Goal: Task Accomplishment & Management: Use online tool/utility

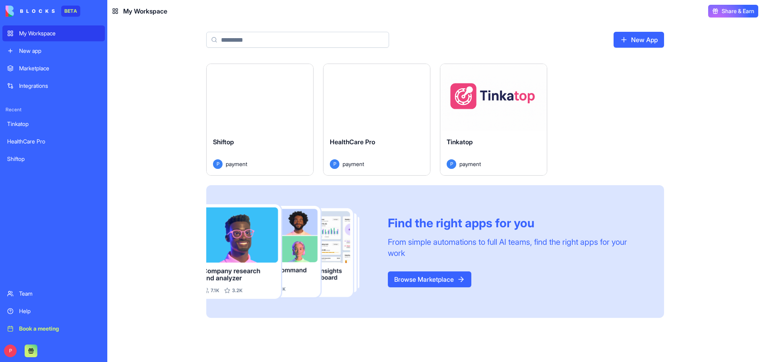
click at [278, 112] on div "Launch" at bounding box center [260, 97] width 107 height 67
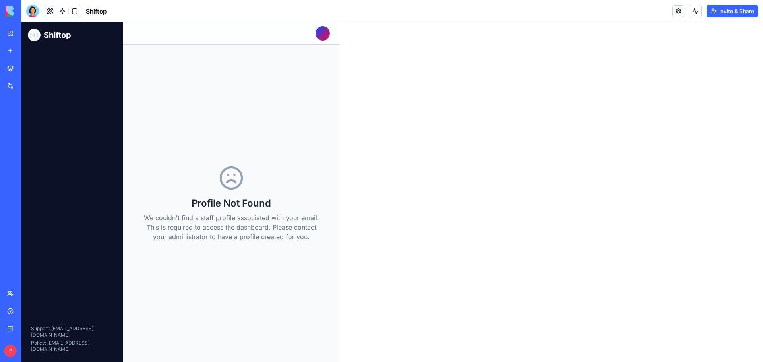
click at [69, 37] on h1 "Shiftop" at bounding box center [57, 34] width 27 height 11
click at [320, 80] on div "Profile Not Found We couldn't find a staff profile associated with your email. …" at bounding box center [231, 203] width 191 height 292
click at [29, 35] on div "My Workspace" at bounding box center [24, 33] width 10 height 8
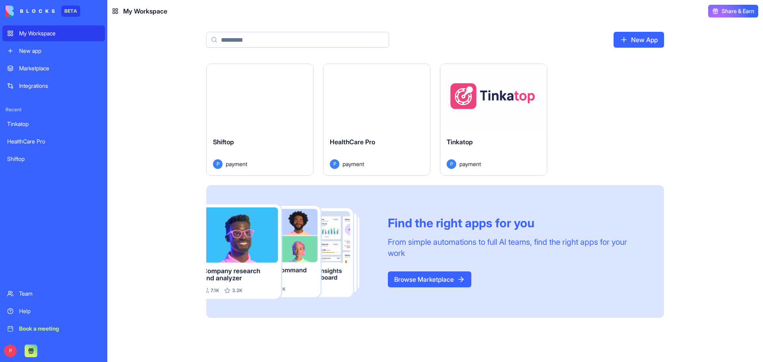
click at [370, 125] on div "Launch" at bounding box center [377, 97] width 107 height 67
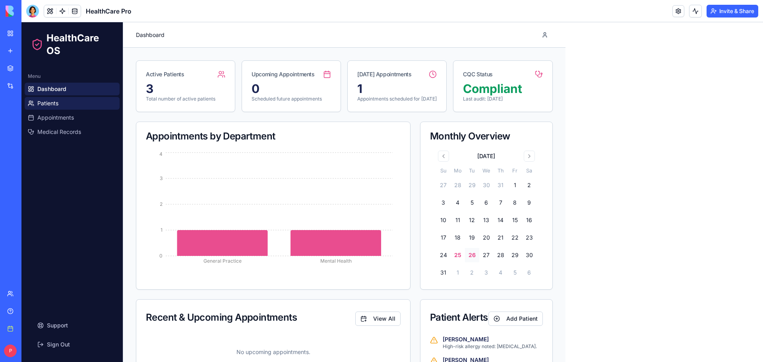
click at [68, 105] on link "Patients" at bounding box center [72, 103] width 95 height 13
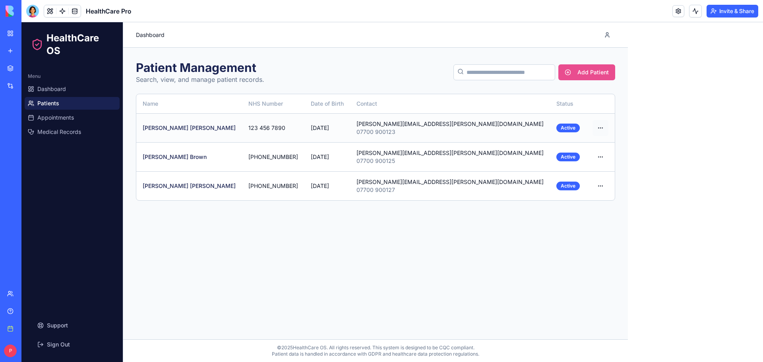
click at [420, 126] on html "HealthCare OS Menu Dashboard Patients Appointments Medical Records Support Sign…" at bounding box center [392, 192] width 742 height 340
click at [409, 144] on div "View Details" at bounding box center [397, 146] width 51 height 13
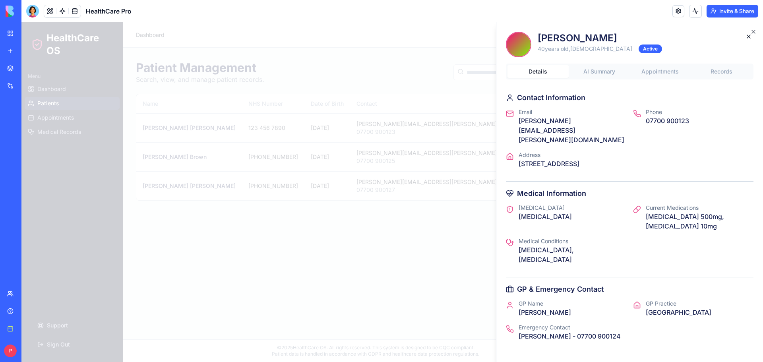
click at [586, 71] on button "AI Summary" at bounding box center [599, 71] width 61 height 13
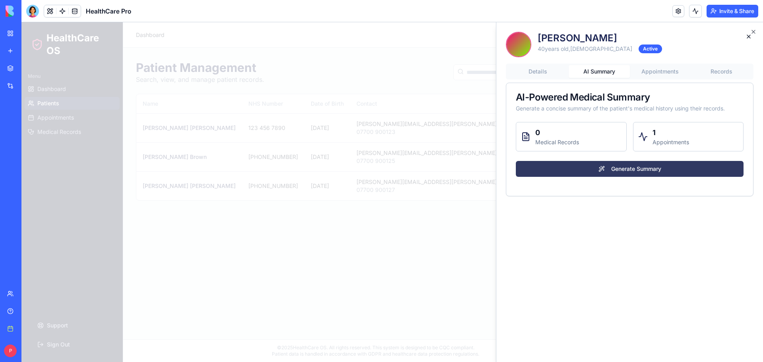
click at [646, 171] on button "Generate Summary" at bounding box center [630, 169] width 228 height 16
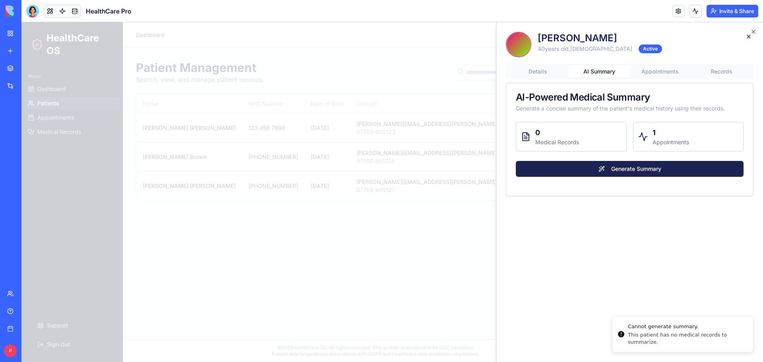
click at [667, 70] on button "Appointments" at bounding box center [660, 71] width 61 height 13
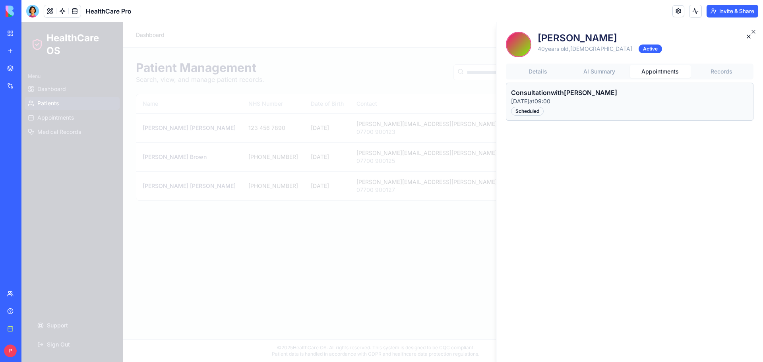
click at [712, 68] on button "Records" at bounding box center [721, 71] width 61 height 13
click at [750, 35] on button "button" at bounding box center [749, 37] width 16 height 16
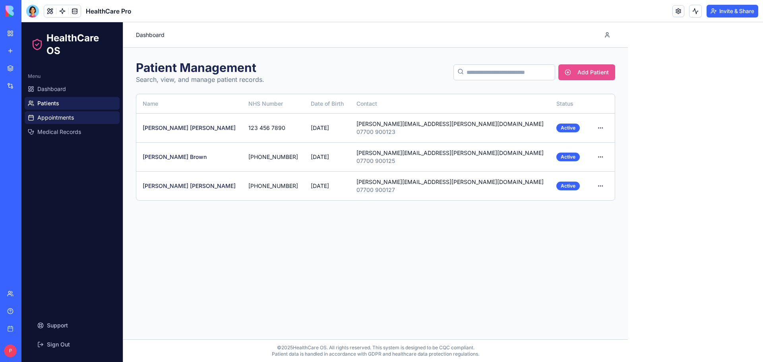
click at [37, 120] on link "Appointments" at bounding box center [72, 117] width 95 height 13
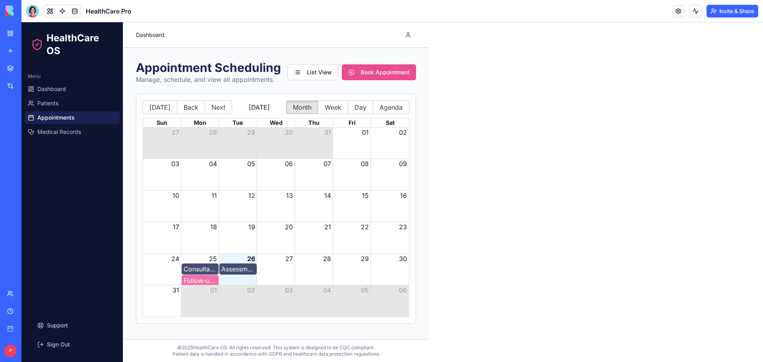
click at [192, 273] on div "Consultation - Sarah Johnson" at bounding box center [200, 269] width 33 height 10
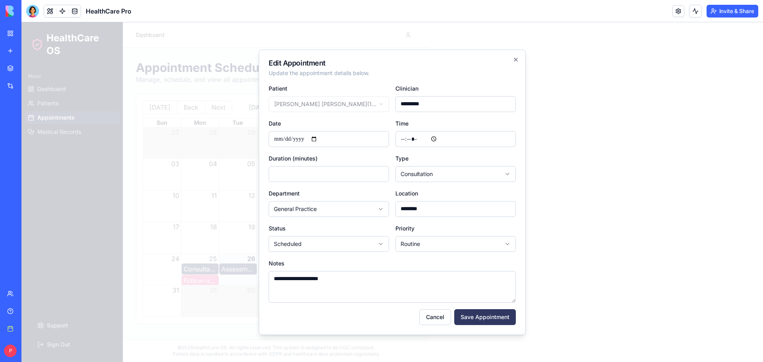
click at [490, 320] on button "Save Appointment" at bounding box center [485, 317] width 62 height 16
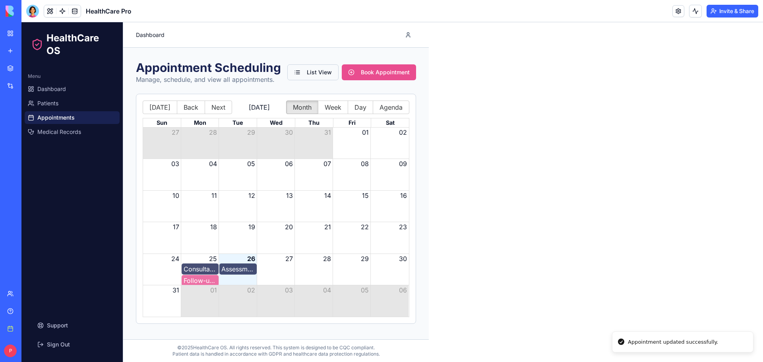
click at [309, 70] on button "List View" at bounding box center [312, 72] width 51 height 16
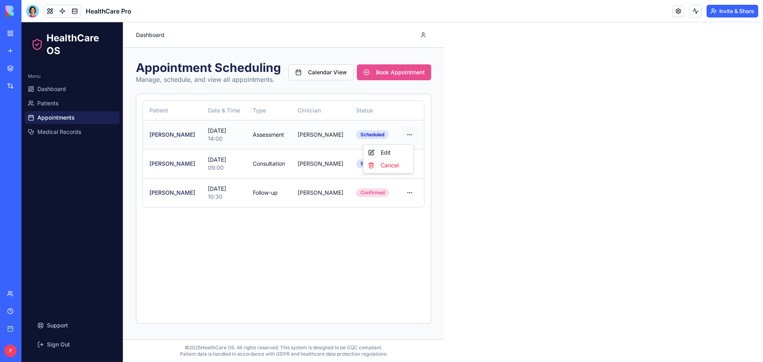
click at [407, 134] on html "HealthCare OS Menu Dashboard Patients Appointments Medical Records Support Sign…" at bounding box center [392, 192] width 742 height 340
click at [393, 225] on html "HealthCare OS Menu Dashboard Patients Appointments Medical Records Support Sign…" at bounding box center [392, 192] width 742 height 340
click at [407, 136] on html "HealthCare OS Menu Dashboard Patients Appointments Medical Records Support Sign…" at bounding box center [392, 192] width 742 height 340
click at [371, 149] on div "Edit" at bounding box center [388, 152] width 47 height 13
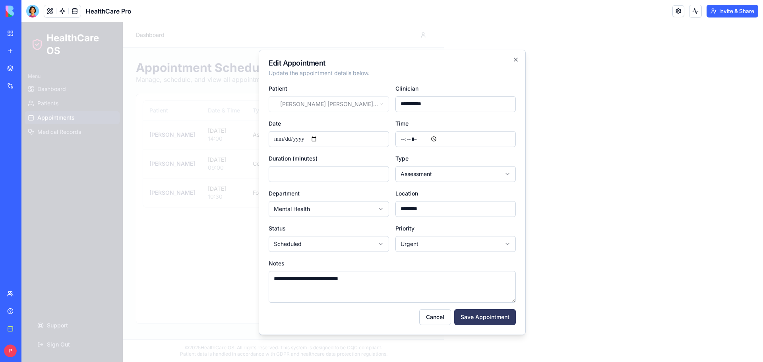
click at [473, 313] on button "Save Appointment" at bounding box center [485, 317] width 62 height 16
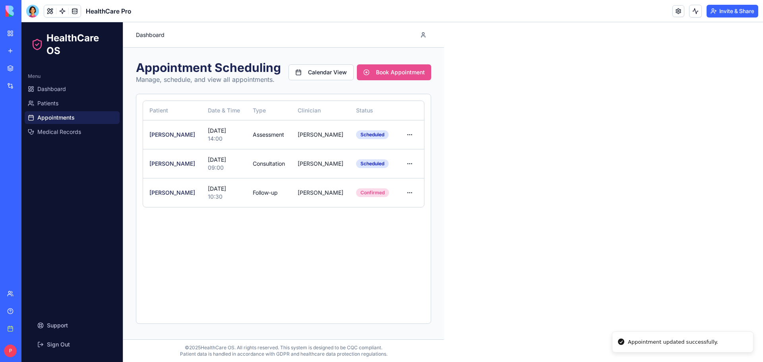
click at [363, 281] on div "Patient Date & Time Type Clinician Status Actions Emily Davis 26 Aug 2025 14:00…" at bounding box center [283, 209] width 295 height 230
click at [53, 130] on span "Medical Records" at bounding box center [59, 132] width 44 height 8
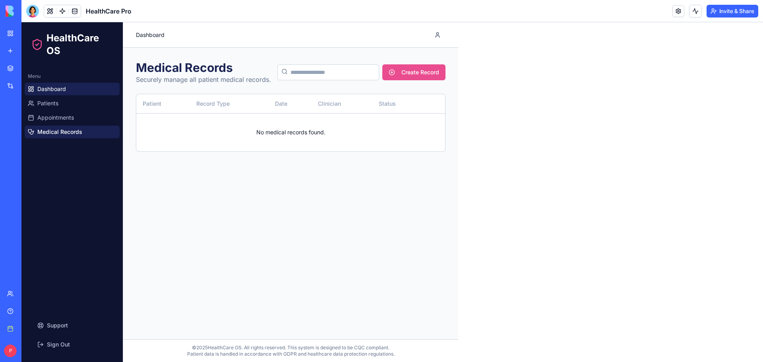
click at [68, 92] on link "Dashboard" at bounding box center [72, 89] width 95 height 13
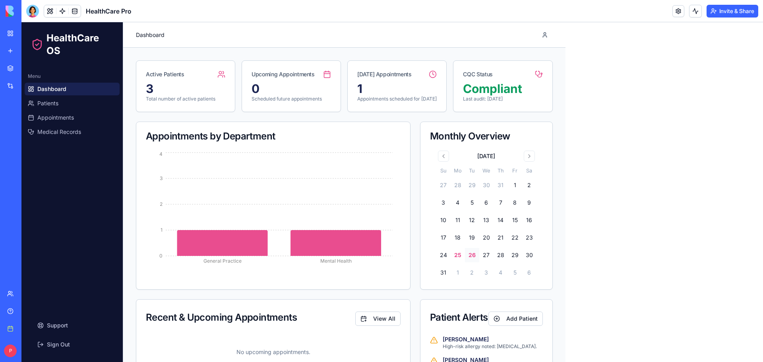
click at [29, 35] on div "My Workspace" at bounding box center [24, 33] width 10 height 8
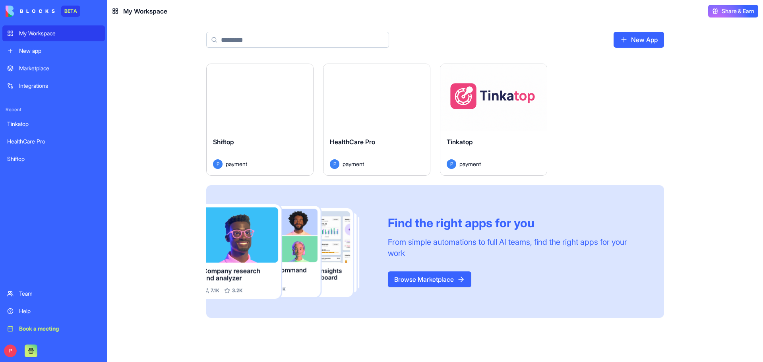
click at [489, 118] on div "Launch" at bounding box center [493, 97] width 107 height 67
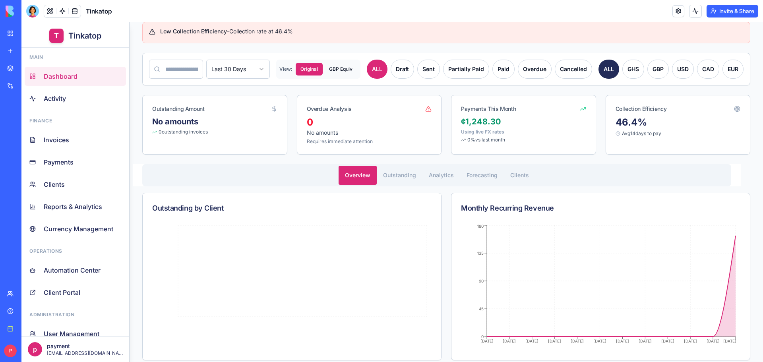
scroll to position [271, 0]
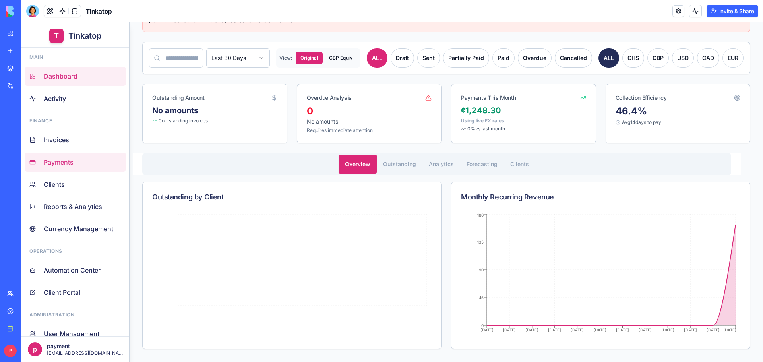
click at [56, 163] on span "Payments" at bounding box center [59, 162] width 30 height 10
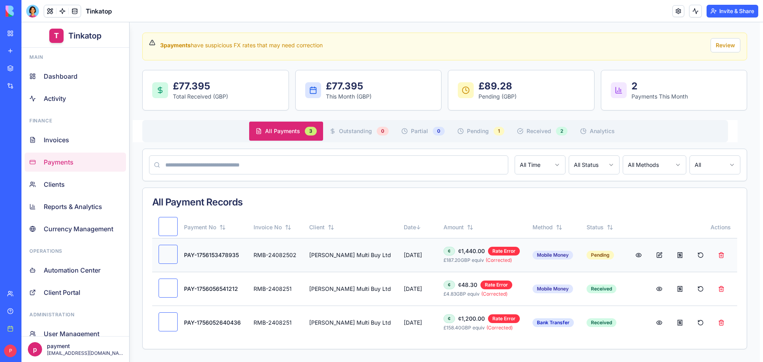
click at [671, 252] on button at bounding box center [680, 255] width 19 height 19
click at [71, 180] on link "Clients" at bounding box center [75, 184] width 101 height 19
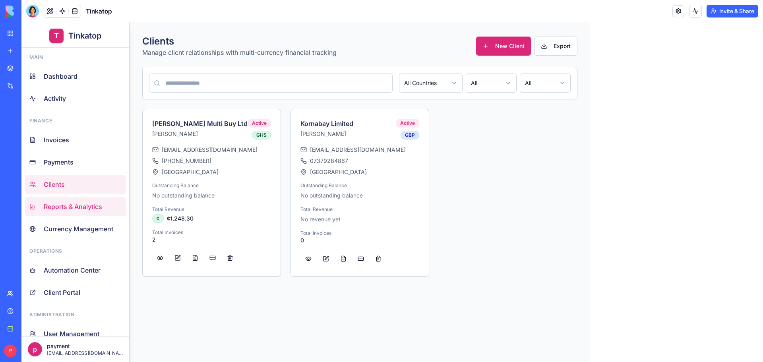
click at [69, 209] on span "Reports & Analytics" at bounding box center [73, 207] width 58 height 10
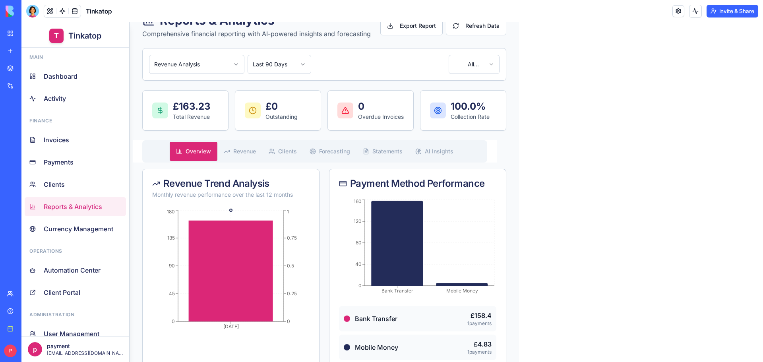
scroll to position [43, 0]
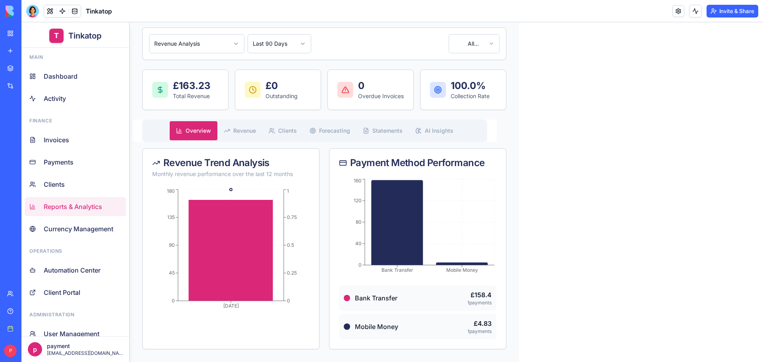
click at [19, 229] on div "Marketplace Integrations Recent Tinkatop HealthCare Pro Shiftop" at bounding box center [10, 172] width 17 height 224
click at [89, 230] on span "Currency Management" at bounding box center [79, 229] width 70 height 10
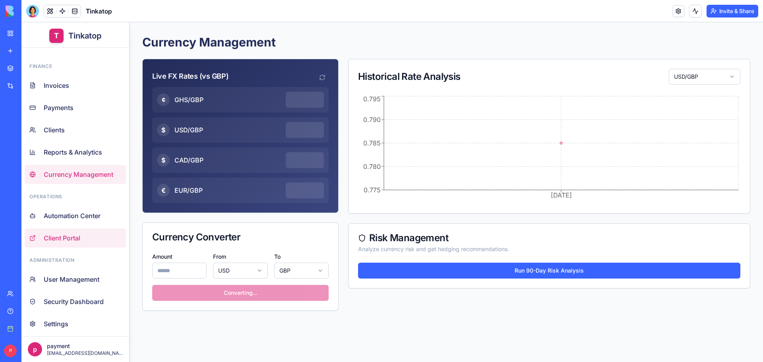
scroll to position [55, 0]
click at [71, 215] on span "Automation Center" at bounding box center [72, 216] width 57 height 10
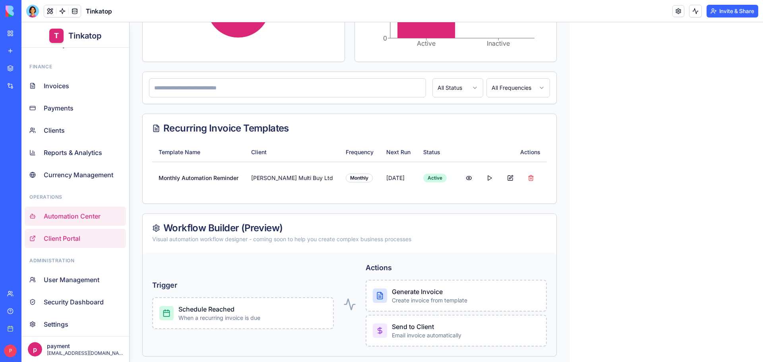
scroll to position [55, 0]
click at [76, 238] on span "Client Portal" at bounding box center [62, 238] width 37 height 10
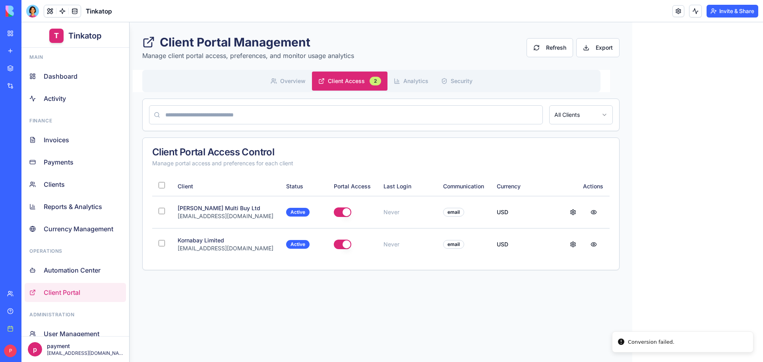
click at [343, 76] on button "Client Access 2" at bounding box center [350, 81] width 76 height 19
click at [584, 212] on button at bounding box center [593, 212] width 19 height 19
click at [433, 297] on main "Client Portal Management Manage client portal access, preferences, and monitor …" at bounding box center [381, 192] width 503 height 340
click at [564, 212] on button at bounding box center [573, 212] width 19 height 19
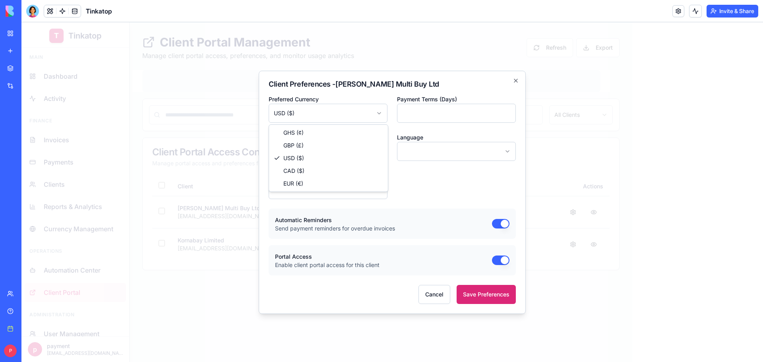
click at [363, 116] on body "T Tinkatop Main Dashboard Activity Finance Invoices Payments Clients Reports & …" at bounding box center [392, 192] width 742 height 340
select select "***"
click at [448, 150] on body "T Tinkatop Main Dashboard Activity Finance Invoices Payments Clients Reports & …" at bounding box center [392, 192] width 742 height 340
click at [501, 297] on button "Save Preferences" at bounding box center [486, 294] width 59 height 19
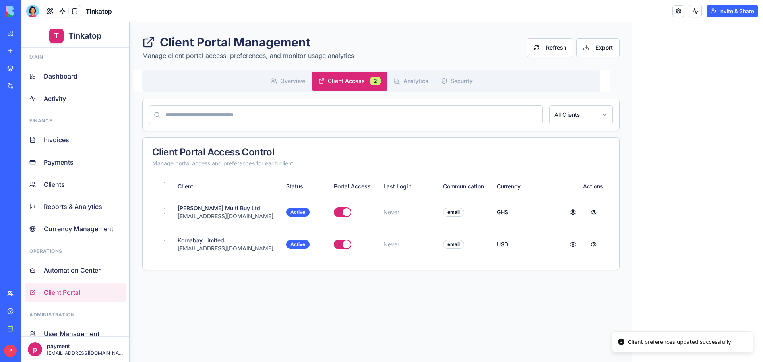
click at [29, 310] on div "Help" at bounding box center [24, 311] width 10 height 8
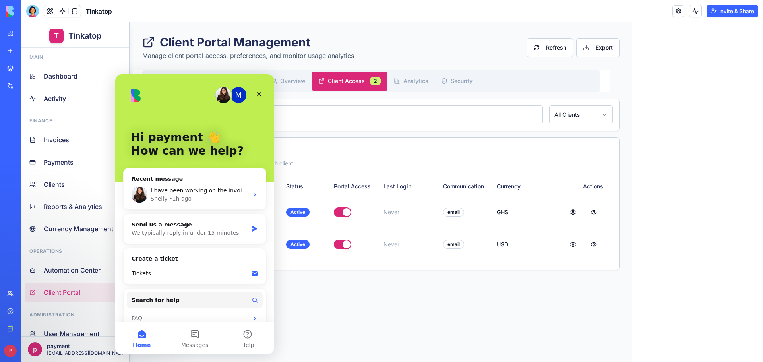
click at [378, 328] on main "Client Portal Management Manage client portal access, preferences, and monitor …" at bounding box center [381, 192] width 503 height 340
click at [381, 290] on main "Client Portal Management Manage client portal access, preferences, and monitor …" at bounding box center [381, 192] width 503 height 340
click at [262, 94] on icon "Close" at bounding box center [259, 94] width 6 height 6
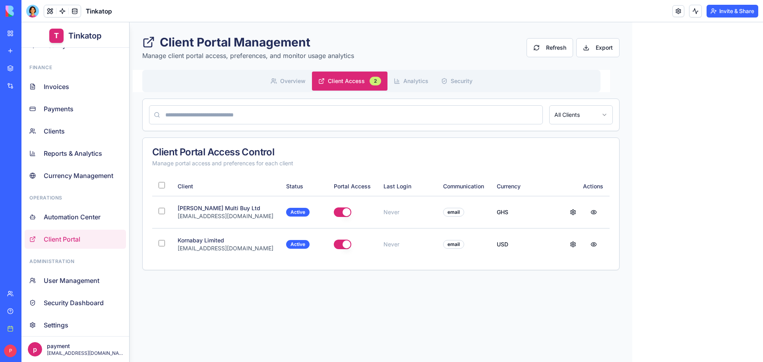
scroll to position [55, 0]
click at [72, 345] on html "T Tinkatop Main Dashboard Activity Finance Invoices Payments Clients Reports & …" at bounding box center [392, 192] width 742 height 340
click at [92, 301] on link "Back to Website" at bounding box center [76, 300] width 98 height 19
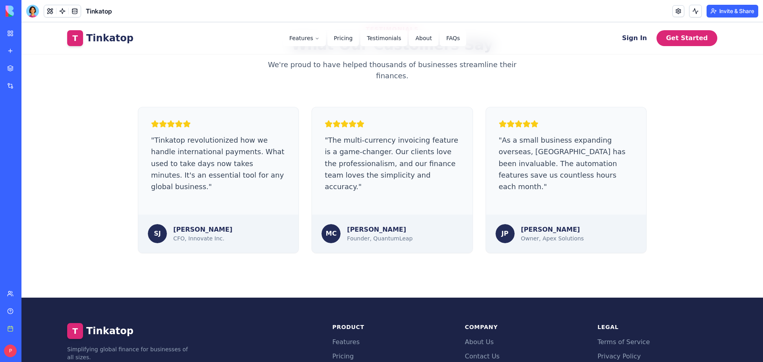
scroll to position [1142, 0]
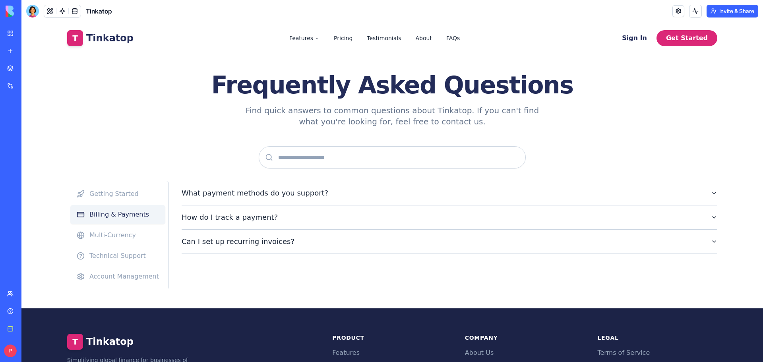
click at [130, 214] on button "Billing & Payments" at bounding box center [117, 214] width 95 height 19
drag, startPoint x: 126, startPoint y: 229, endPoint x: 126, endPoint y: 235, distance: 5.6
click at [126, 230] on button "Multi-Currency" at bounding box center [117, 235] width 95 height 19
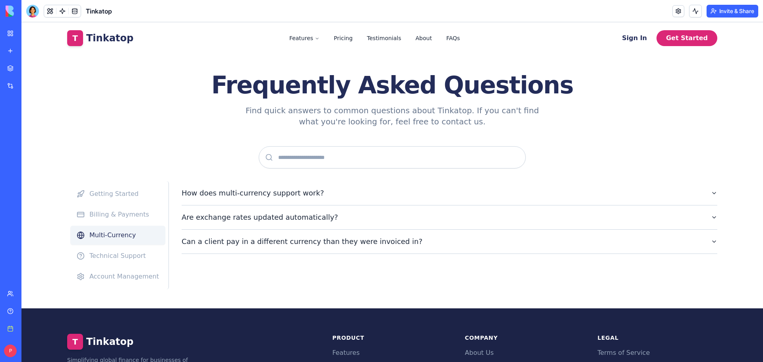
drag, startPoint x: 128, startPoint y: 247, endPoint x: 129, endPoint y: 261, distance: 14.0
click at [128, 248] on button "Technical Support" at bounding box center [117, 255] width 95 height 19
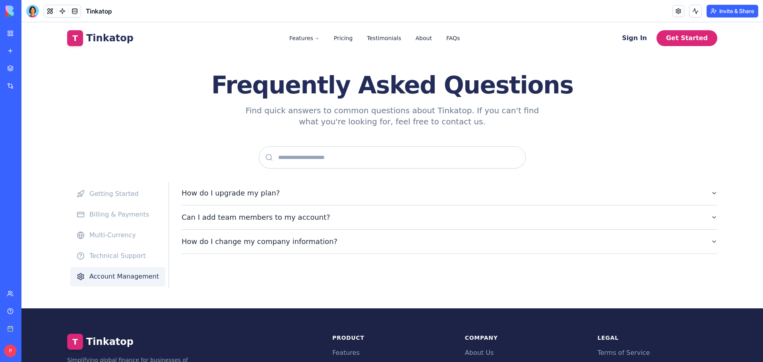
click at [128, 271] on button "Account Management" at bounding box center [117, 276] width 95 height 19
click at [343, 36] on link "Pricing" at bounding box center [343, 38] width 31 height 16
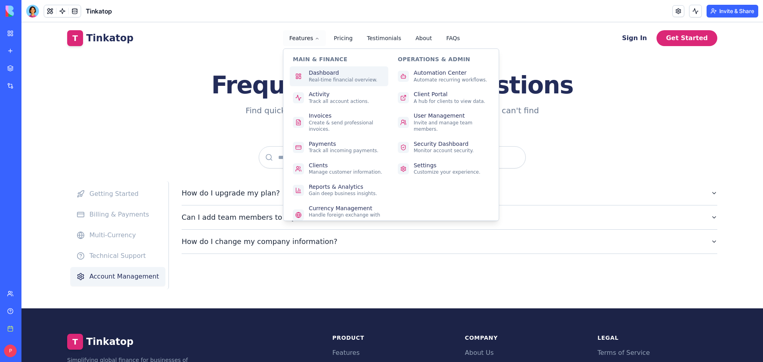
click at [320, 75] on div "Dashboard" at bounding box center [343, 73] width 69 height 7
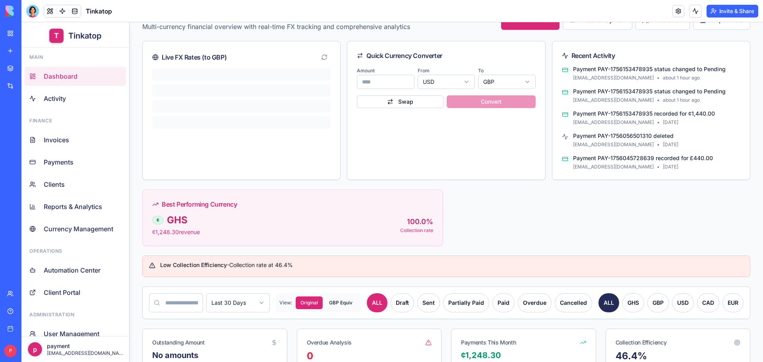
scroll to position [40, 0]
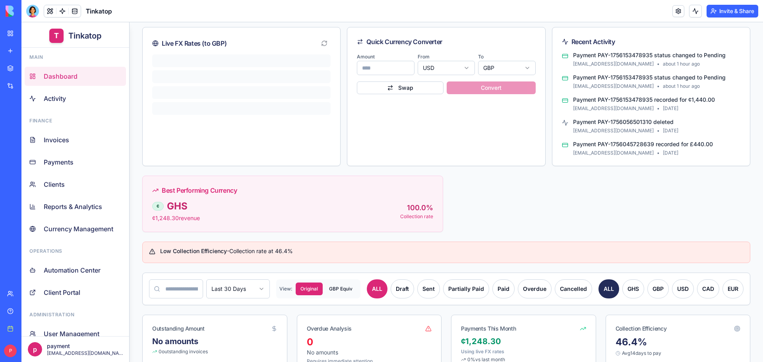
click at [57, 87] on ul "Dashboard Activity" at bounding box center [75, 87] width 101 height 41
click at [57, 95] on span "Activity" at bounding box center [55, 99] width 22 height 10
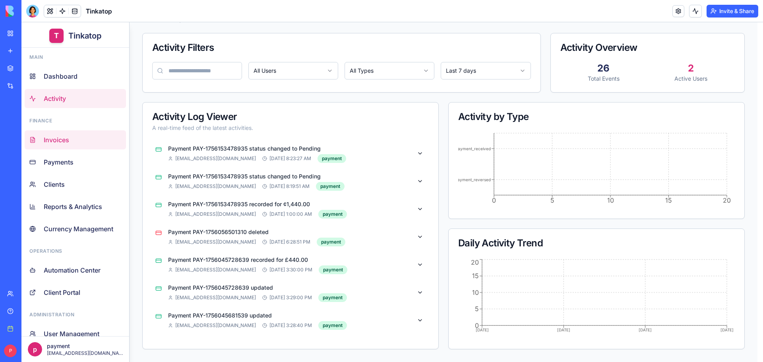
scroll to position [37, 0]
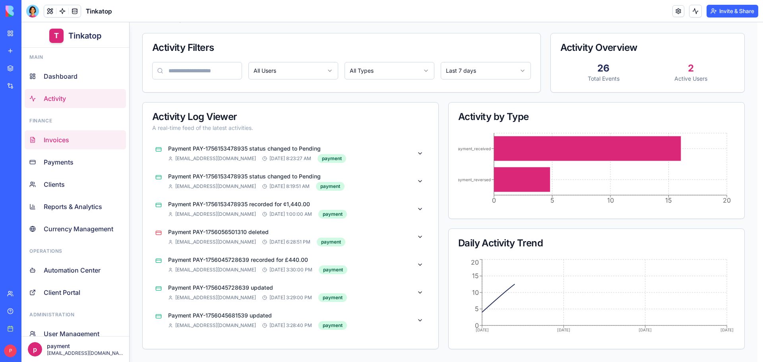
click at [78, 137] on link "Invoices" at bounding box center [75, 139] width 101 height 19
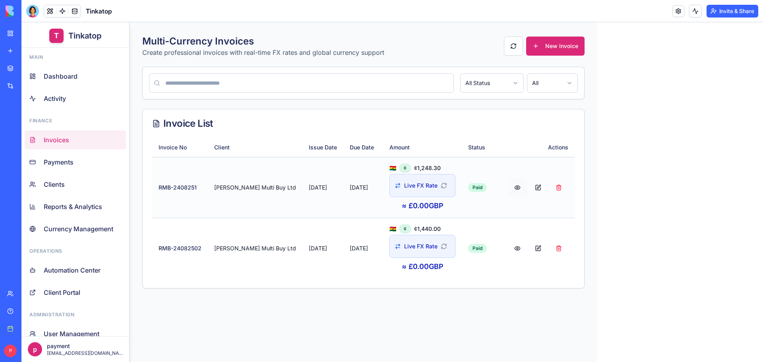
click at [508, 185] on button at bounding box center [517, 187] width 19 height 19
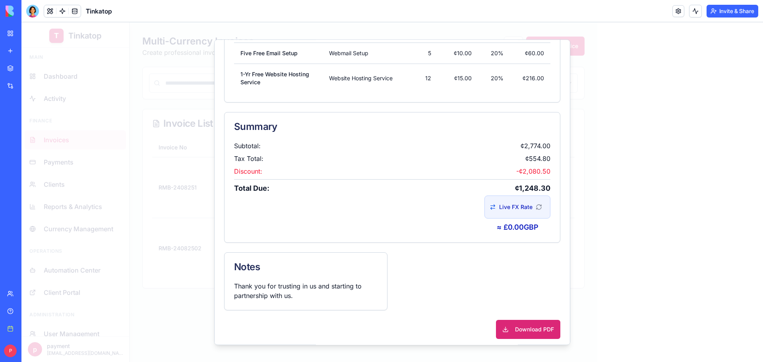
scroll to position [317, 0]
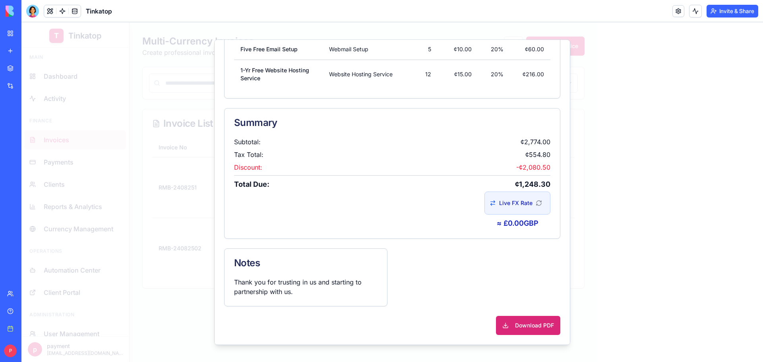
click at [523, 329] on button "Download PDF" at bounding box center [528, 325] width 64 height 19
click at [523, 326] on button "Download PDF" at bounding box center [528, 325] width 64 height 19
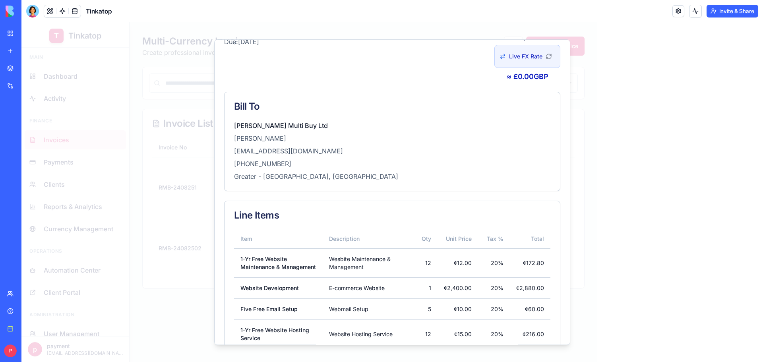
scroll to position [0, 0]
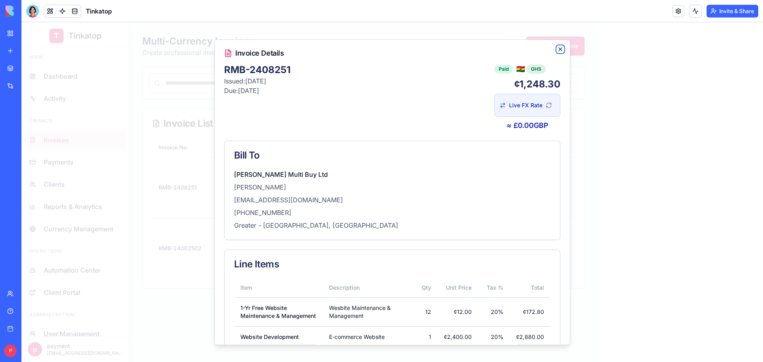
click at [557, 47] on icon "button" at bounding box center [560, 49] width 6 height 6
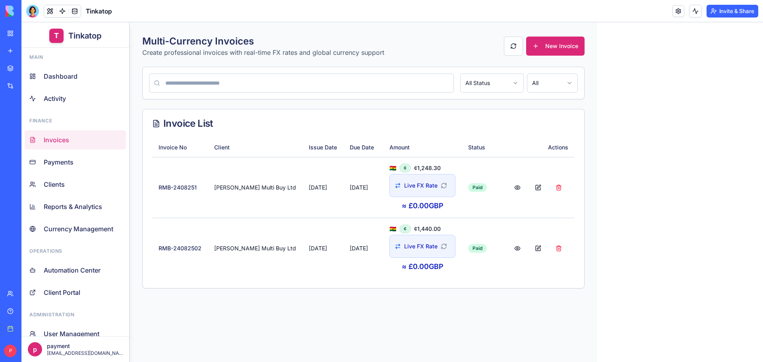
click at [62, 161] on span "Payments" at bounding box center [59, 162] width 30 height 10
click at [77, 143] on link "Invoices" at bounding box center [75, 139] width 101 height 19
click at [558, 49] on button "New Invoice" at bounding box center [555, 46] width 58 height 19
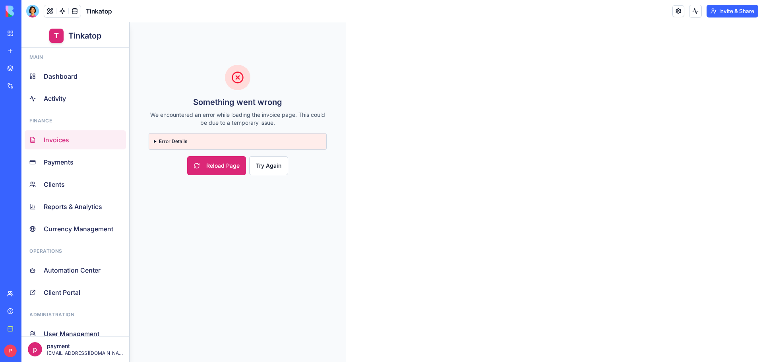
click at [158, 144] on summary "Error Details" at bounding box center [238, 141] width 168 height 6
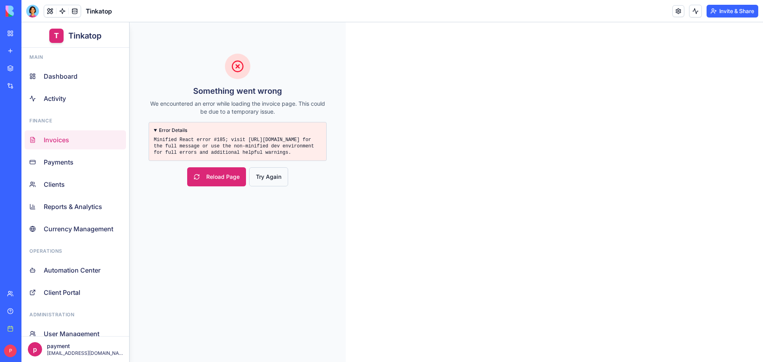
click at [277, 178] on button "Try Again" at bounding box center [268, 176] width 39 height 19
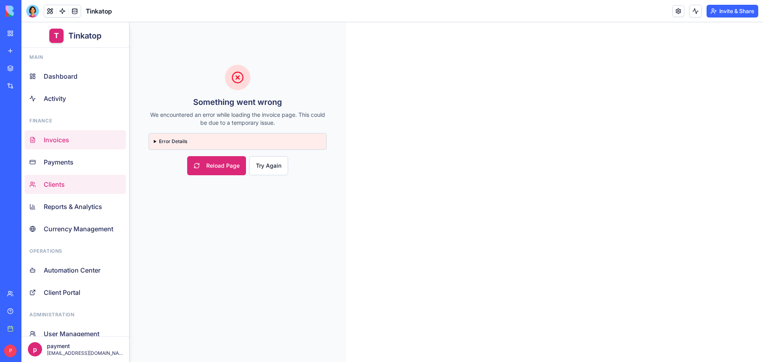
click at [70, 183] on link "Clients" at bounding box center [75, 184] width 101 height 19
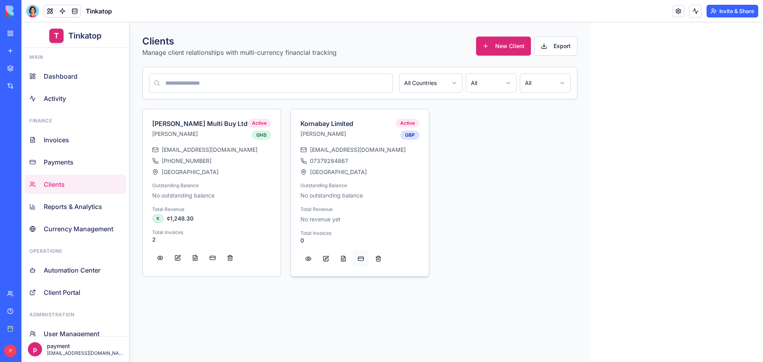
click at [353, 260] on button at bounding box center [361, 259] width 16 height 16
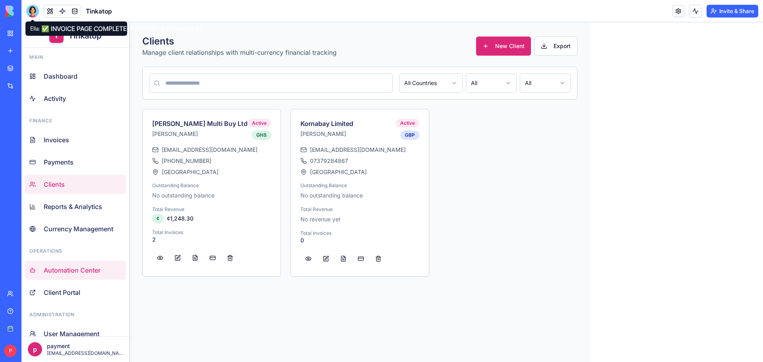
click at [93, 270] on span "Automation Center" at bounding box center [72, 271] width 57 height 10
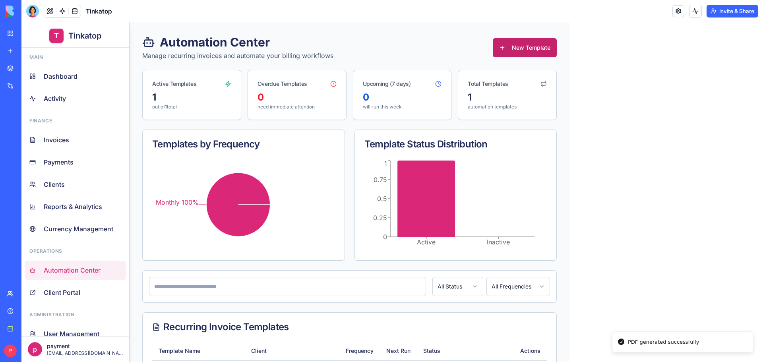
click at [516, 52] on button "New Template" at bounding box center [525, 47] width 64 height 19
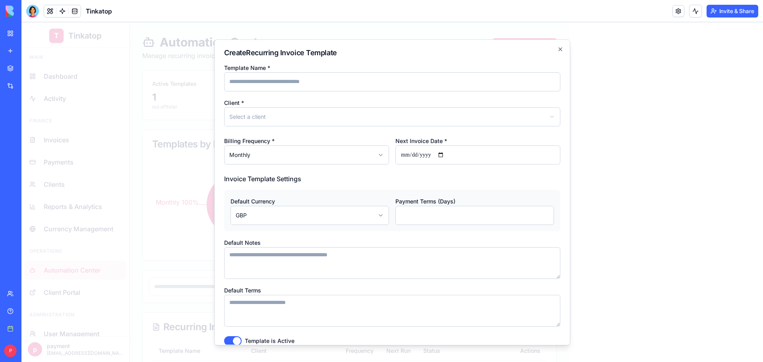
scroll to position [39, 0]
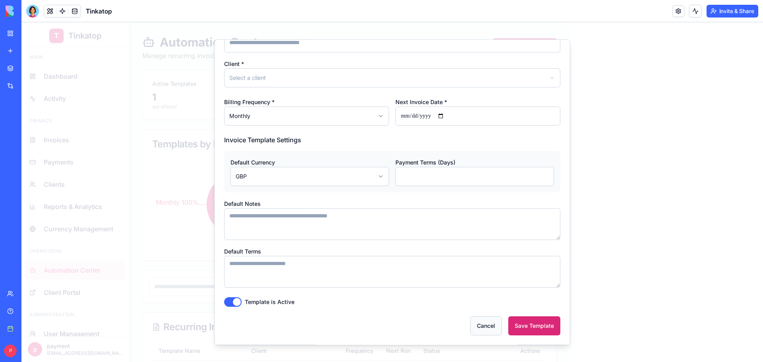
click at [485, 323] on button "Cancel" at bounding box center [486, 325] width 32 height 19
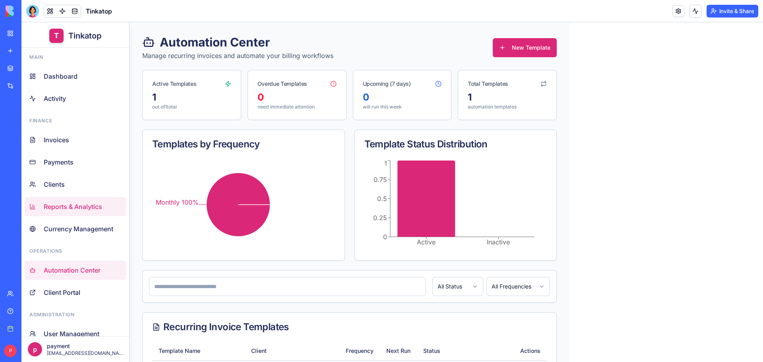
click at [69, 205] on span "Reports & Analytics" at bounding box center [73, 207] width 58 height 10
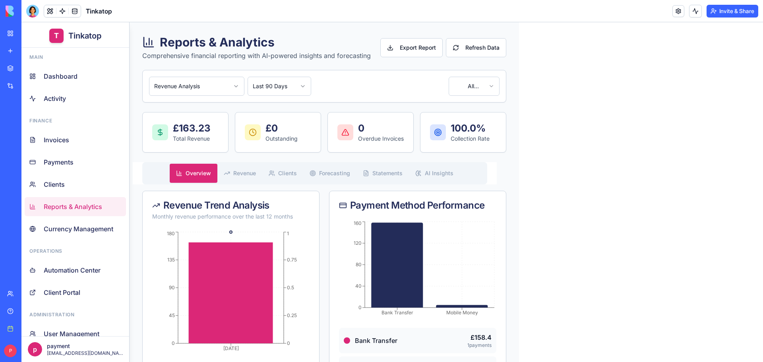
click at [242, 176] on span "Revenue" at bounding box center [244, 173] width 23 height 8
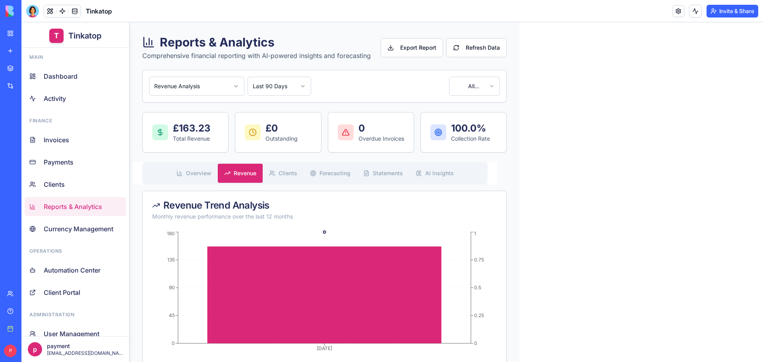
click at [275, 173] on icon "button" at bounding box center [272, 173] width 6 height 6
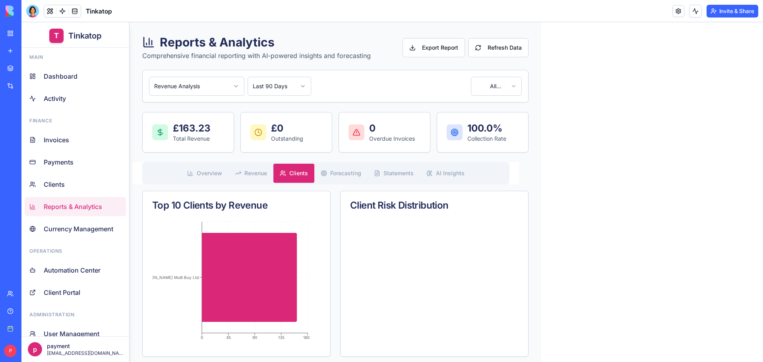
click at [324, 169] on button "Forecasting" at bounding box center [340, 173] width 53 height 19
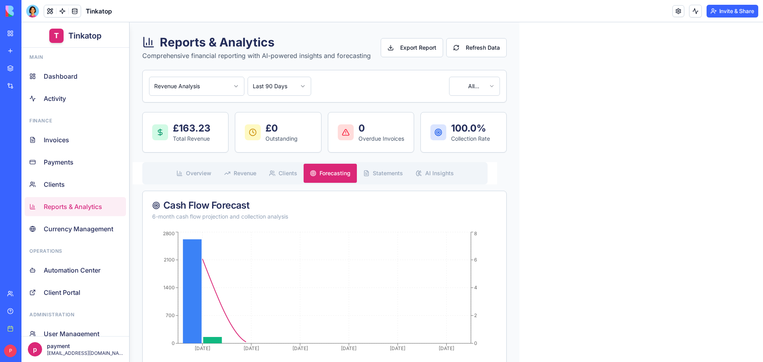
click at [378, 169] on button "Statements" at bounding box center [383, 173] width 52 height 19
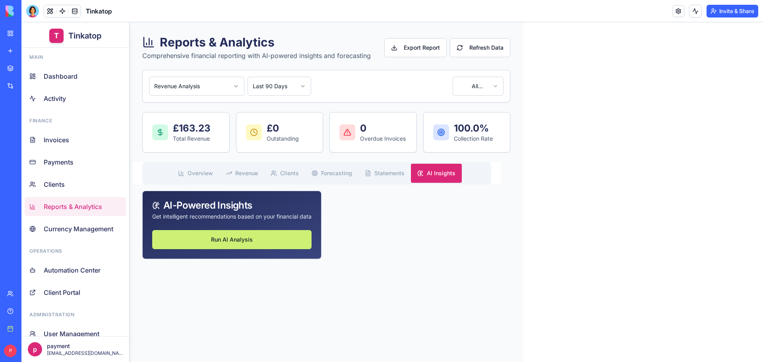
click at [437, 171] on span "AI Insights" at bounding box center [441, 173] width 29 height 8
click at [216, 249] on button "Run AI Analysis" at bounding box center [231, 239] width 159 height 19
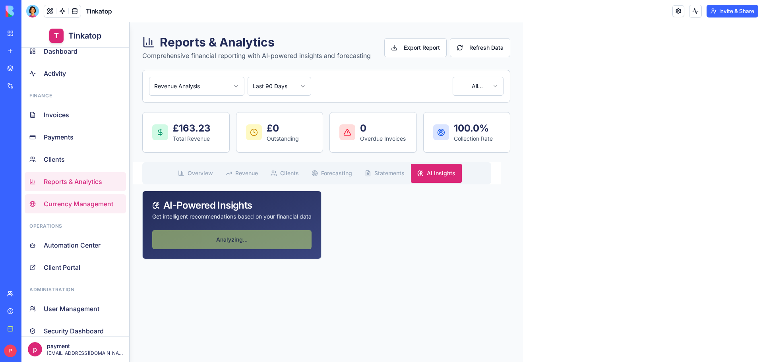
scroll to position [55, 0]
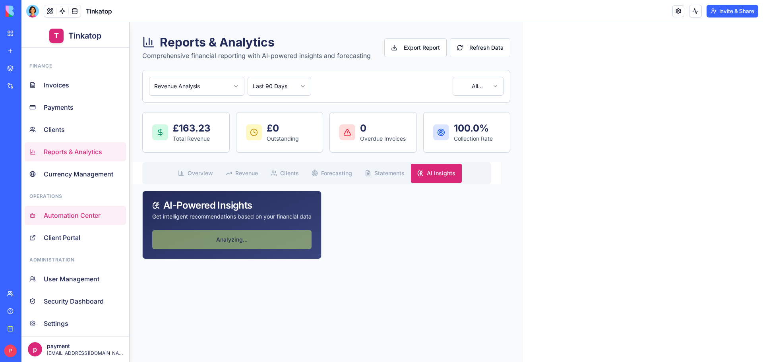
click at [79, 215] on span "Automation Center" at bounding box center [72, 216] width 57 height 10
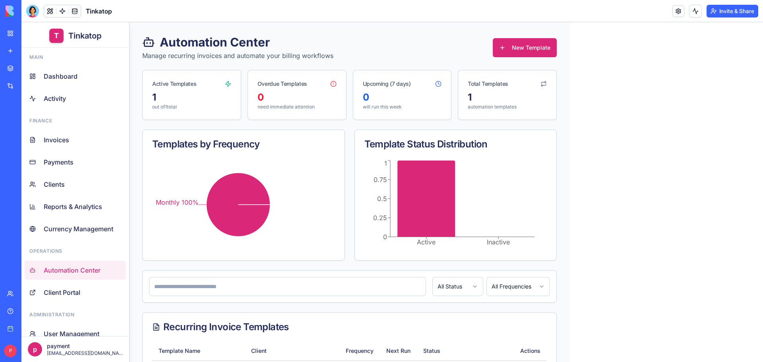
scroll to position [55, 0]
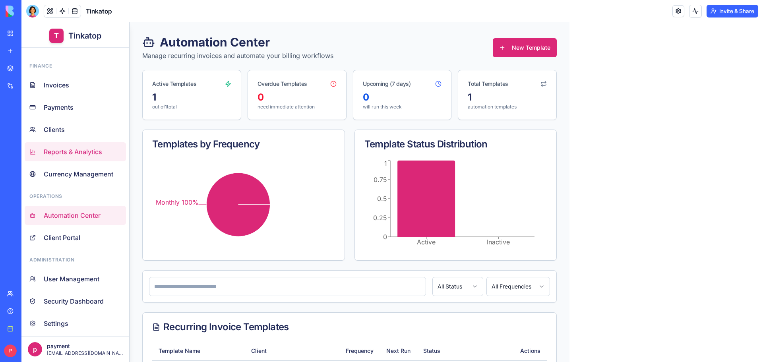
click at [81, 151] on span "Reports & Analytics" at bounding box center [73, 152] width 58 height 10
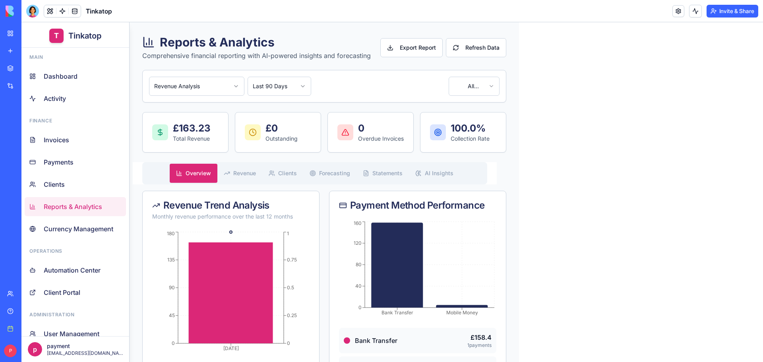
click at [447, 177] on button "AI Insights" at bounding box center [434, 173] width 51 height 19
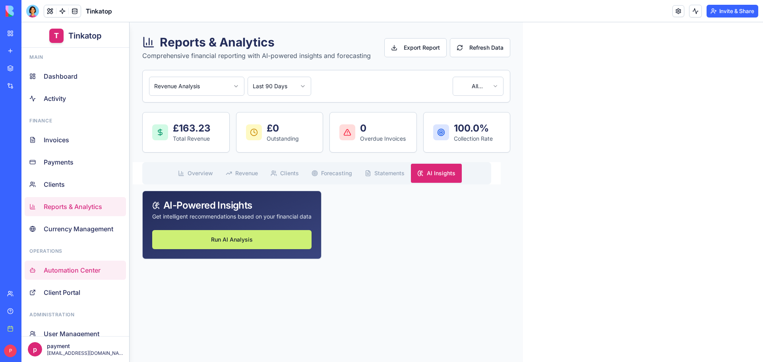
click at [58, 273] on span "Automation Center" at bounding box center [72, 271] width 57 height 10
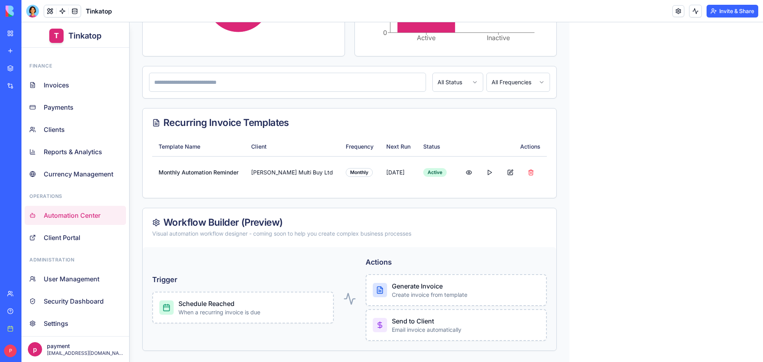
scroll to position [206, 0]
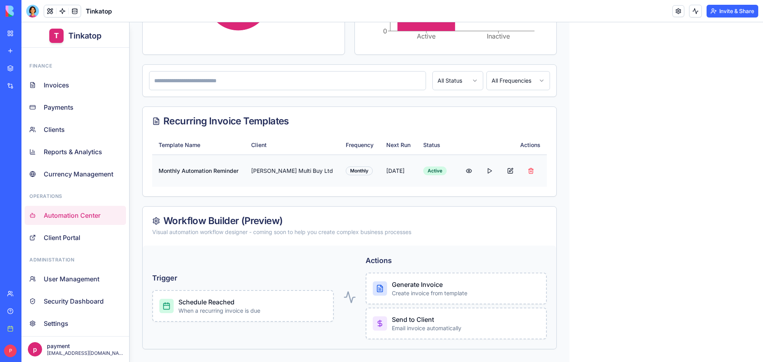
click at [460, 170] on button at bounding box center [469, 170] width 19 height 19
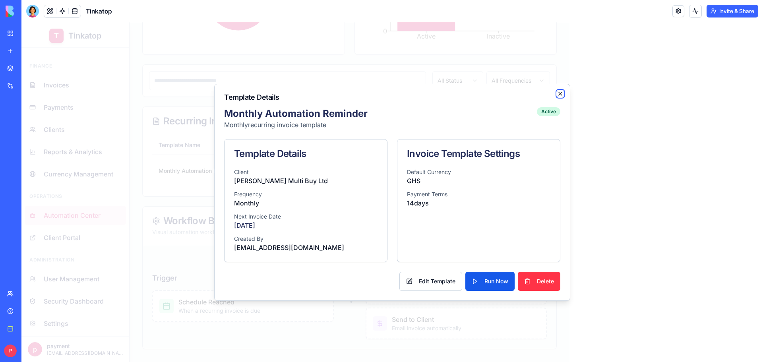
click at [558, 95] on icon "button" at bounding box center [560, 94] width 6 height 6
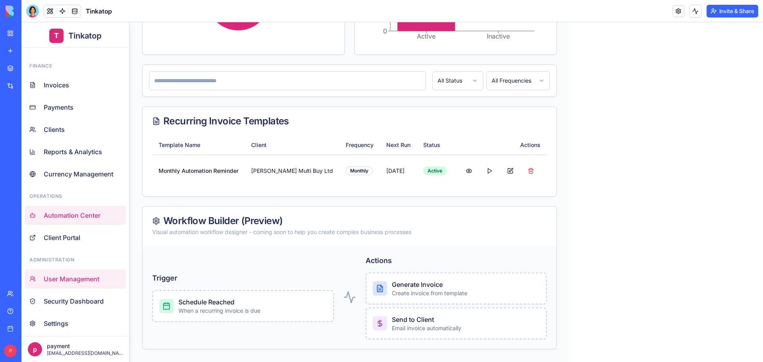
click at [75, 277] on span "User Management" at bounding box center [72, 279] width 56 height 10
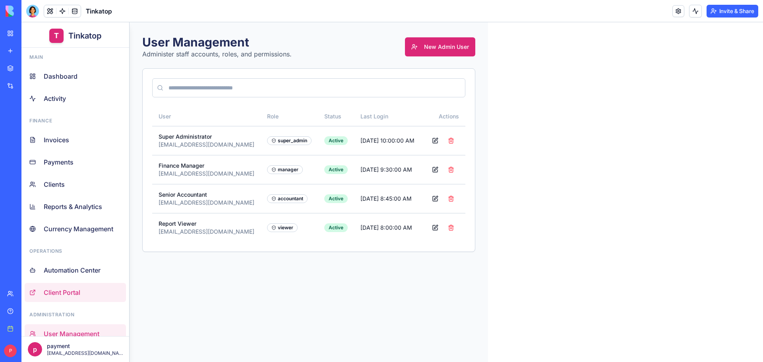
click at [87, 295] on link "Client Portal" at bounding box center [75, 292] width 101 height 19
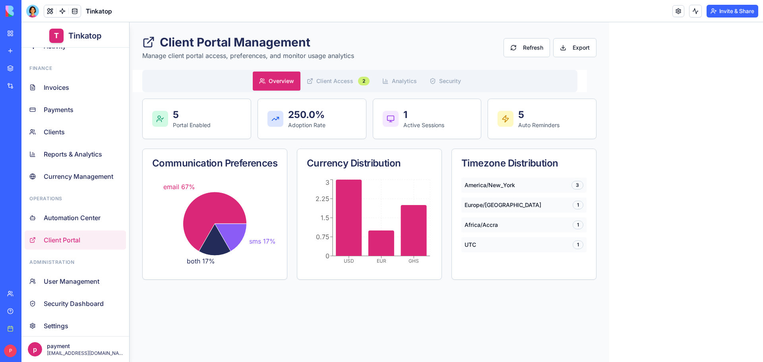
scroll to position [55, 0]
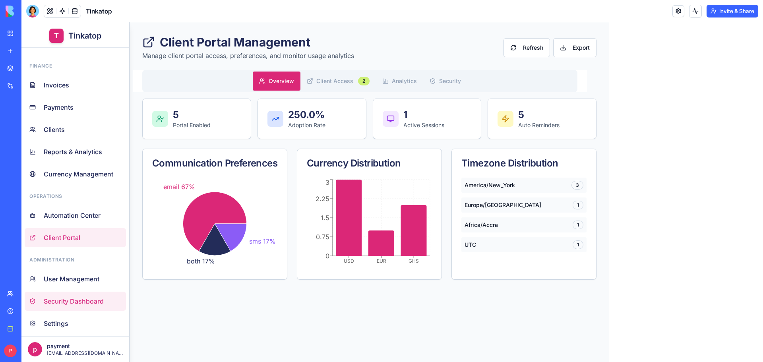
click at [86, 299] on span "Security Dashboard" at bounding box center [74, 302] width 60 height 10
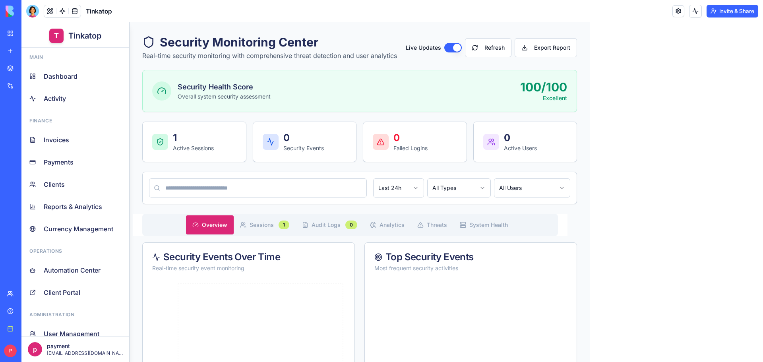
click at [9, 306] on link "Help" at bounding box center [18, 311] width 32 height 16
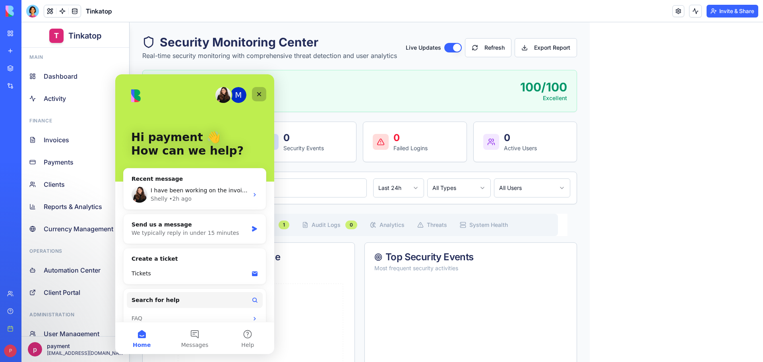
click at [257, 89] on div "Close" at bounding box center [259, 94] width 14 height 14
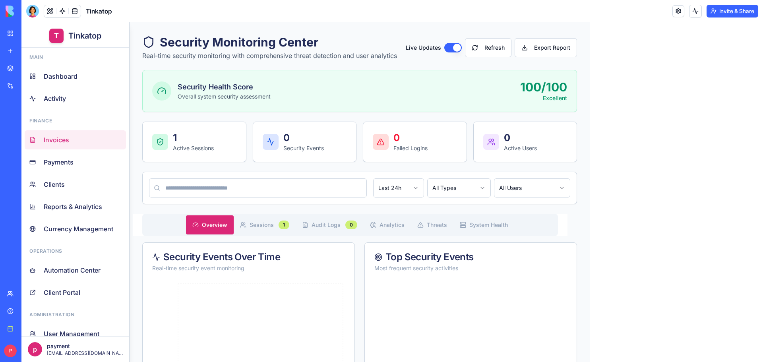
click at [64, 140] on span "Invoices" at bounding box center [56, 140] width 25 height 10
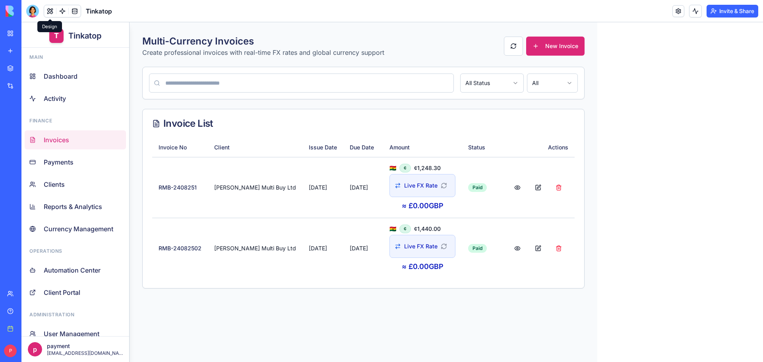
click at [48, 12] on button at bounding box center [50, 11] width 12 height 12
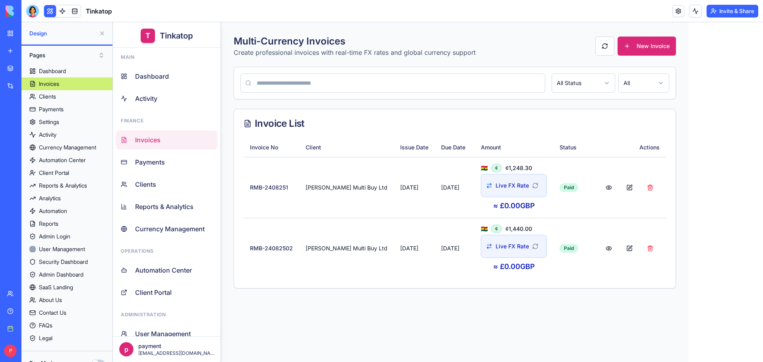
click at [48, 12] on button at bounding box center [50, 11] width 12 height 12
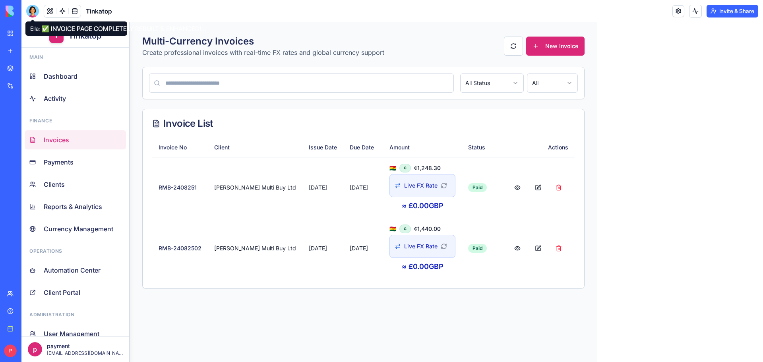
click at [34, 10] on div at bounding box center [32, 11] width 13 height 13
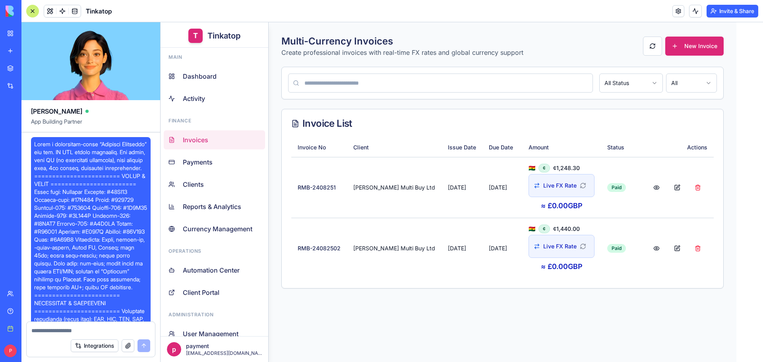
scroll to position [79470, 0]
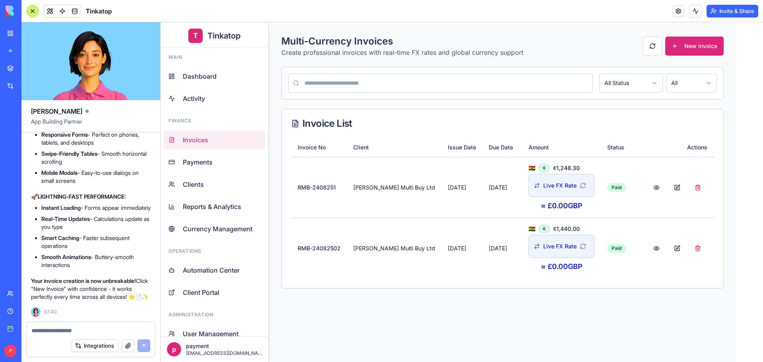
click at [6, 32] on link "My Workspace" at bounding box center [18, 33] width 32 height 16
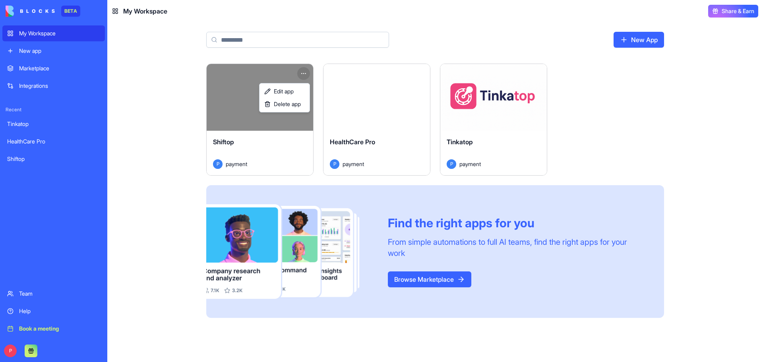
click at [306, 71] on html "BETA My Workspace New app Marketplace Integrations Recent Tinkatop HealthCare P…" at bounding box center [381, 181] width 763 height 362
click at [291, 109] on div "Delete app" at bounding box center [284, 104] width 47 height 13
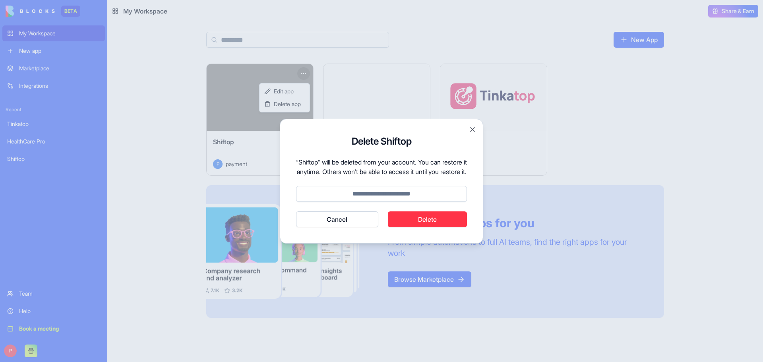
click at [429, 225] on button "Delete" at bounding box center [428, 219] width 80 height 16
type input "******"
click at [432, 225] on button "Delete" at bounding box center [428, 219] width 80 height 16
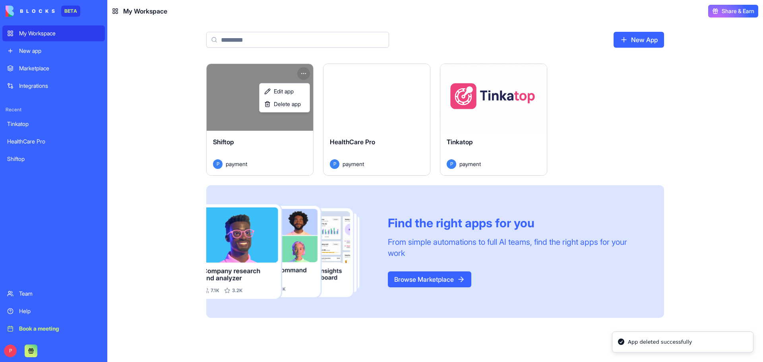
click at [398, 152] on html "BETA My Workspace New app Marketplace Integrations Recent Tinkatop HealthCare P…" at bounding box center [381, 181] width 763 height 362
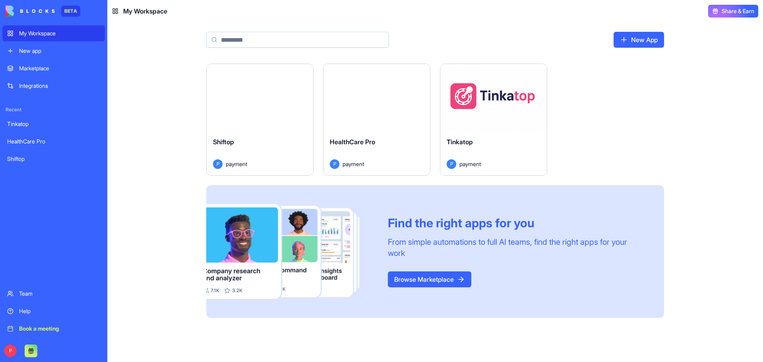
click at [420, 72] on html "BETA My Workspace New app Marketplace Integrations Recent Tinkatop HealthCare P…" at bounding box center [381, 181] width 763 height 362
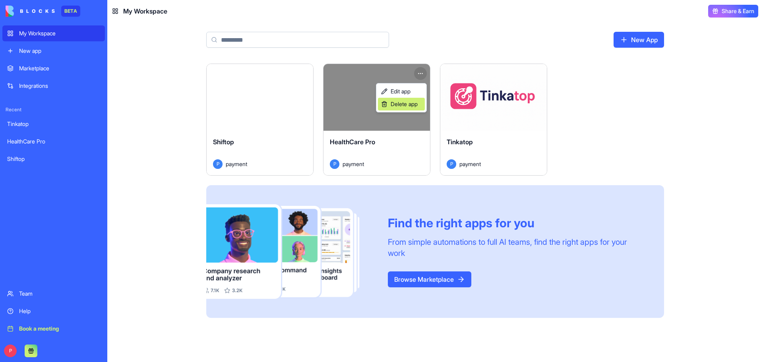
click at [407, 106] on span "Delete app" at bounding box center [404, 104] width 27 height 8
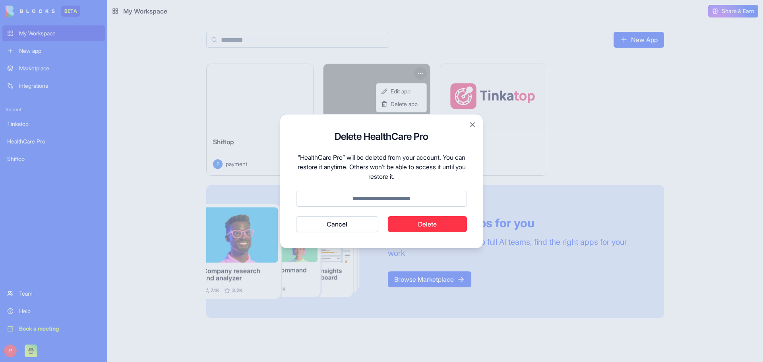
click at [401, 199] on input at bounding box center [381, 199] width 171 height 16
type input "******"
click at [401, 219] on button "Delete" at bounding box center [428, 224] width 80 height 16
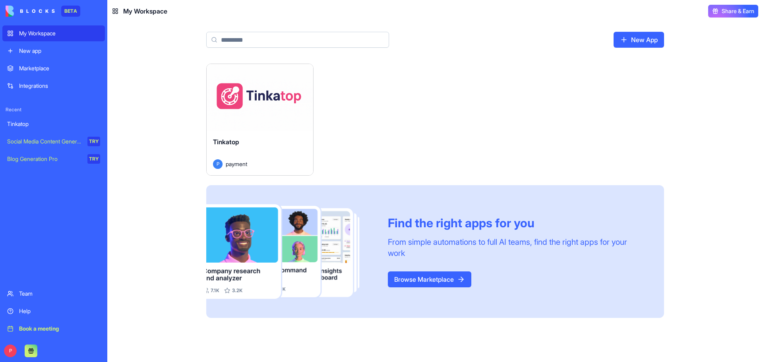
click at [660, 45] on link "New App" at bounding box center [639, 40] width 50 height 16
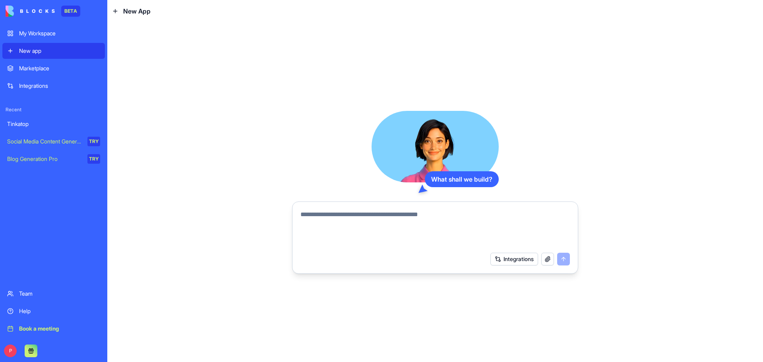
click at [42, 63] on link "Marketplace" at bounding box center [53, 68] width 103 height 16
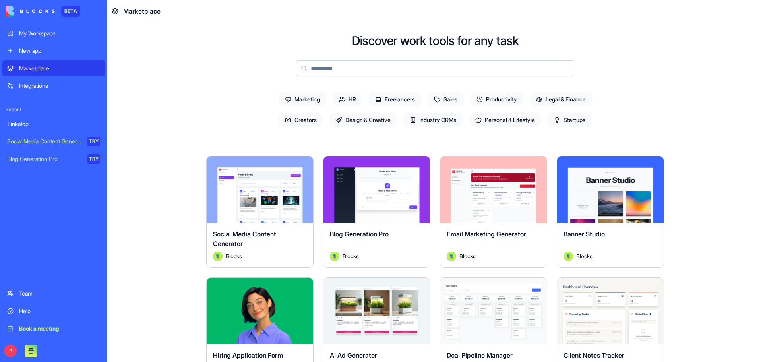
scroll to position [80, 0]
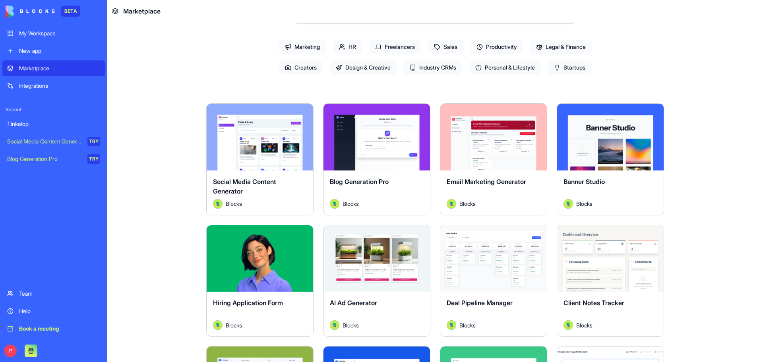
click at [572, 70] on span "Startups" at bounding box center [570, 67] width 44 height 14
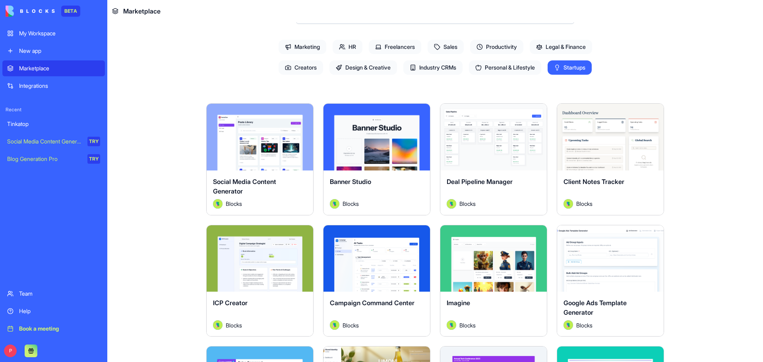
click at [47, 49] on div "New app" at bounding box center [59, 51] width 81 height 8
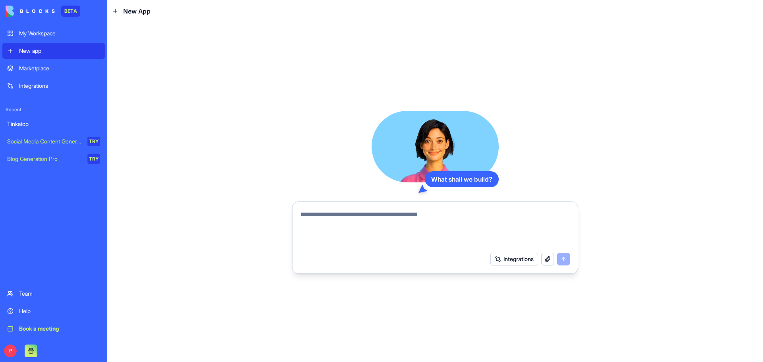
click at [362, 220] on textarea at bounding box center [436, 229] width 270 height 38
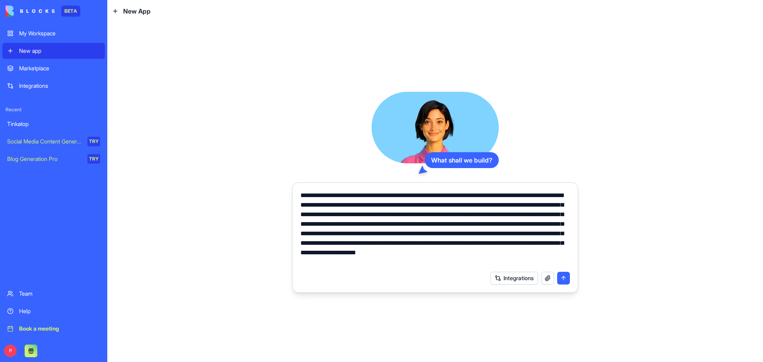
type textarea "**********"
click at [545, 278] on button "button" at bounding box center [547, 278] width 13 height 13
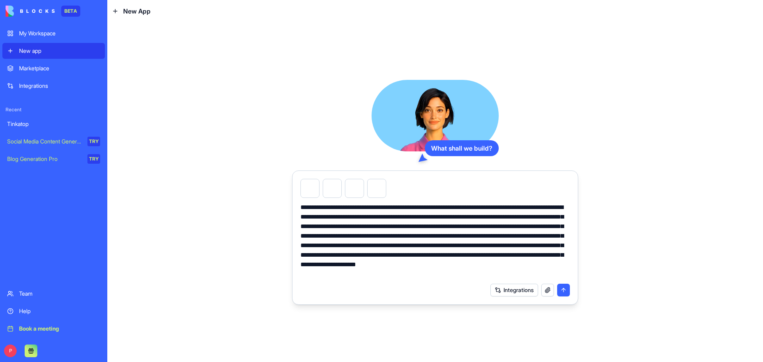
click at [566, 289] on button "submit" at bounding box center [563, 290] width 13 height 13
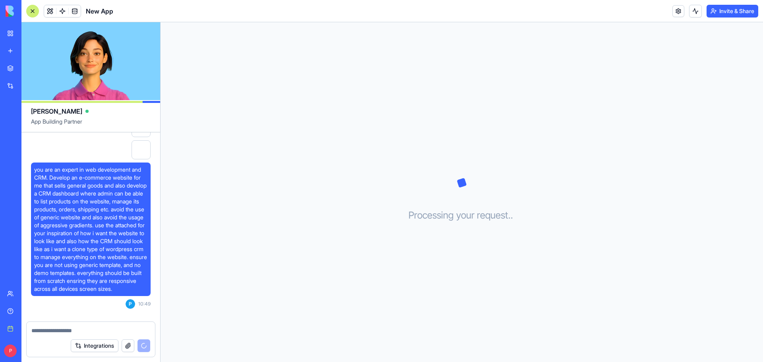
scroll to position [189, 0]
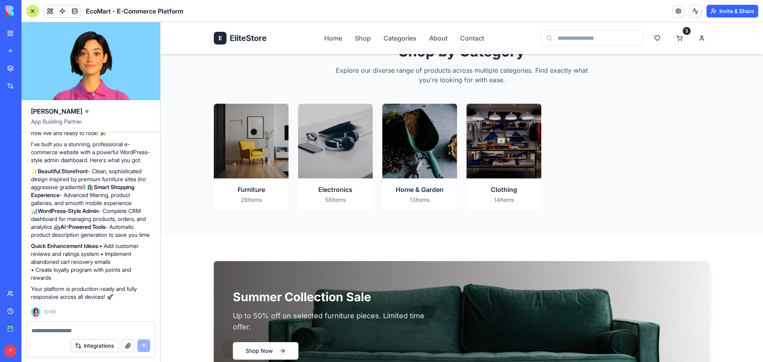
scroll to position [594, 0]
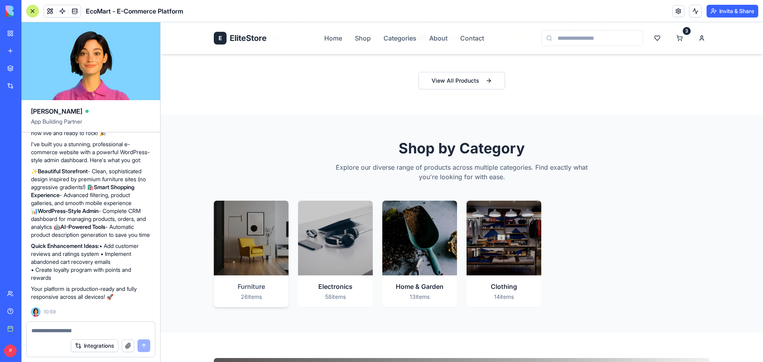
click at [241, 233] on div at bounding box center [251, 238] width 75 height 75
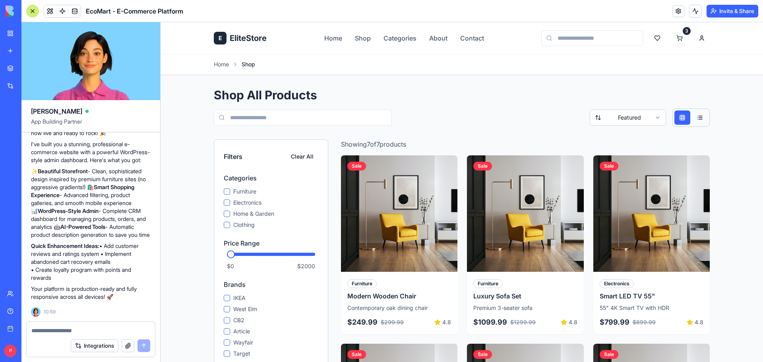
click at [699, 122] on button at bounding box center [700, 118] width 16 height 14
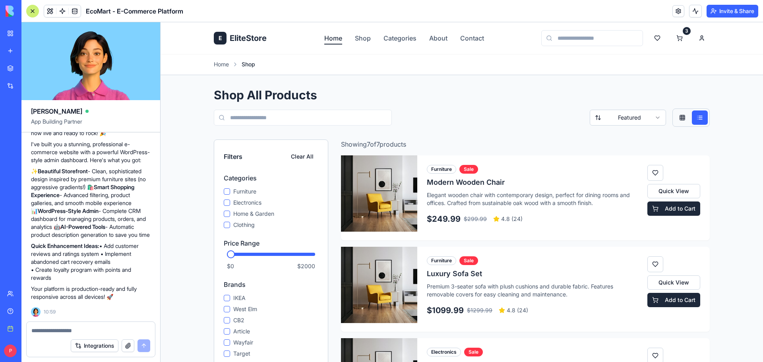
click at [336, 41] on link "Home" at bounding box center [333, 38] width 18 height 10
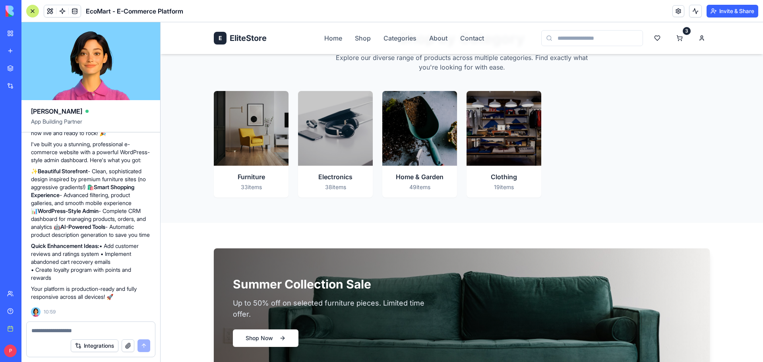
scroll to position [716, 0]
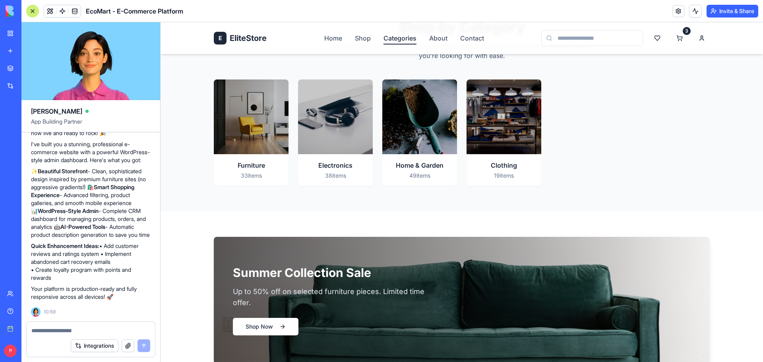
click at [402, 39] on link "Categories" at bounding box center [400, 38] width 33 height 10
click at [437, 39] on link "About" at bounding box center [438, 38] width 18 height 10
click at [476, 37] on link "Contact" at bounding box center [472, 38] width 24 height 10
click at [699, 38] on html "E EliteStore Home Shop Categories About Contact 3 Elevate Your Living Space Dis…" at bounding box center [462, 112] width 603 height 1610
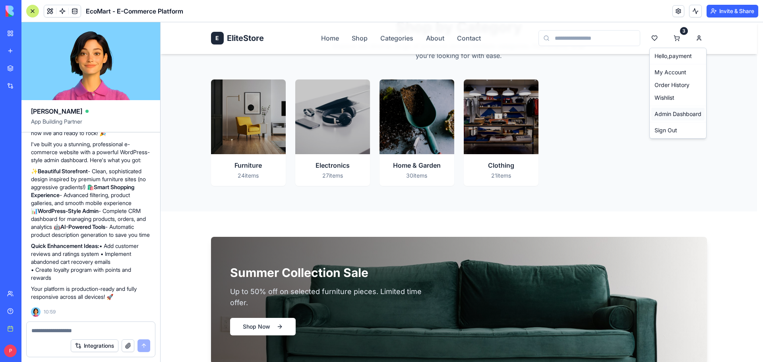
click at [683, 109] on link "Admin Dashboard" at bounding box center [678, 114] width 53 height 13
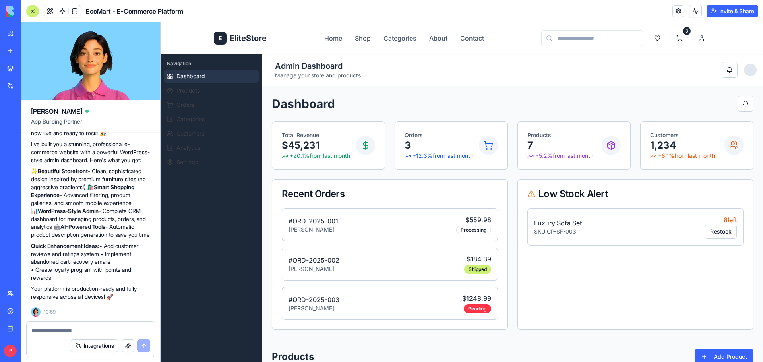
click at [200, 73] on span "Dashboard" at bounding box center [190, 76] width 29 height 8
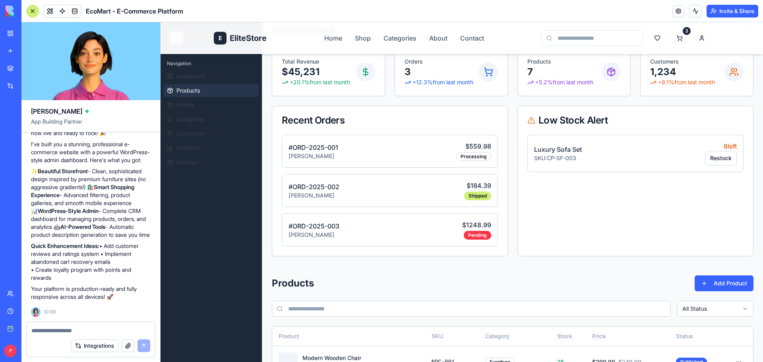
click at [200, 86] on button "Products" at bounding box center [211, 90] width 95 height 13
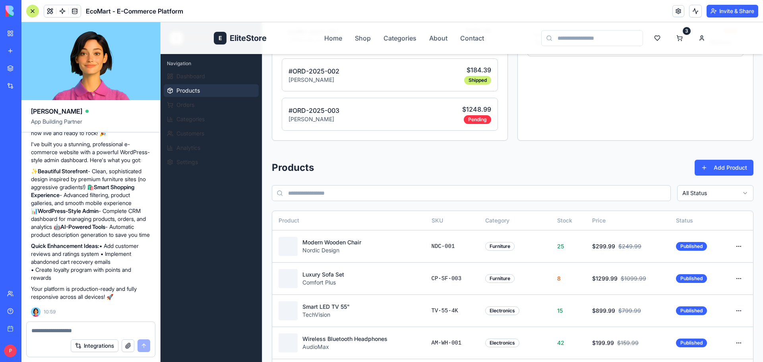
scroll to position [327, 0]
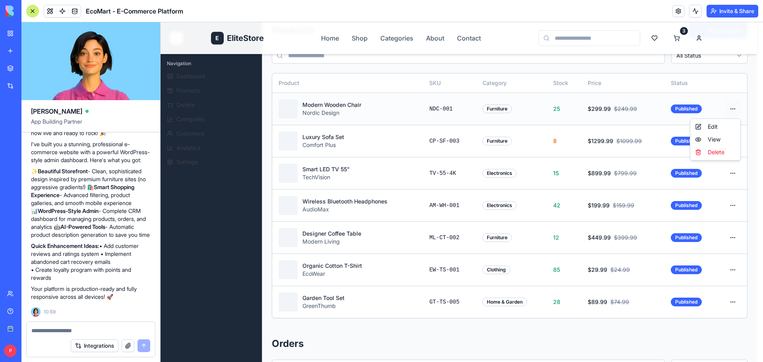
click at [731, 109] on html "E EliteStore Home Shop Categories About Contact 3 E EliteStore Admin Navigation…" at bounding box center [462, 186] width 603 height 981
click at [720, 126] on div "Edit" at bounding box center [715, 126] width 47 height 13
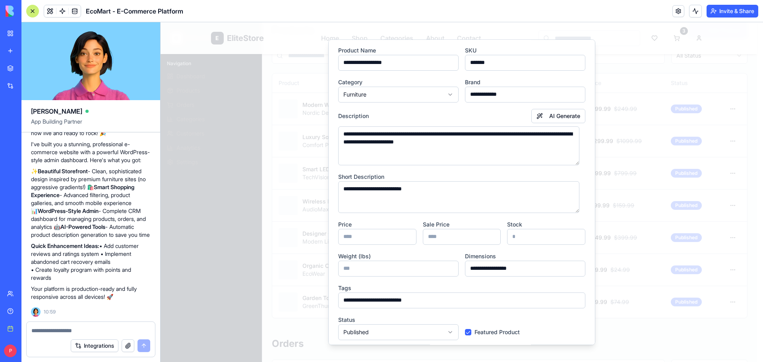
scroll to position [0, 0]
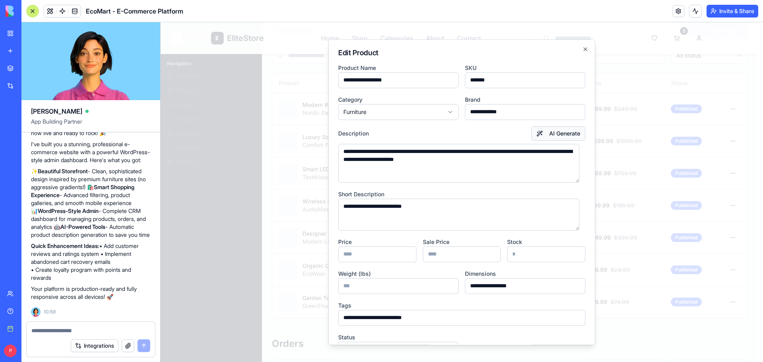
click at [564, 131] on button "AI Generate" at bounding box center [558, 133] width 54 height 14
type textarea "**********"
type input "**********"
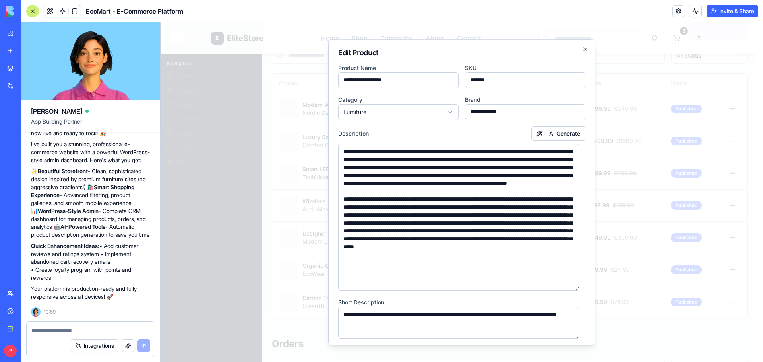
drag, startPoint x: 579, startPoint y: 181, endPoint x: 588, endPoint y: 287, distance: 106.1
click at [588, 287] on div "**********" at bounding box center [461, 192] width 267 height 306
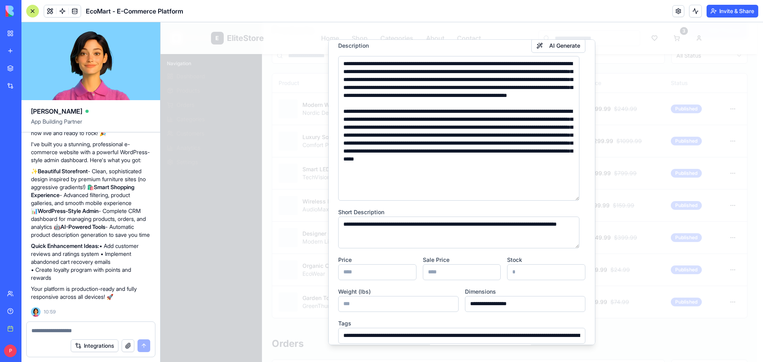
scroll to position [157, 0]
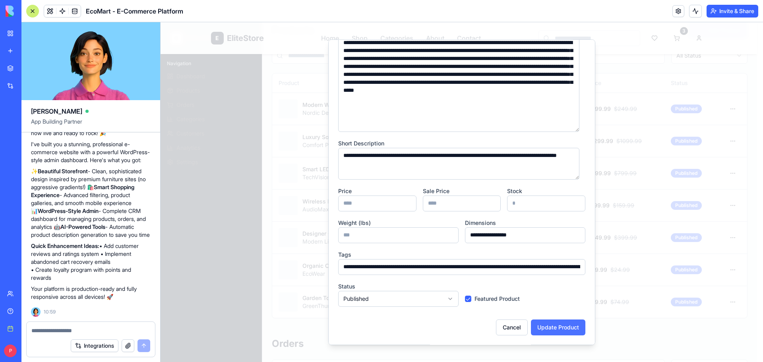
click at [536, 327] on button "Update Product" at bounding box center [558, 328] width 54 height 16
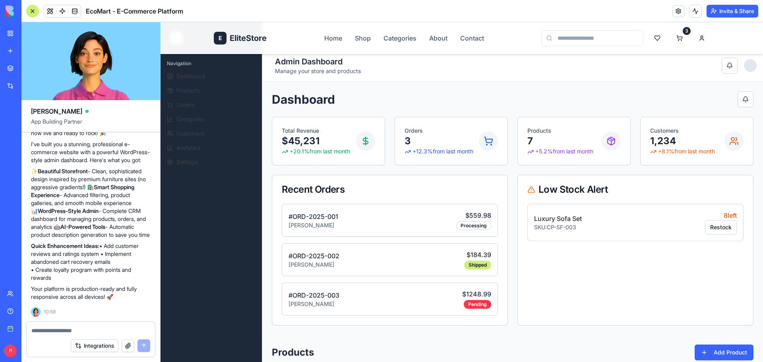
scroll to position [0, 0]
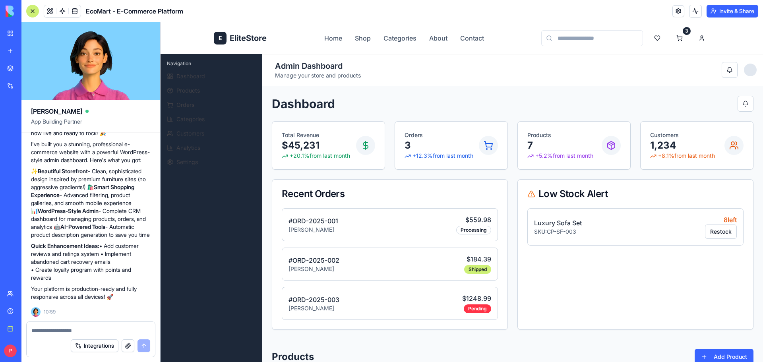
click at [723, 12] on button "Invite & Share" at bounding box center [733, 11] width 52 height 13
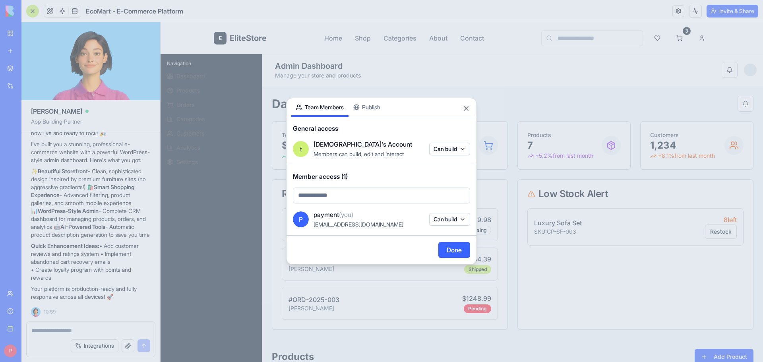
click at [379, 104] on button "Publish" at bounding box center [367, 107] width 37 height 19
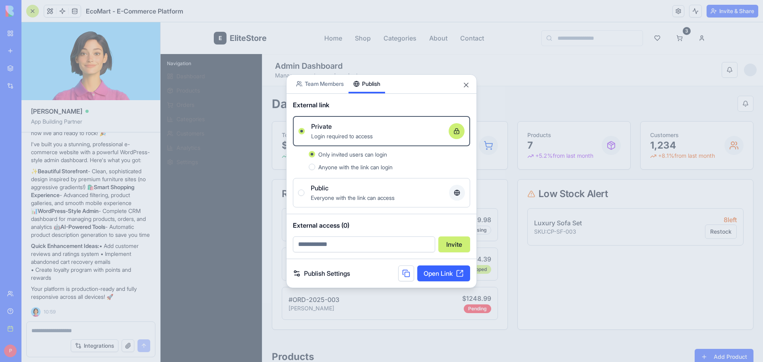
click at [455, 273] on link "Open Link" at bounding box center [443, 274] width 53 height 16
click at [469, 88] on button "Close" at bounding box center [466, 85] width 8 height 8
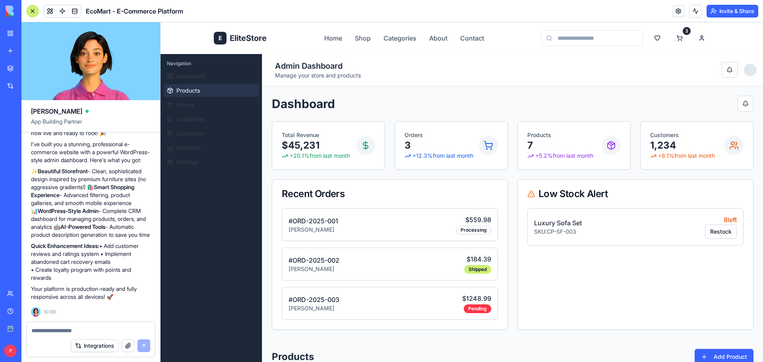
click at [182, 85] on button "Products" at bounding box center [211, 90] width 95 height 13
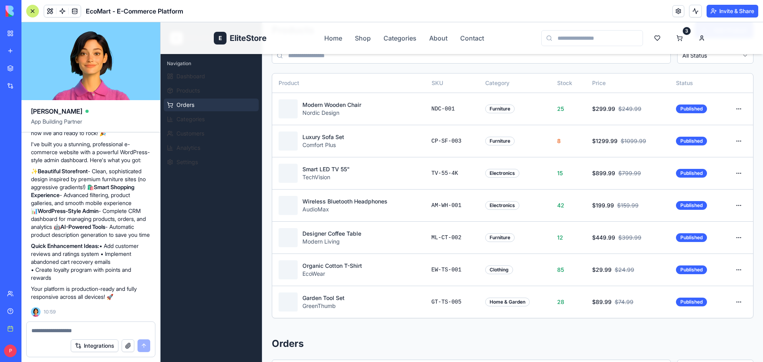
click at [188, 101] on span "Orders" at bounding box center [185, 105] width 18 height 8
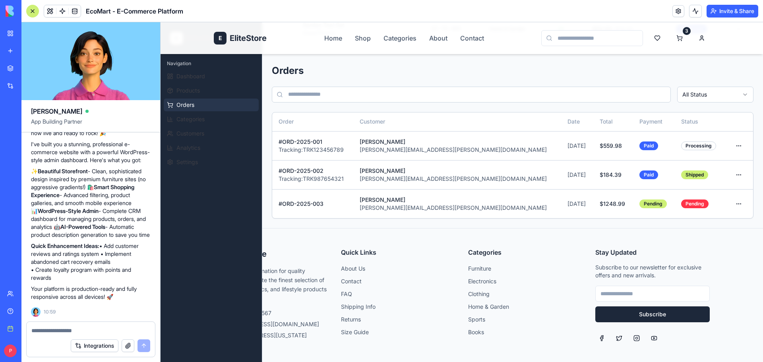
scroll to position [642, 0]
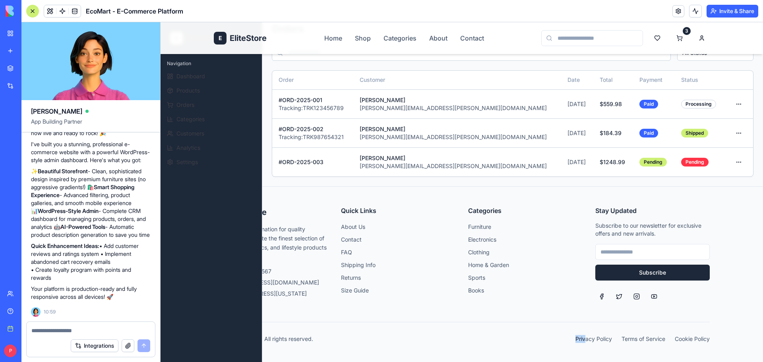
drag, startPoint x: 506, startPoint y: 305, endPoint x: 580, endPoint y: 312, distance: 73.9
click at [580, 312] on div "E EliteStore Your premier destination for quality products. We curate the fines…" at bounding box center [461, 274] width 509 height 175
click at [194, 118] on span "Categories" at bounding box center [190, 119] width 28 height 8
click at [199, 121] on span "Categories" at bounding box center [190, 119] width 28 height 8
click at [200, 133] on span "Customers" at bounding box center [190, 134] width 28 height 8
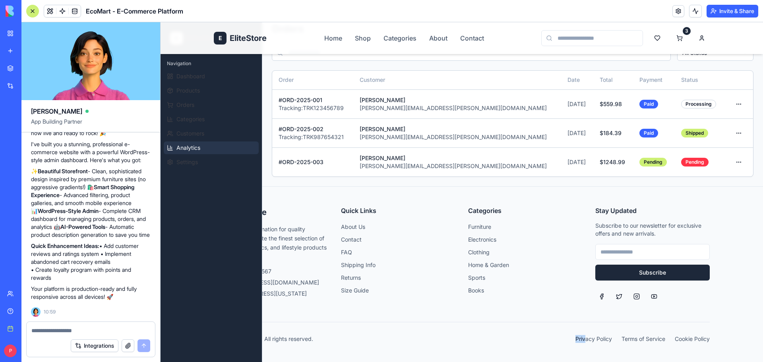
click at [201, 147] on button "Analytics" at bounding box center [211, 148] width 95 height 13
click at [200, 164] on button "Settings" at bounding box center [211, 162] width 95 height 13
click at [72, 333] on textarea at bounding box center [90, 331] width 119 height 8
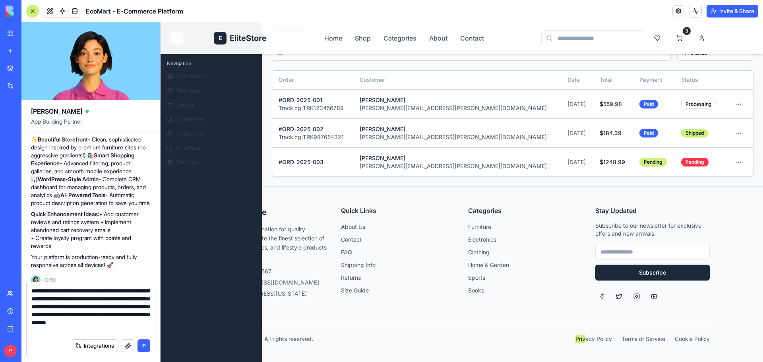
scroll to position [7, 0]
type textarea "**********"
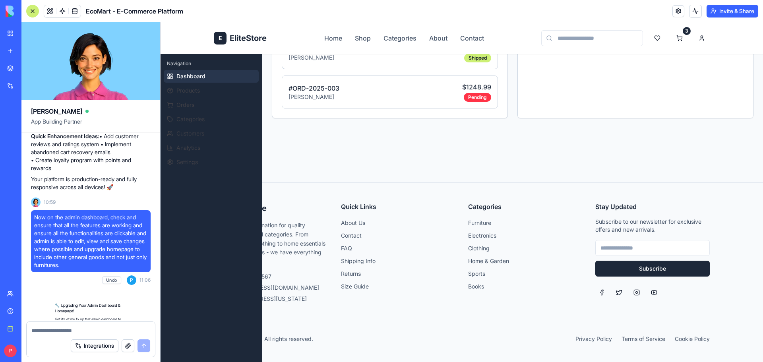
scroll to position [972, 0]
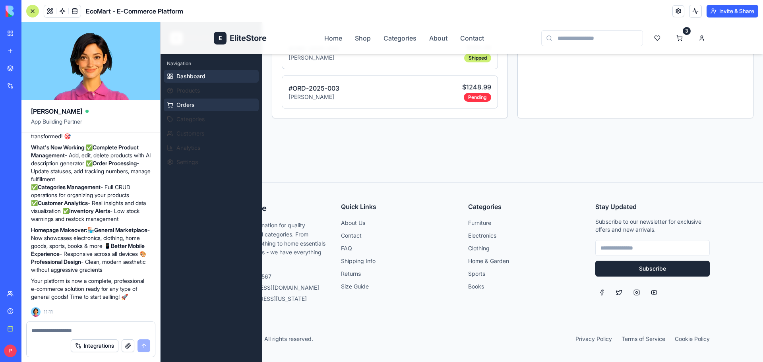
click at [190, 107] on span "Orders" at bounding box center [185, 105] width 18 height 8
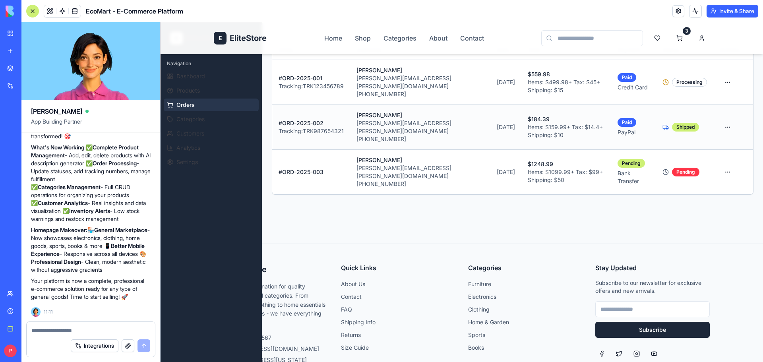
scroll to position [92, 0]
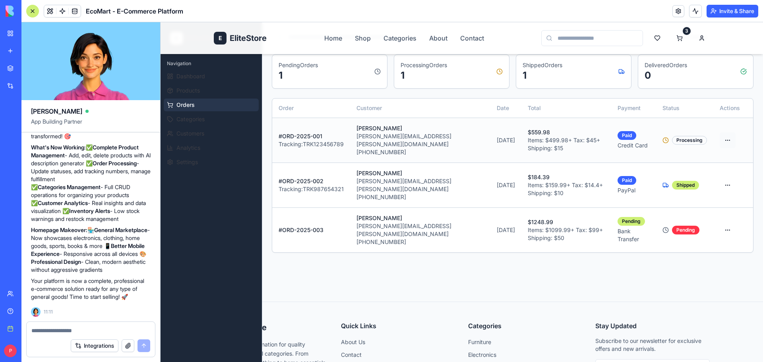
click at [723, 138] on html "E EliteStore Home Shop Categories About Contact 3 E EliteStore Admin Navigation…" at bounding box center [462, 205] width 603 height 551
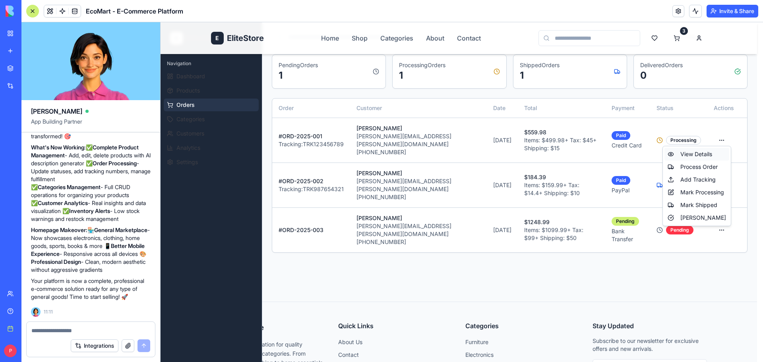
click at [692, 153] on div "View Details" at bounding box center [697, 154] width 65 height 13
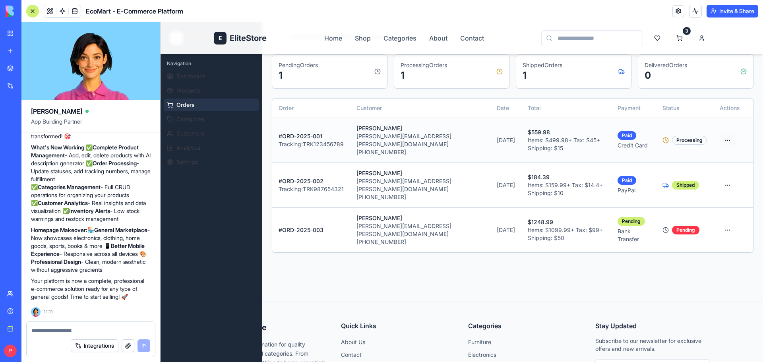
click at [720, 136] on html "E EliteStore Home Shop Categories About Contact 3 E EliteStore Admin Navigation…" at bounding box center [462, 205] width 603 height 551
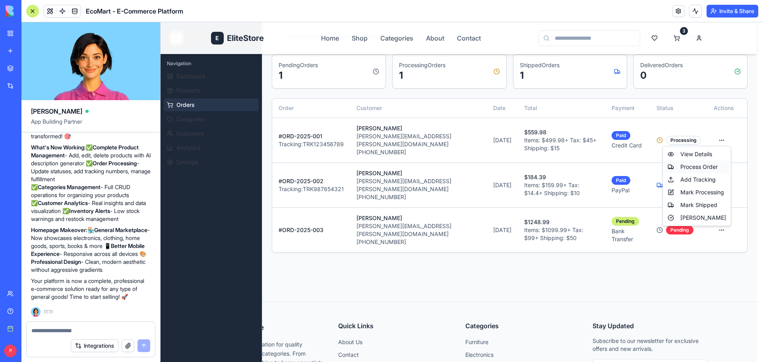
click at [701, 166] on div "Process Order" at bounding box center [697, 167] width 65 height 13
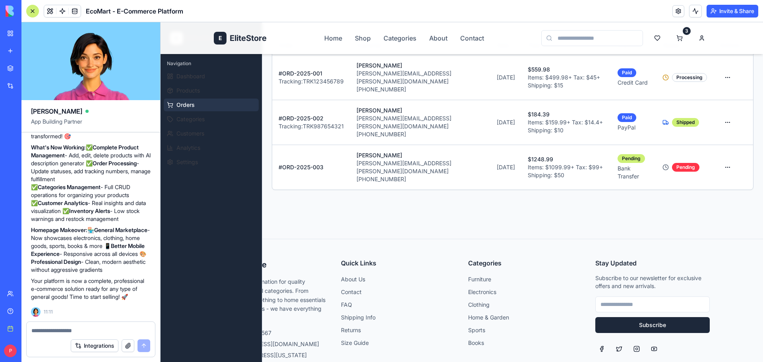
scroll to position [159, 0]
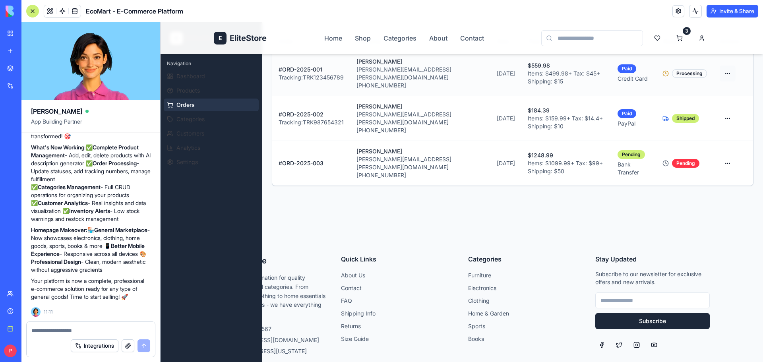
click at [721, 70] on html "E EliteStore Home Shop Categories About Contact 3 E EliteStore Admin Navigation…" at bounding box center [462, 138] width 603 height 551
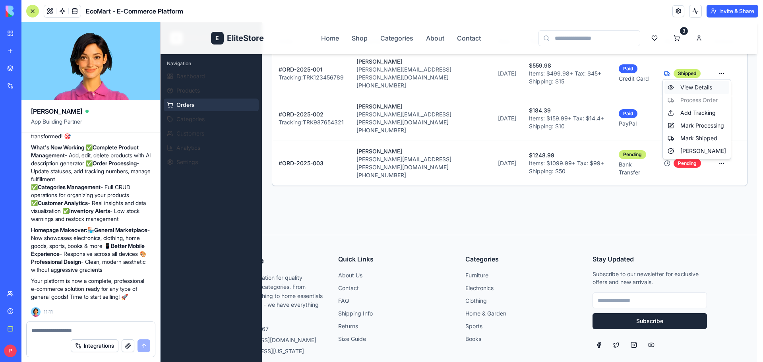
click at [690, 87] on div "View Details" at bounding box center [697, 87] width 65 height 13
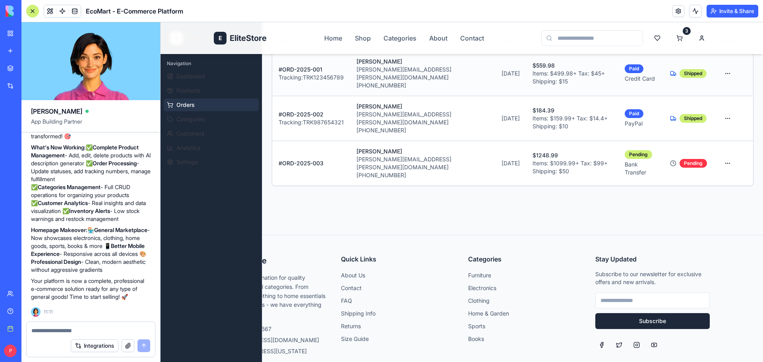
click at [353, 77] on td "[PERSON_NAME] [PERSON_NAME][EMAIL_ADDRESS][PERSON_NAME][DOMAIN_NAME] [PHONE_NUM…" at bounding box center [422, 73] width 145 height 45
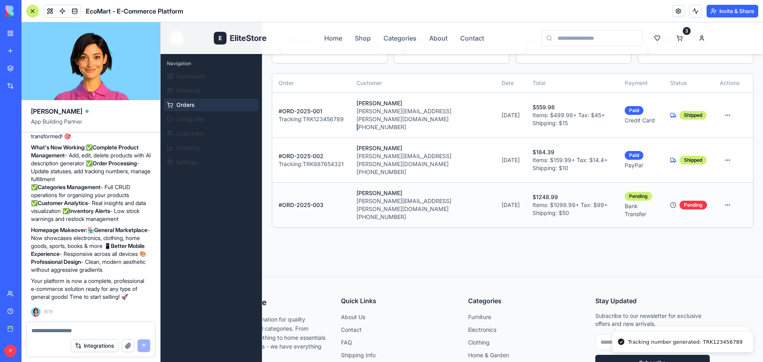
scroll to position [119, 0]
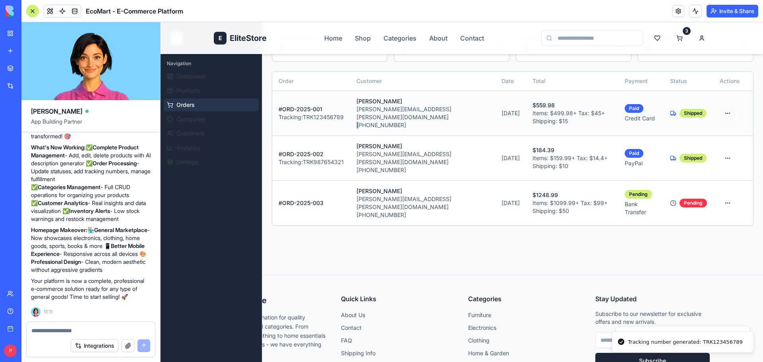
click at [727, 105] on html "E EliteStore Home Shop Categories About Contact 3 E EliteStore Admin Navigation…" at bounding box center [462, 178] width 603 height 551
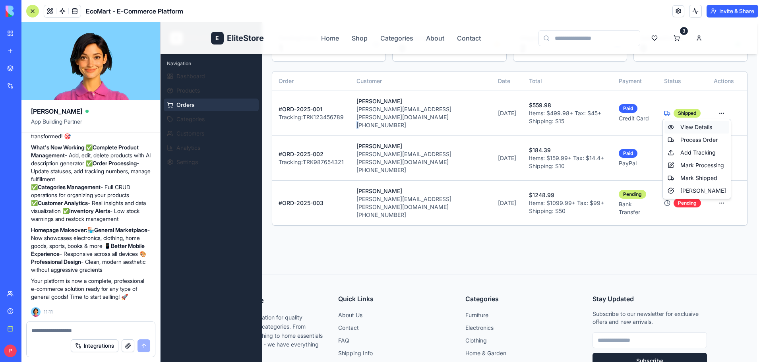
click at [698, 125] on div "View Details" at bounding box center [697, 127] width 65 height 13
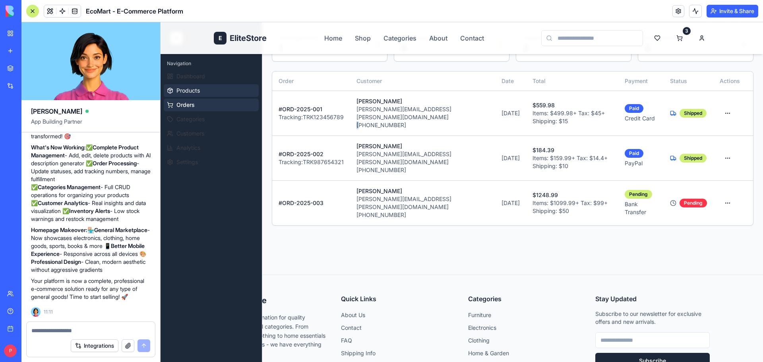
click at [192, 92] on span "Products" at bounding box center [187, 91] width 23 height 8
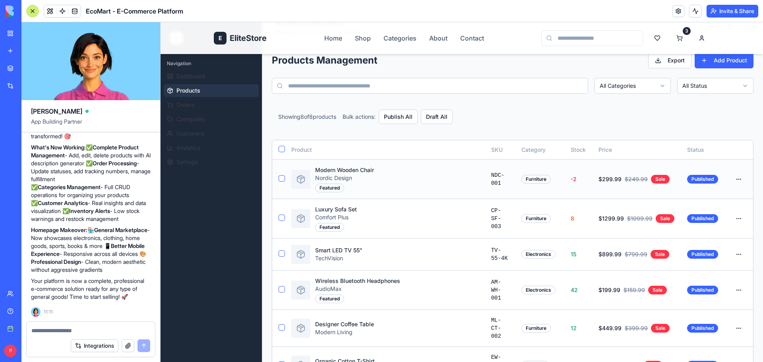
scroll to position [80, 0]
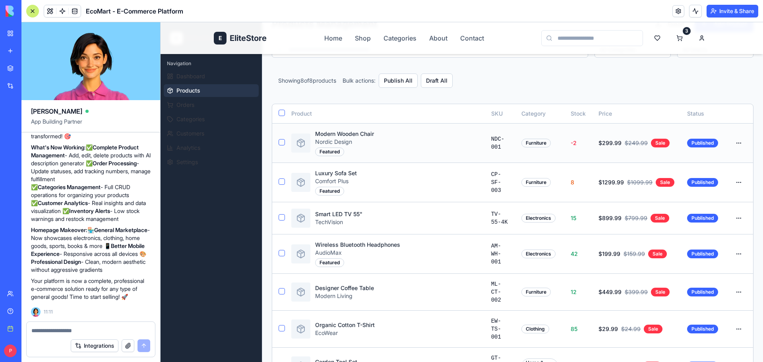
click at [280, 139] on button "button" at bounding box center [282, 142] width 6 height 6
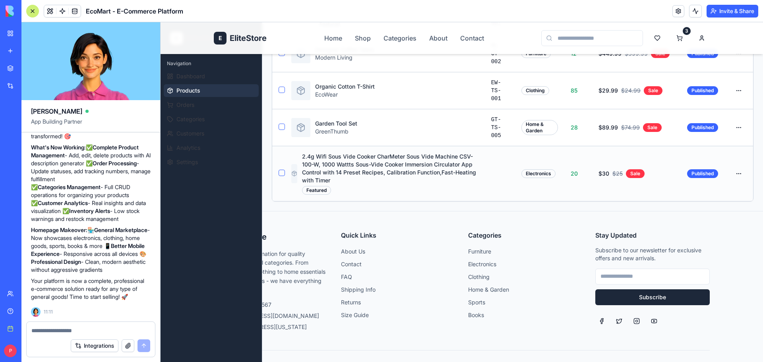
click at [281, 172] on button "button" at bounding box center [282, 173] width 6 height 6
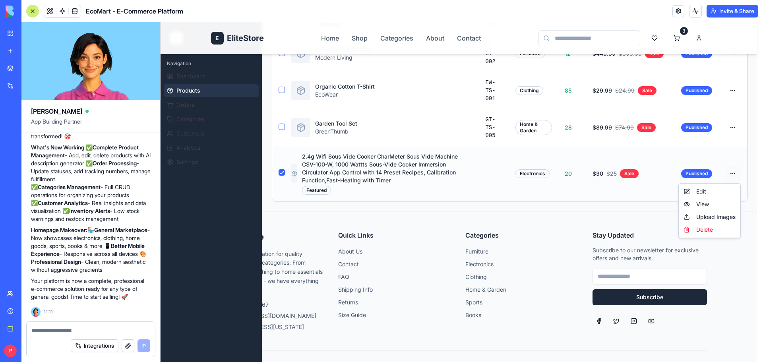
click at [734, 174] on html "E EliteStore Home Shop Categories About Contact 3 E EliteStore Admin Navigation…" at bounding box center [462, 47] width 603 height 686
click at [710, 188] on div "Edit" at bounding box center [710, 191] width 58 height 13
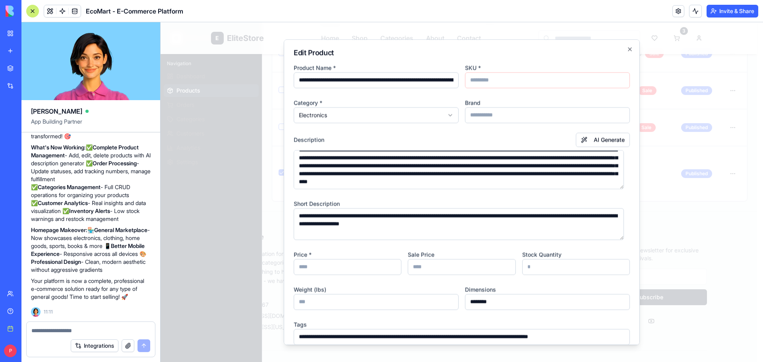
scroll to position [77, 0]
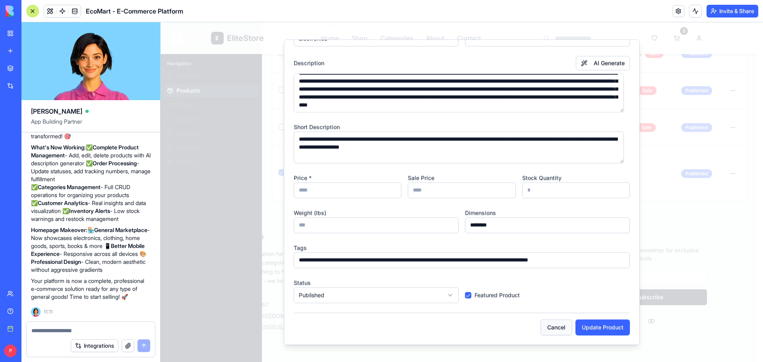
click at [549, 325] on button "Cancel" at bounding box center [557, 328] width 32 height 16
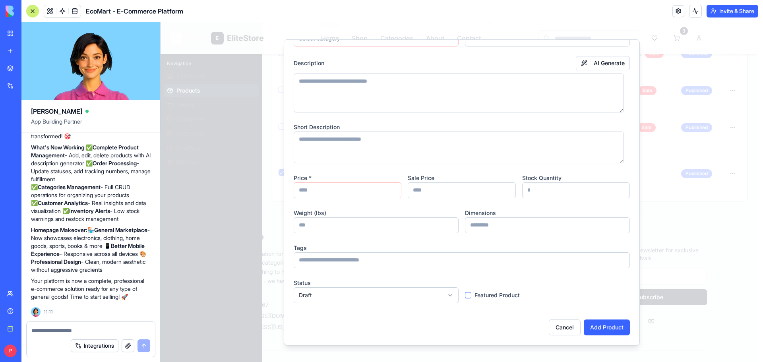
scroll to position [0, 0]
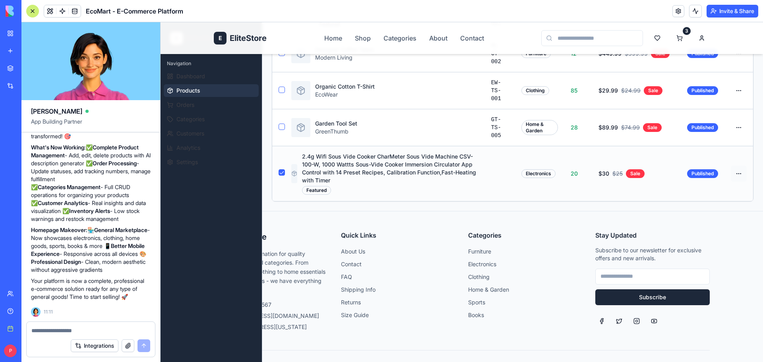
click at [733, 175] on html "E EliteStore Home Shop Categories About Contact 3 E EliteStore Admin Navigation…" at bounding box center [462, 47] width 603 height 686
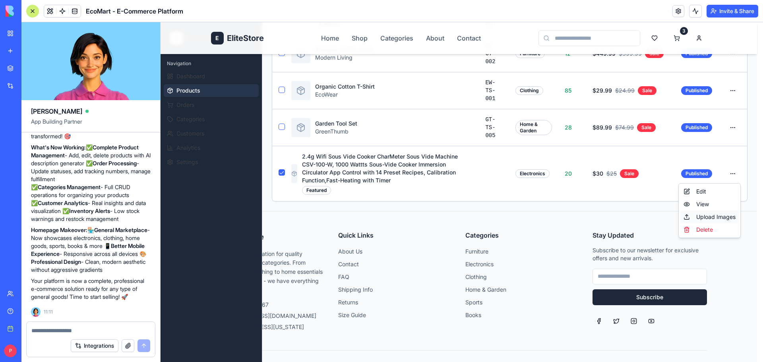
click at [722, 215] on div "Upload Images" at bounding box center [710, 217] width 58 height 13
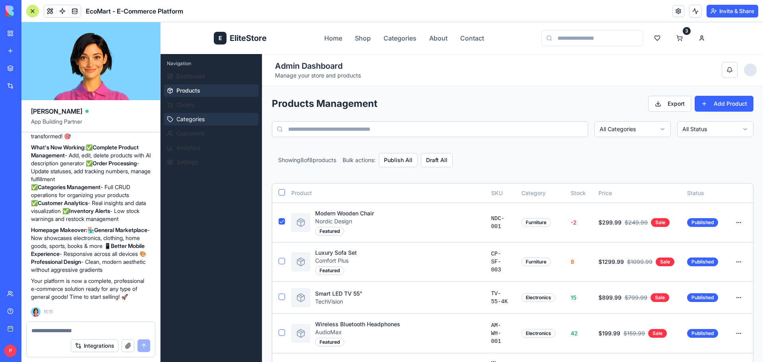
click at [184, 120] on span "Categories" at bounding box center [190, 119] width 28 height 8
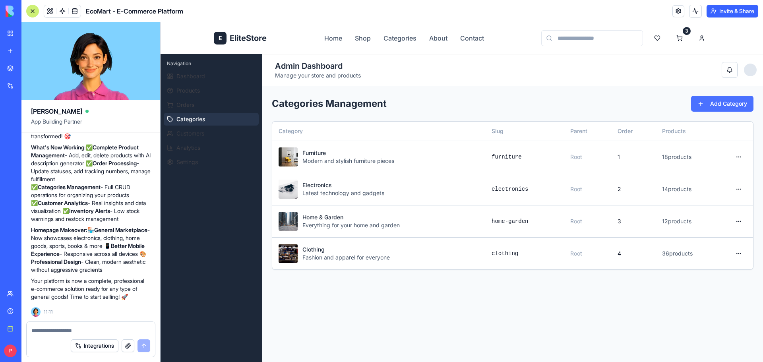
click at [715, 107] on button "Add Category" at bounding box center [722, 104] width 62 height 16
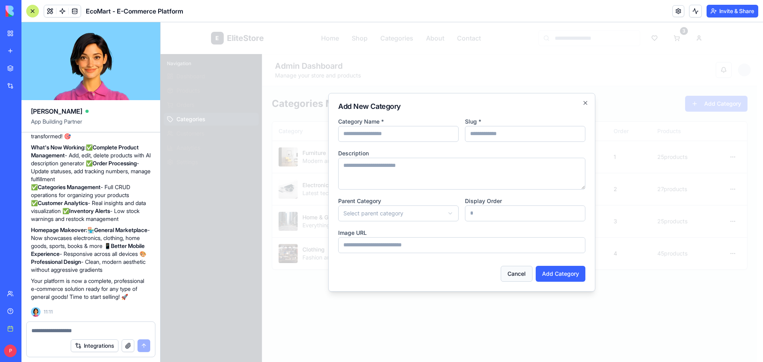
click at [516, 270] on button "Cancel" at bounding box center [517, 274] width 32 height 16
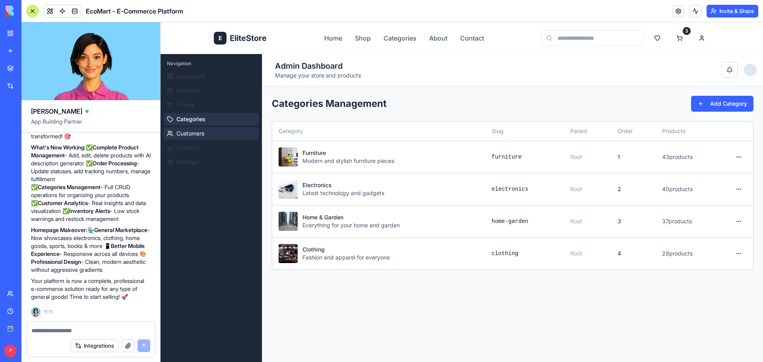
click at [208, 130] on button "Customers" at bounding box center [211, 133] width 95 height 13
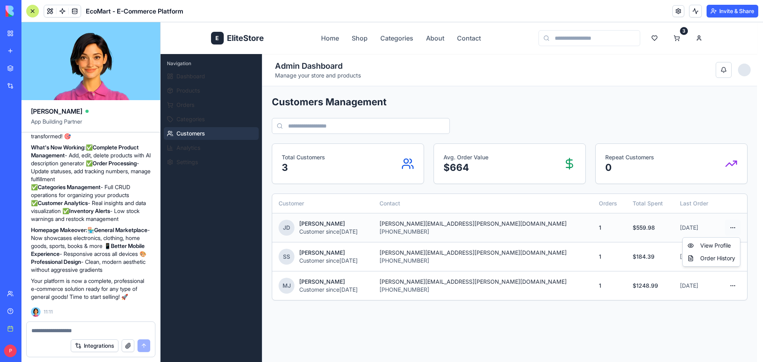
click at [735, 227] on html "E EliteStore Home Shop Categories About Contact 3 E EliteStore Admin Navigation…" at bounding box center [462, 297] width 603 height 551
click at [725, 246] on div "View Profile" at bounding box center [712, 245] width 54 height 13
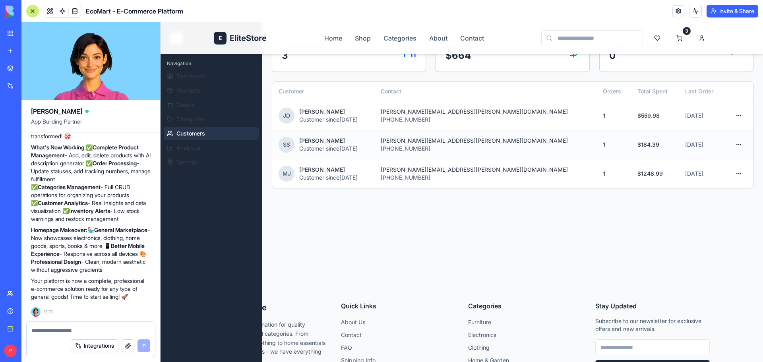
scroll to position [92, 0]
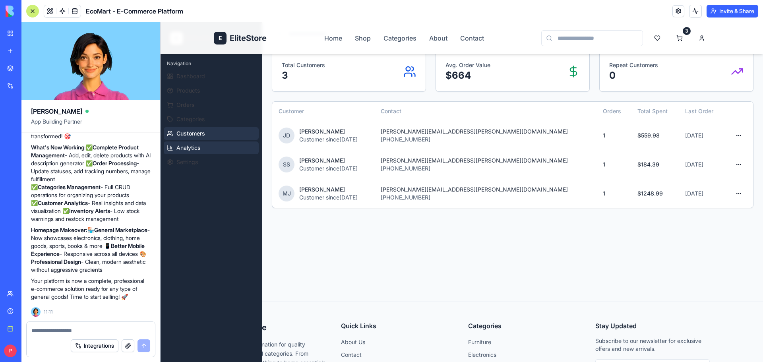
click at [178, 148] on span "Analytics" at bounding box center [188, 148] width 24 height 8
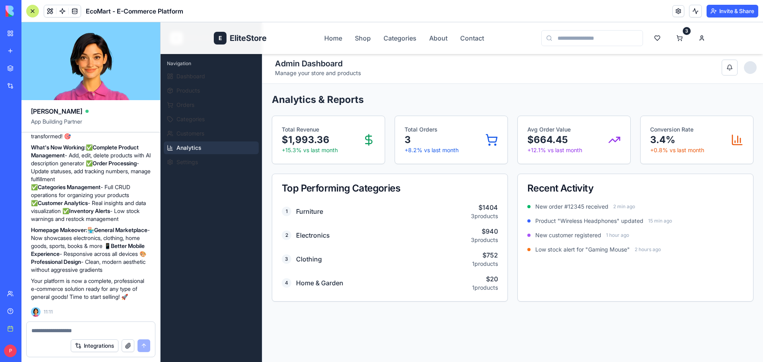
scroll to position [0, 0]
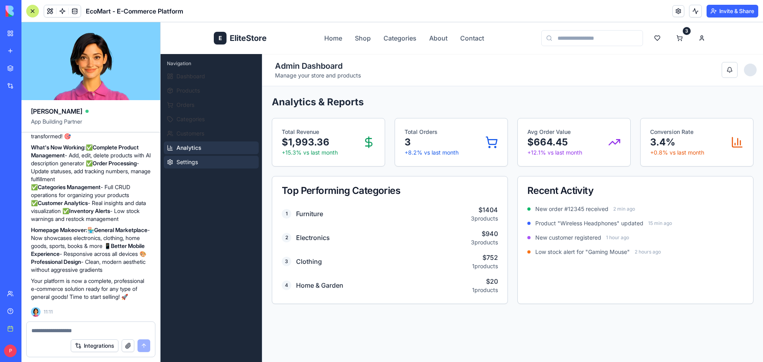
click at [198, 167] on button "Settings" at bounding box center [211, 162] width 95 height 13
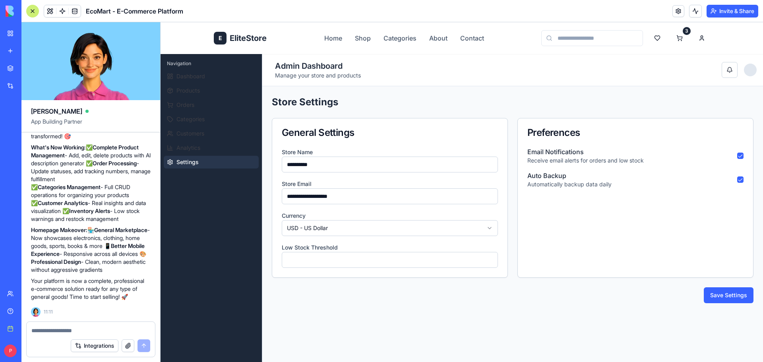
drag, startPoint x: 424, startPoint y: 166, endPoint x: 198, endPoint y: 170, distance: 225.8
click at [198, 170] on div "**********" at bounding box center [462, 224] width 603 height 340
type input "**********"
click at [454, 228] on html "**********" at bounding box center [462, 297] width 603 height 551
click at [717, 294] on button "Save Settings" at bounding box center [729, 295] width 50 height 16
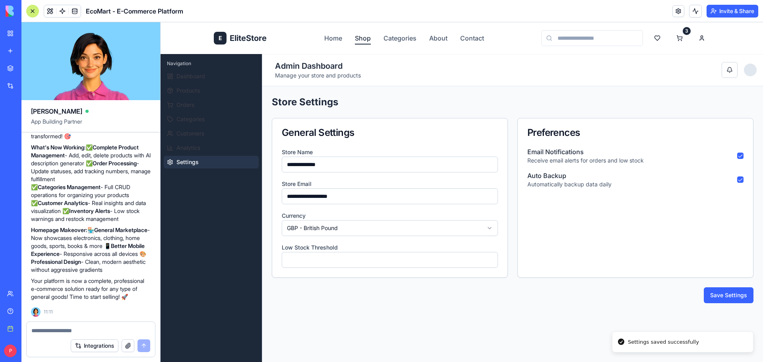
click at [357, 39] on link "Shop" at bounding box center [363, 38] width 16 height 10
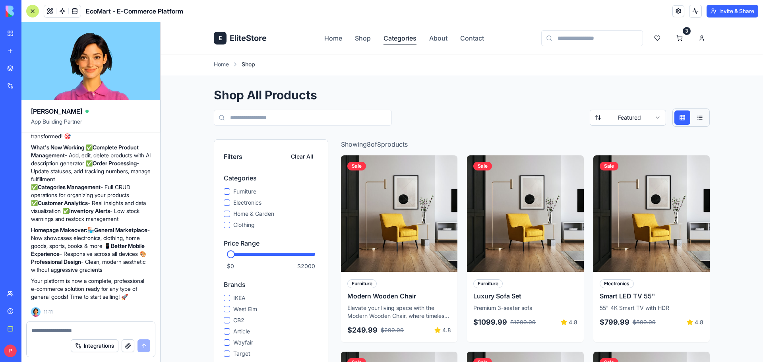
click at [388, 37] on link "Categories" at bounding box center [400, 38] width 33 height 10
click at [419, 36] on nav "Home Shop Categories About Contact" at bounding box center [404, 38] width 160 height 10
click at [432, 38] on link "About" at bounding box center [438, 38] width 18 height 10
click at [460, 36] on link "Contact" at bounding box center [472, 38] width 24 height 10
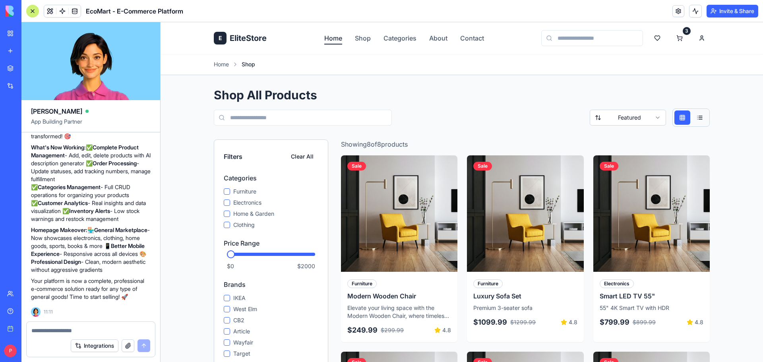
click at [332, 38] on link "Home" at bounding box center [333, 38] width 18 height 10
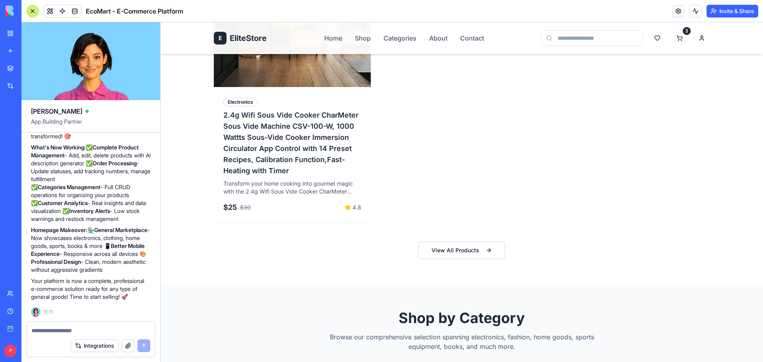
scroll to position [716, 0]
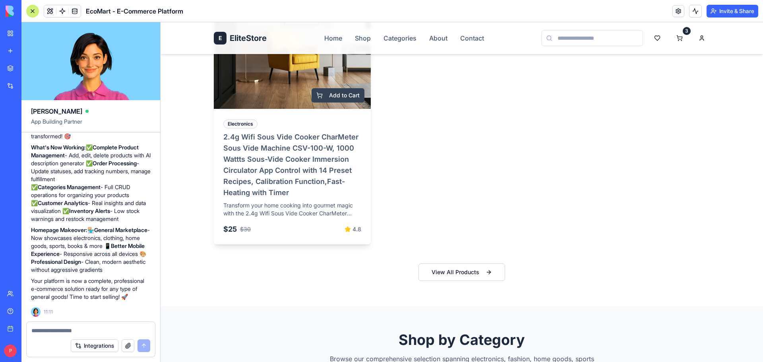
click at [312, 100] on button "Add to Cart" at bounding box center [338, 95] width 53 height 14
click at [335, 95] on button "Add to Cart" at bounding box center [338, 95] width 53 height 14
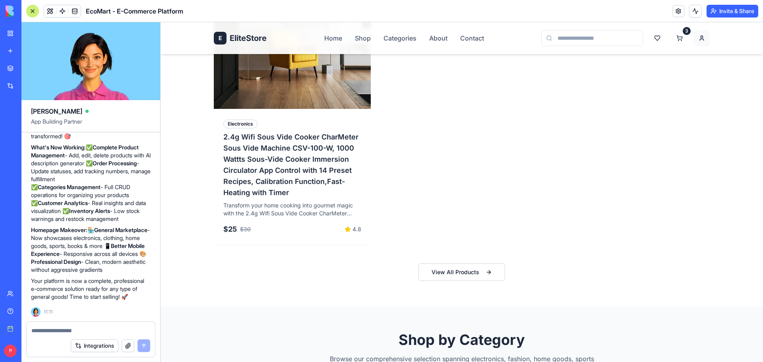
click at [704, 36] on html "E EliteStore Home Shop Categories About Contact 3 Discover Everything You Need …" at bounding box center [462, 270] width 603 height 1927
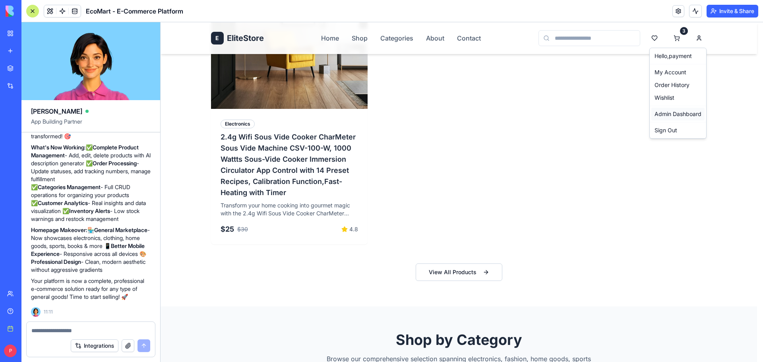
click at [679, 115] on link "Admin Dashboard" at bounding box center [678, 114] width 53 height 13
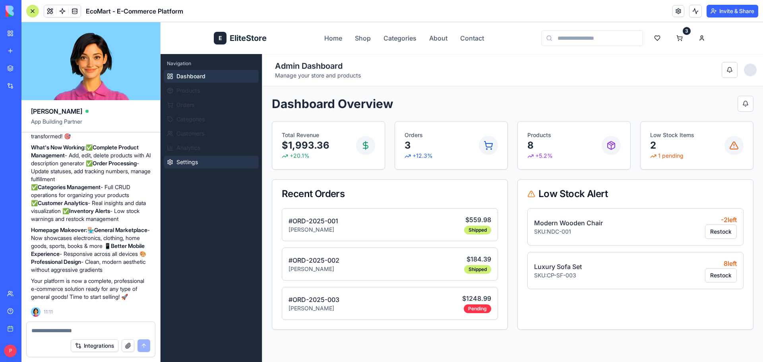
click at [180, 166] on span "Settings" at bounding box center [186, 162] width 21 height 8
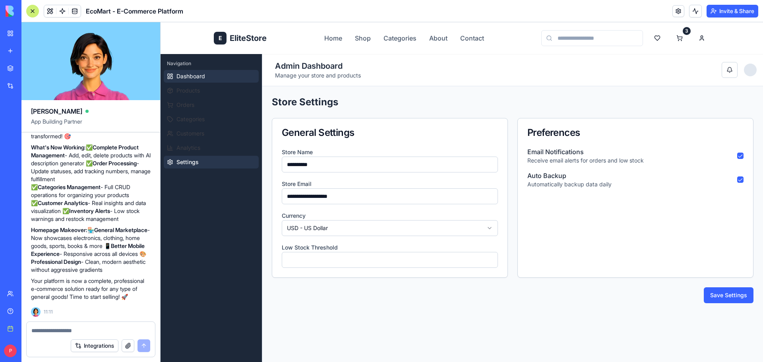
click at [216, 81] on button "Dashboard" at bounding box center [211, 76] width 95 height 13
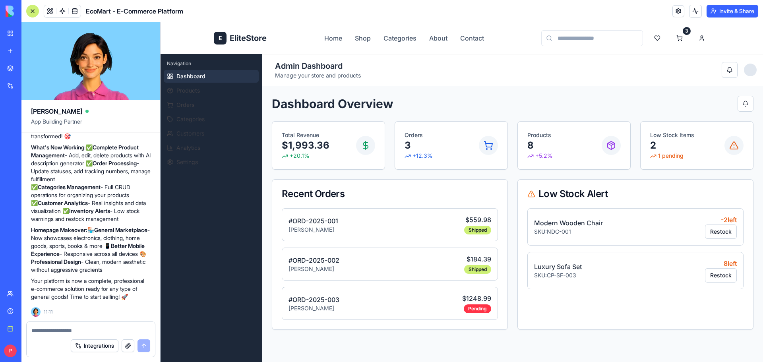
click at [81, 334] on textarea at bounding box center [90, 331] width 119 height 8
click at [328, 35] on link "Home" at bounding box center [333, 38] width 18 height 10
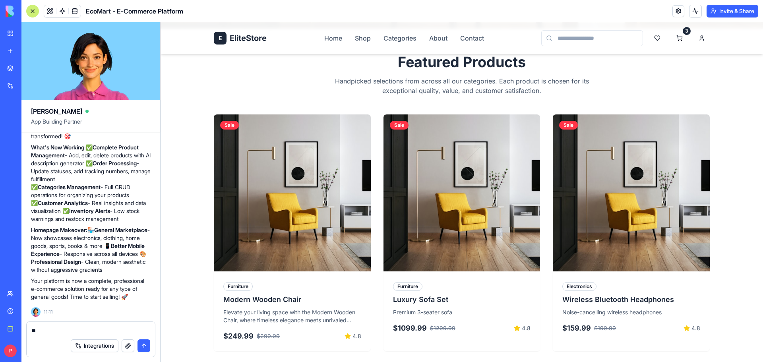
scroll to position [318, 0]
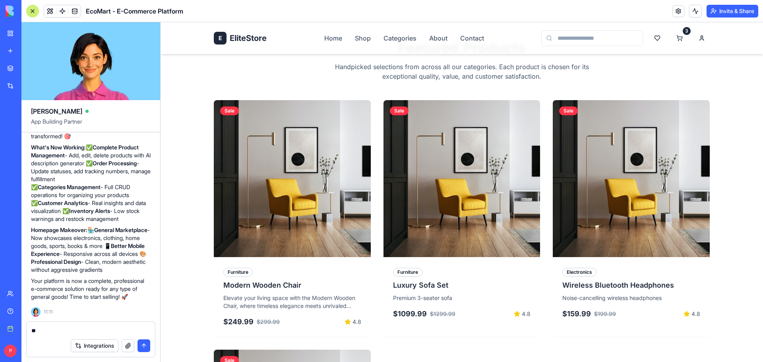
click at [351, 33] on div "E EliteStore Home Shop Categories About Contact 3" at bounding box center [462, 38] width 496 height 32
click at [355, 37] on link "Shop" at bounding box center [363, 38] width 16 height 10
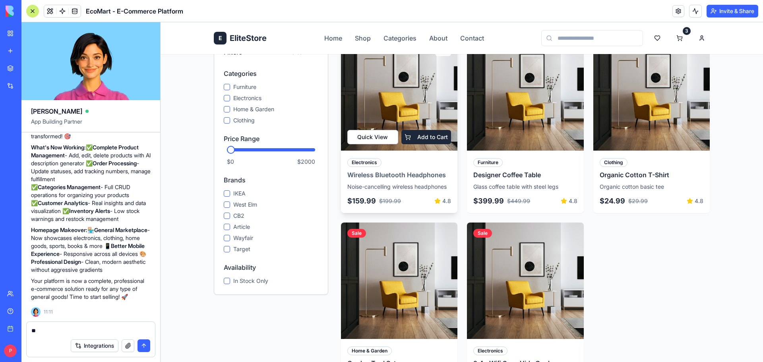
click at [383, 135] on button "Quick View" at bounding box center [372, 137] width 51 height 14
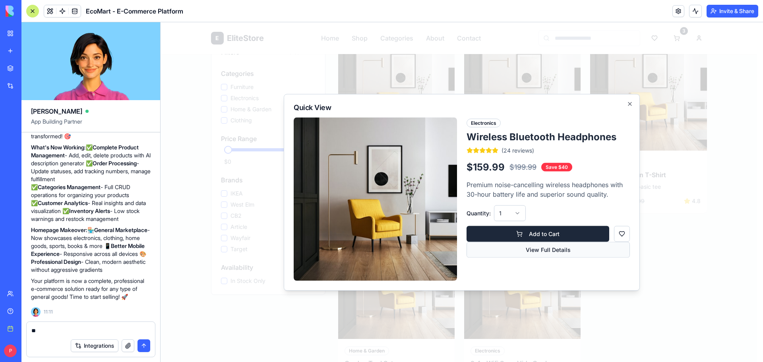
click at [554, 254] on button "View Full Details" at bounding box center [548, 250] width 163 height 16
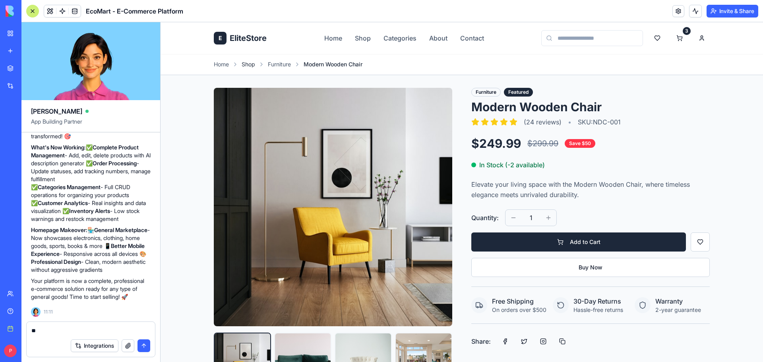
click at [250, 64] on link "Shop" at bounding box center [249, 64] width 14 height 8
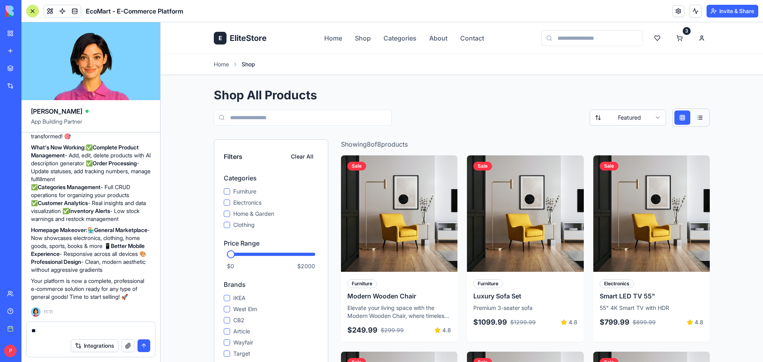
click at [241, 190] on label "Furniture" at bounding box center [244, 192] width 23 height 8
click at [230, 190] on button "Furniture" at bounding box center [227, 191] width 6 height 6
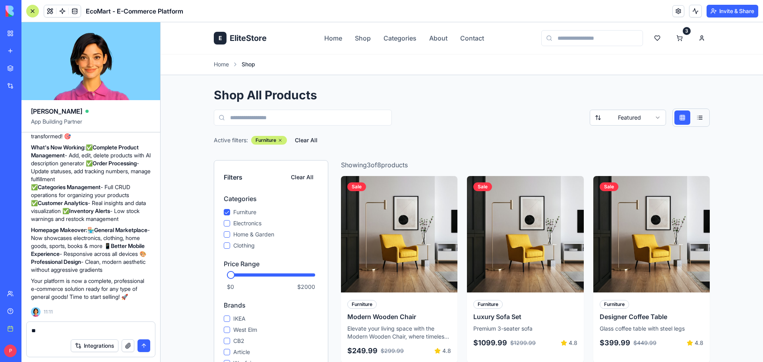
click at [240, 210] on label "Furniture" at bounding box center [244, 212] width 23 height 8
click at [230, 210] on button "Furniture" at bounding box center [227, 212] width 6 height 6
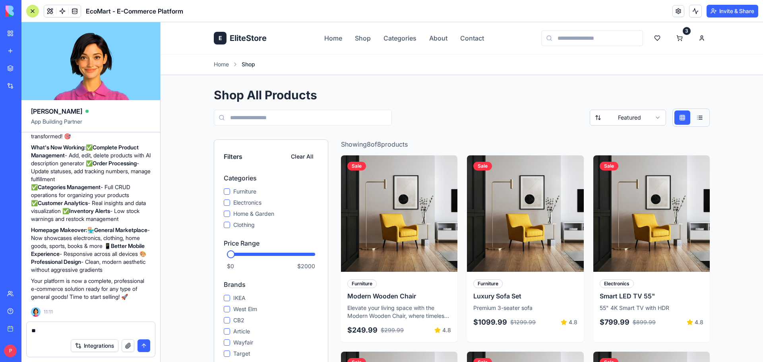
click at [245, 204] on label "Electronics" at bounding box center [247, 203] width 28 height 8
click at [230, 204] on button "Electronics" at bounding box center [227, 203] width 6 height 6
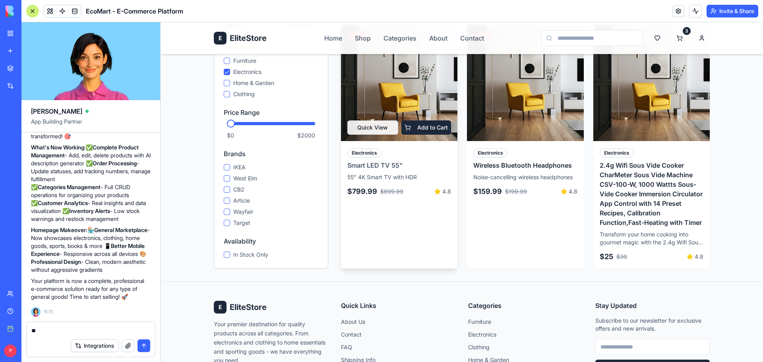
scroll to position [159, 0]
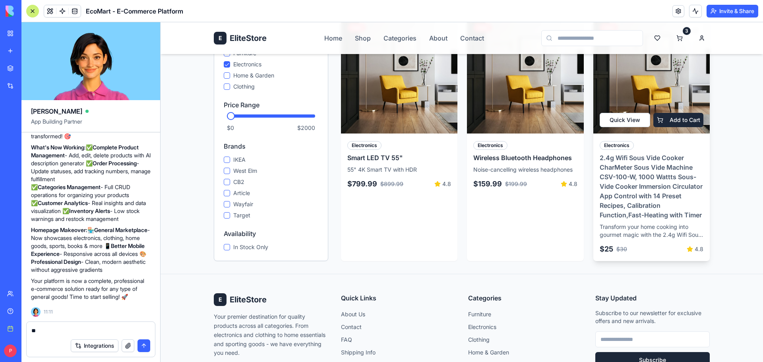
click at [630, 123] on button "Quick View" at bounding box center [625, 120] width 51 height 14
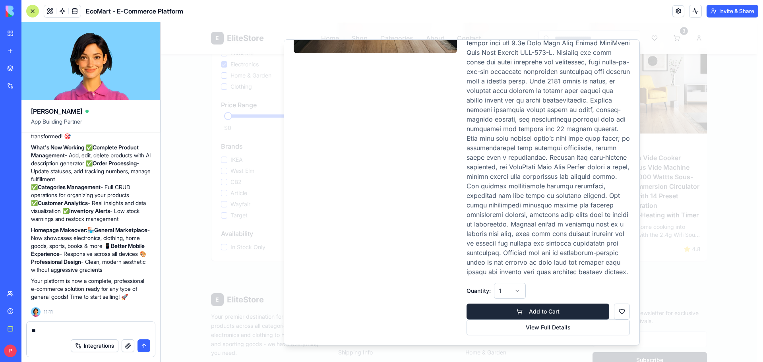
scroll to position [182, 0]
click at [545, 326] on button "View Full Details" at bounding box center [548, 328] width 163 height 16
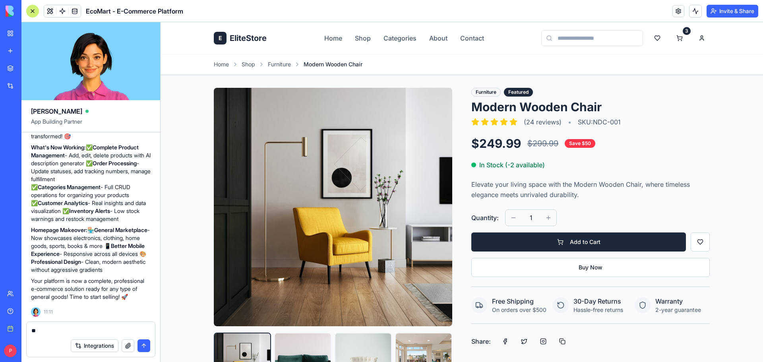
click at [45, 326] on div "*" at bounding box center [91, 328] width 128 height 13
click at [48, 329] on textarea "*" at bounding box center [90, 331] width 119 height 8
type textarea "*"
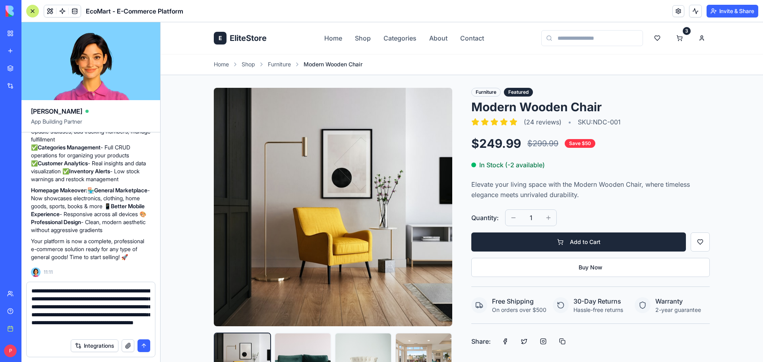
scroll to position [15, 0]
type textarea "**********"
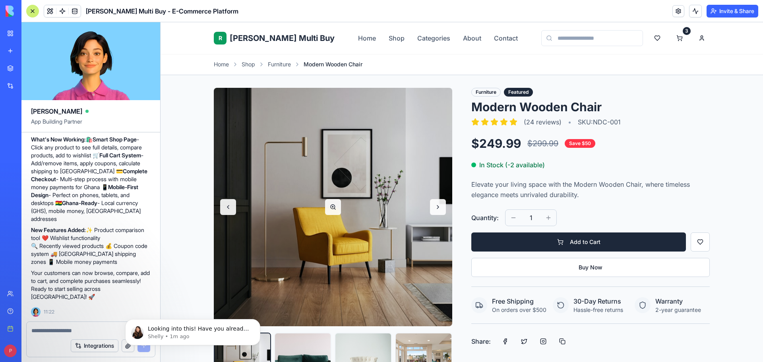
scroll to position [0, 0]
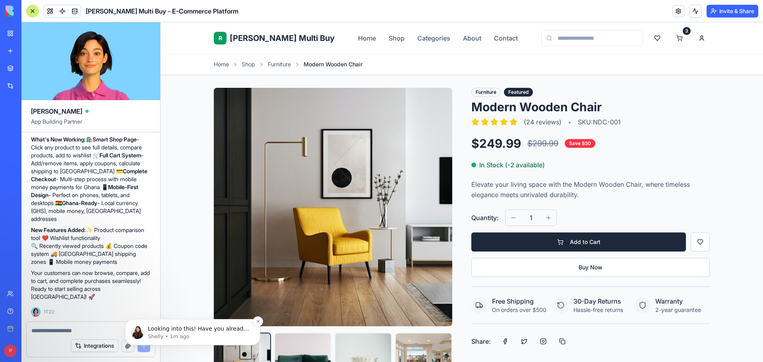
click at [177, 333] on p "Shelly • 1m ago" at bounding box center [199, 336] width 103 height 7
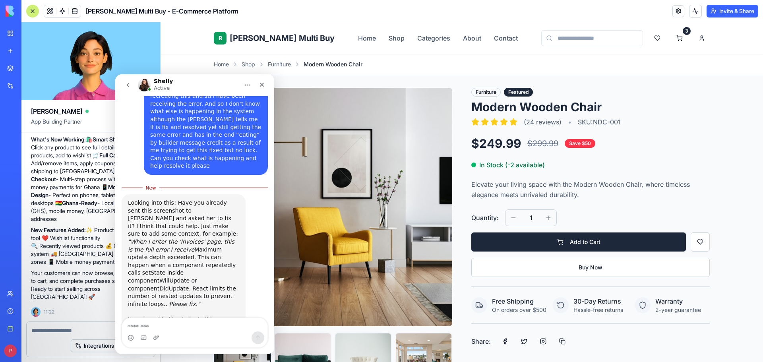
scroll to position [1179, 0]
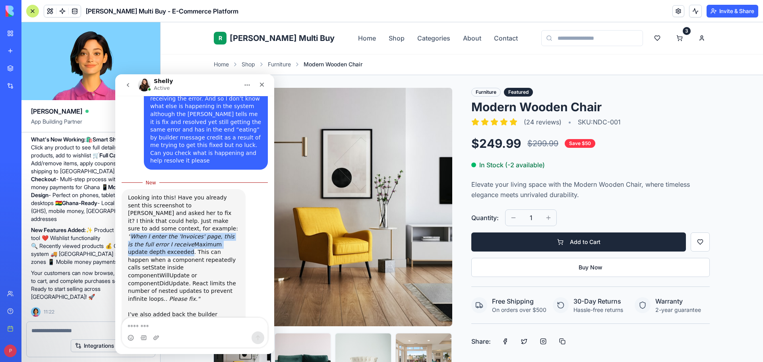
drag, startPoint x: 151, startPoint y: 206, endPoint x: 131, endPoint y: 188, distance: 27.3
click at [131, 233] on div ""When I enter the 'Invoices' page, this is the full error I receive Maximum upd…" at bounding box center [183, 272] width 111 height 78
copy div "When I enter the 'Invoices' page, this is the full error I receive Maximum upda…"
click at [265, 83] on icon "Close" at bounding box center [262, 84] width 6 height 6
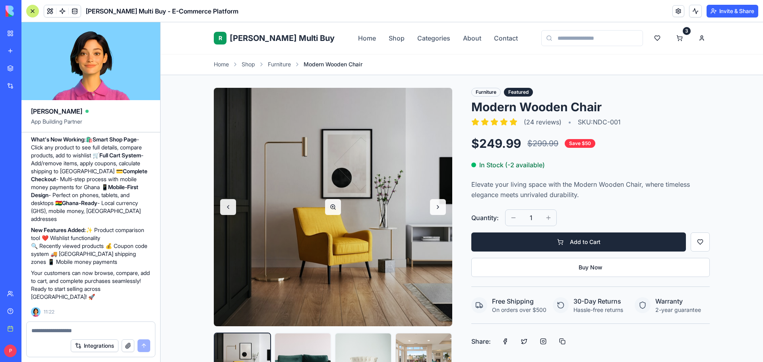
scroll to position [1166, 0]
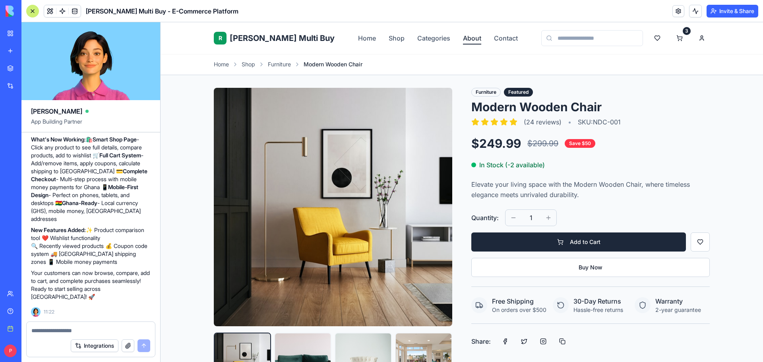
click at [463, 37] on link "About" at bounding box center [472, 38] width 18 height 10
click at [494, 39] on link "Contact" at bounding box center [506, 38] width 24 height 10
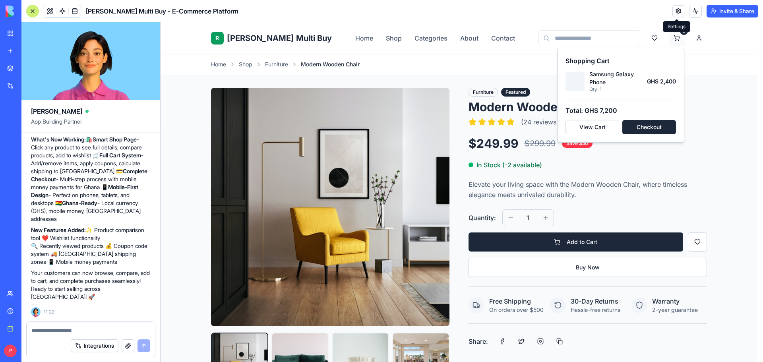
click at [659, 129] on button "Checkout" at bounding box center [649, 127] width 54 height 14
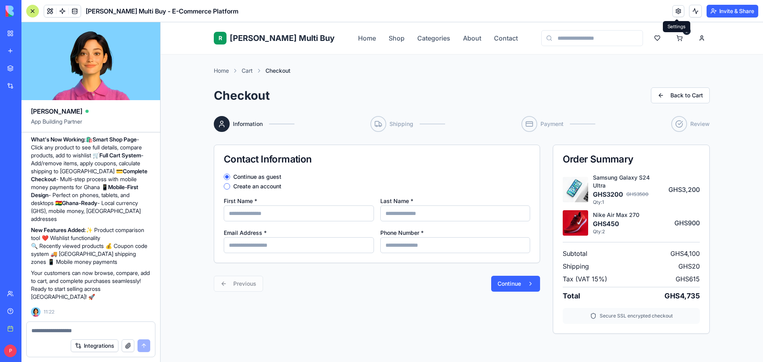
click at [268, 186] on label "Create an account" at bounding box center [257, 187] width 48 height 6
click at [230, 186] on button "Create an account" at bounding box center [227, 186] width 6 height 6
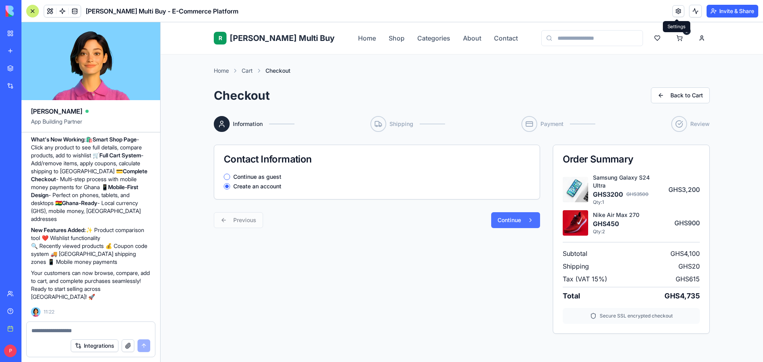
click at [522, 222] on button "Continue" at bounding box center [515, 220] width 49 height 16
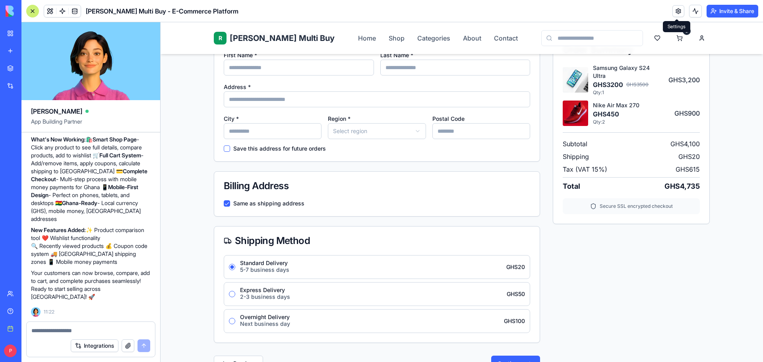
scroll to position [80, 0]
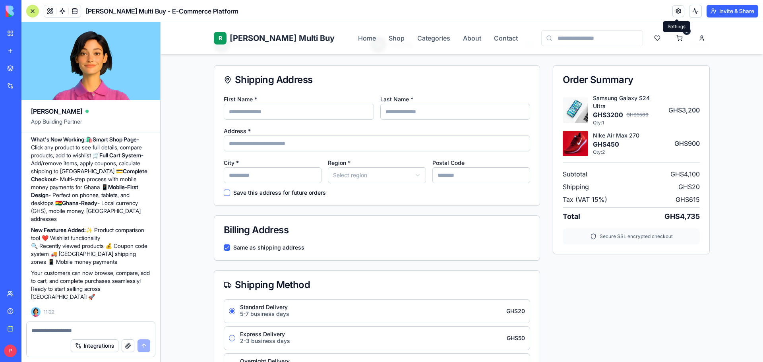
click at [407, 176] on html "R [PERSON_NAME] Multi Buy Home Shop Categories About Contact 3 Home Cart Checko…" at bounding box center [462, 280] width 603 height 675
click at [301, 177] on input "City *" at bounding box center [273, 175] width 98 height 16
click at [420, 225] on div "Billing Address" at bounding box center [377, 230] width 326 height 29
click at [285, 110] on input "First Name *" at bounding box center [299, 112] width 150 height 16
type input "*******"
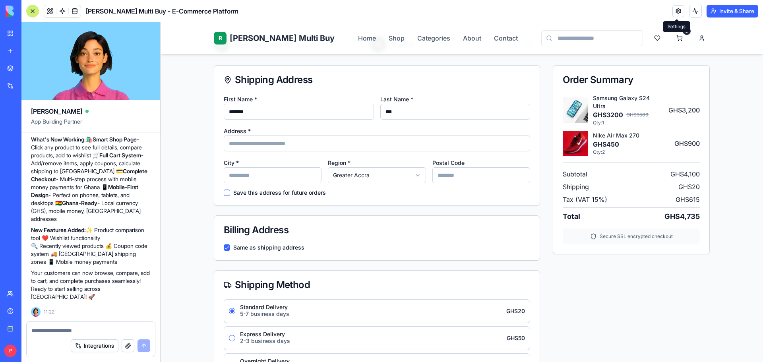
type input "***"
click at [295, 147] on input "Address *" at bounding box center [377, 144] width 306 height 16
type input "**********"
click at [283, 170] on input "City *" at bounding box center [273, 175] width 98 height 16
type input "*****"
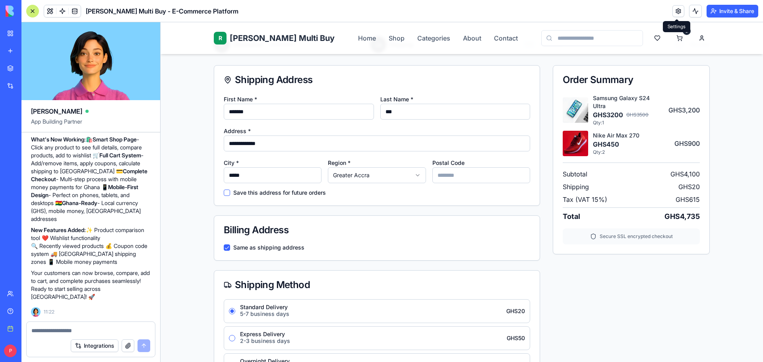
click at [221, 193] on div "**********" at bounding box center [377, 149] width 326 height 111
click at [224, 196] on button "Save this address for future orders" at bounding box center [227, 193] width 6 height 6
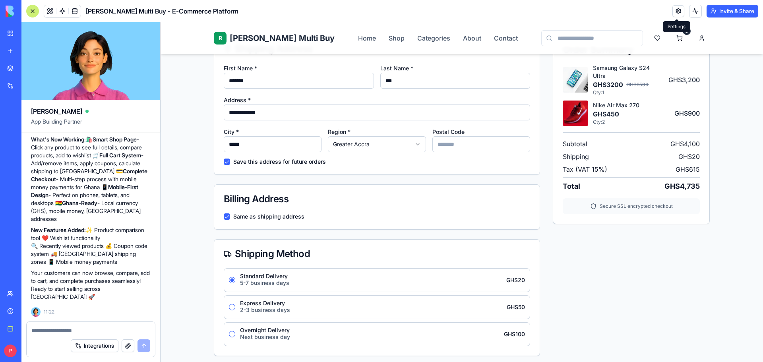
scroll to position [159, 0]
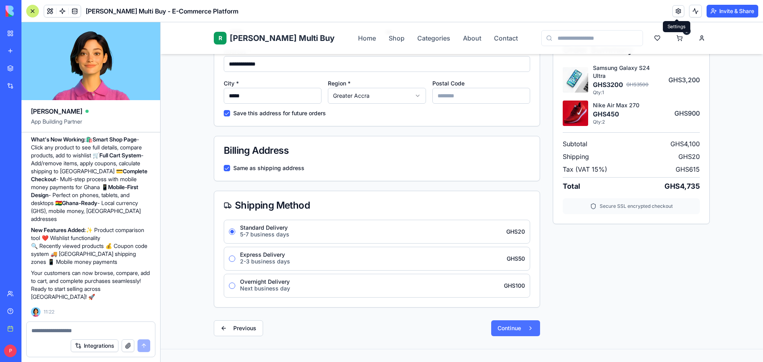
drag, startPoint x: 510, startPoint y: 326, endPoint x: 504, endPoint y: 322, distance: 6.8
click at [510, 326] on button "Continue" at bounding box center [515, 328] width 49 height 16
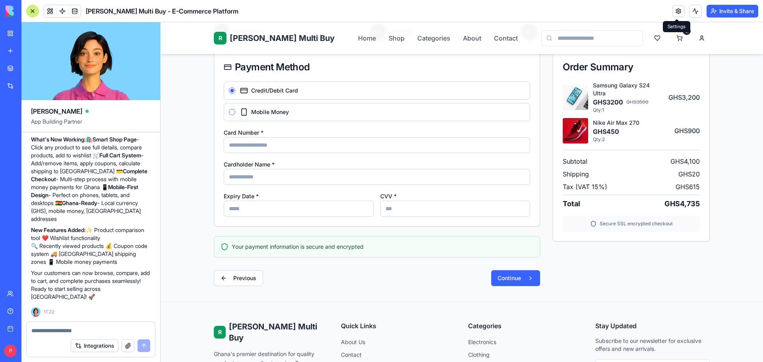
scroll to position [94, 0]
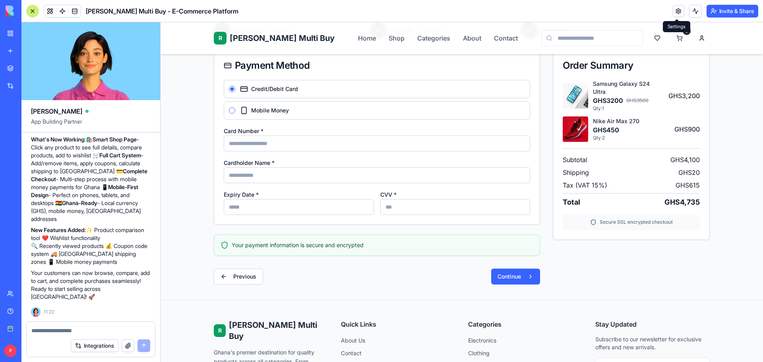
click at [230, 109] on button "Mobile Money" at bounding box center [232, 110] width 6 height 6
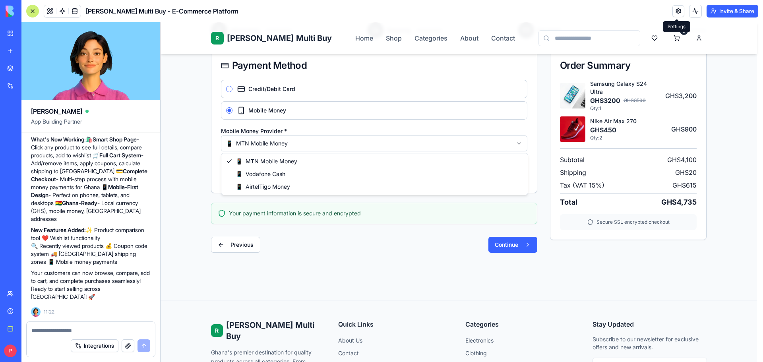
click at [454, 144] on html "R [PERSON_NAME] Multi Buy Home Shop Categories About Contact 3 Home Cart Checko…" at bounding box center [462, 208] width 603 height 561
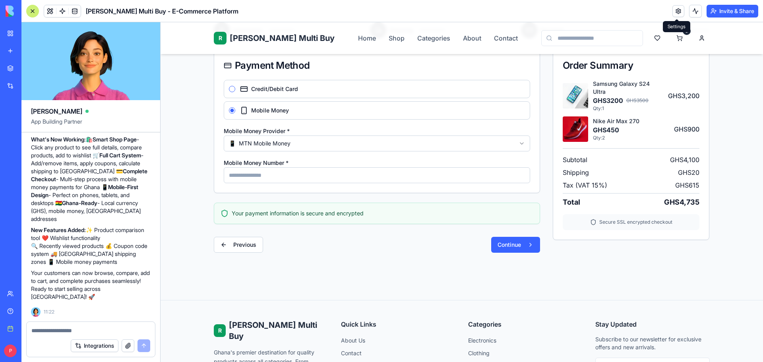
click at [268, 175] on input "Mobile Money Number *" at bounding box center [377, 175] width 306 height 16
type input "**********"
click at [501, 248] on button "Continue" at bounding box center [515, 245] width 49 height 16
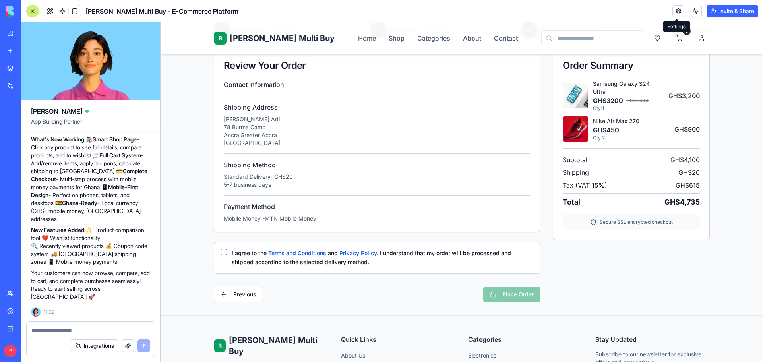
click at [221, 254] on button "I agree to the Terms and Conditions and Privacy Policy . I understand that my o…" at bounding box center [224, 252] width 6 height 6
click at [500, 296] on button "Place Order" at bounding box center [511, 295] width 57 height 16
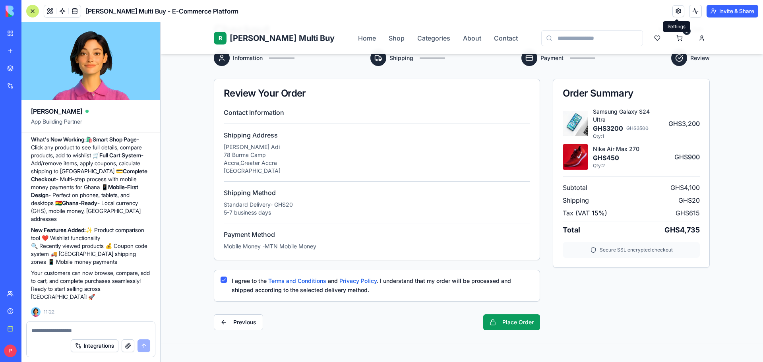
scroll to position [80, 0]
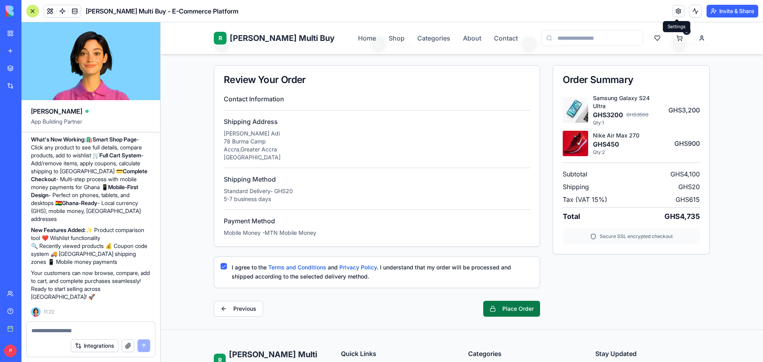
click at [522, 305] on button "Place Order" at bounding box center [511, 309] width 57 height 16
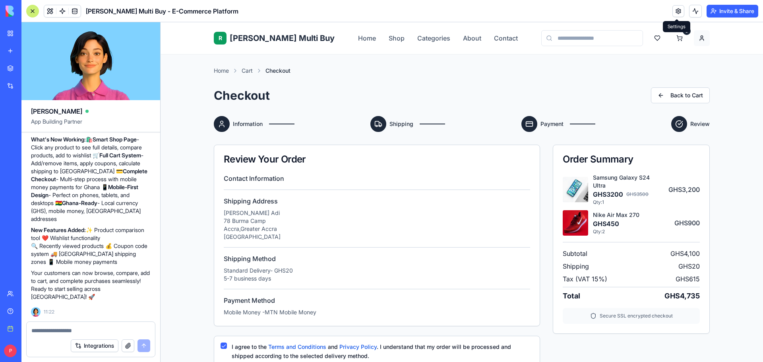
click at [698, 39] on html "R [PERSON_NAME] Multi Buy Home Shop Categories About Contact 3 Home Cart Checko…" at bounding box center [462, 310] width 603 height 576
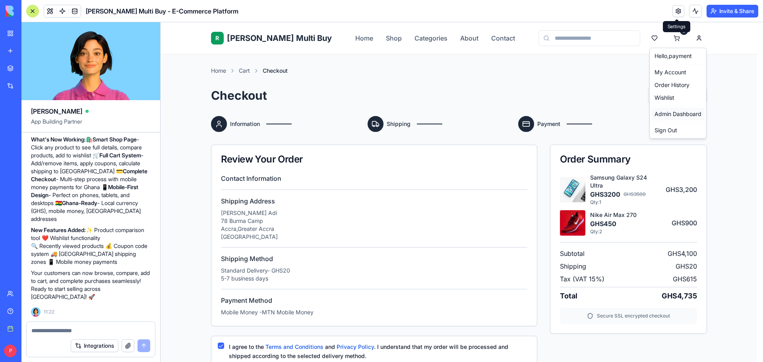
click at [675, 114] on link "Admin Dashboard" at bounding box center [678, 114] width 53 height 13
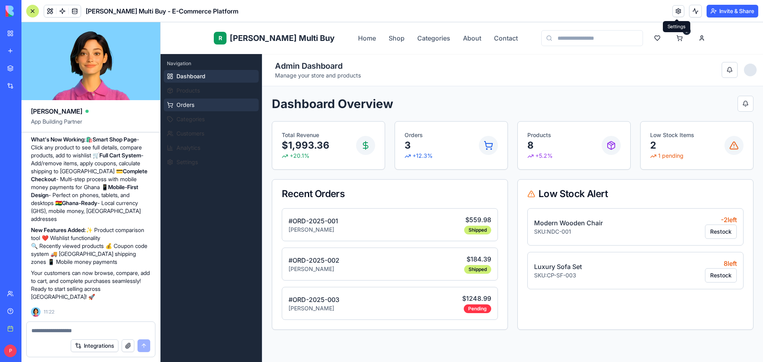
click at [189, 107] on span "Orders" at bounding box center [185, 105] width 18 height 8
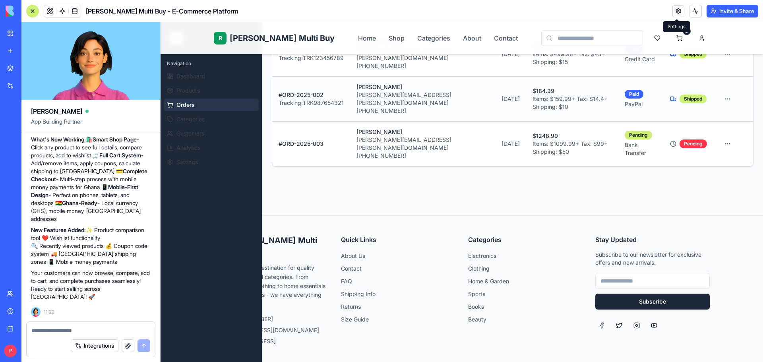
scroll to position [199, 0]
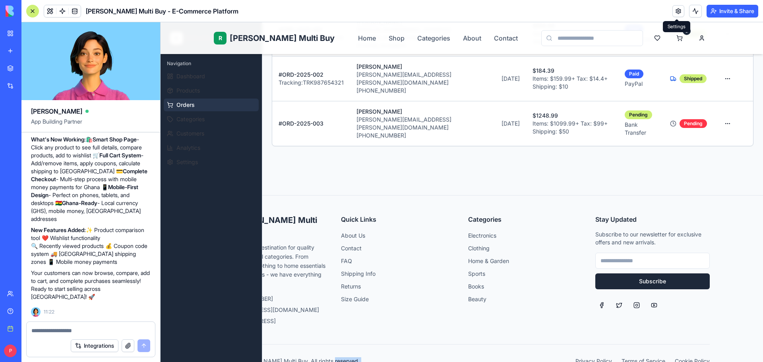
drag, startPoint x: 438, startPoint y: 321, endPoint x: 543, endPoint y: 332, distance: 105.9
click at [543, 332] on div "R [PERSON_NAME] Multi Buy Ghana's premier destination for quality products acro…" at bounding box center [461, 290] width 509 height 189
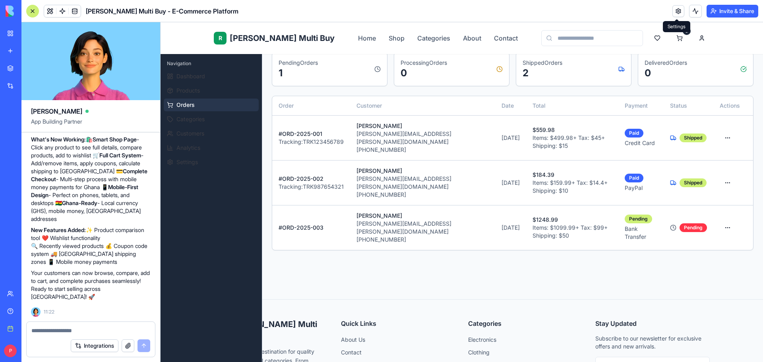
scroll to position [0, 0]
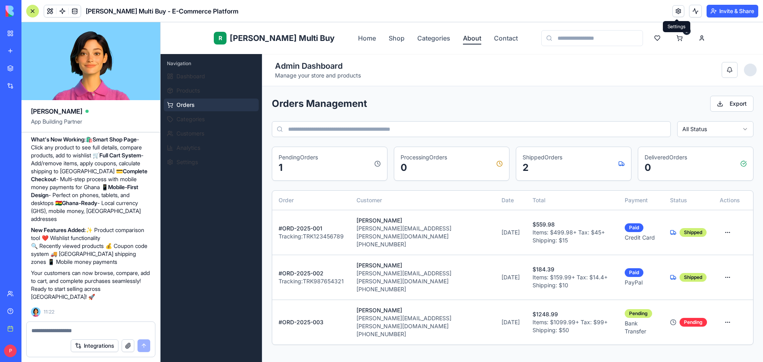
click at [463, 37] on link "About" at bounding box center [472, 38] width 18 height 10
click at [494, 38] on link "Contact" at bounding box center [506, 38] width 24 height 10
click at [389, 38] on link "Shop" at bounding box center [397, 38] width 16 height 10
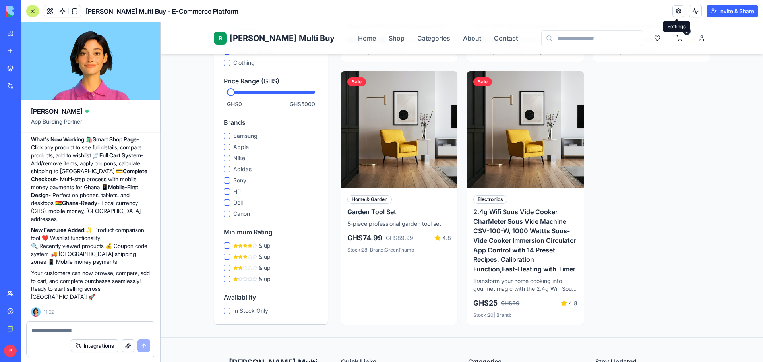
scroll to position [485, 0]
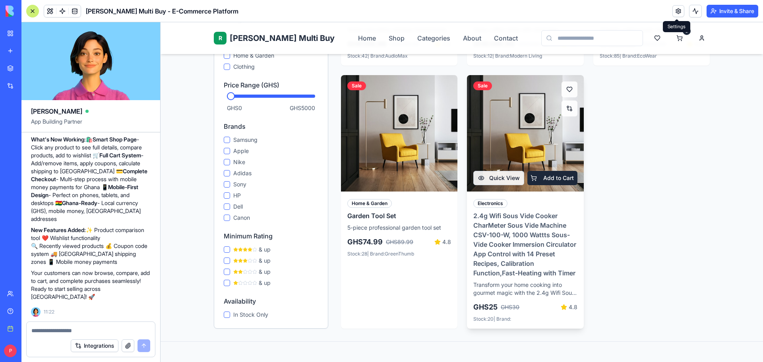
click at [551, 226] on h3 "2.4g Wifi Sous Vide Cooker CharMeter Sous Vide Machine CSV-100-W, 1000 Wattts S…" at bounding box center [525, 244] width 104 height 67
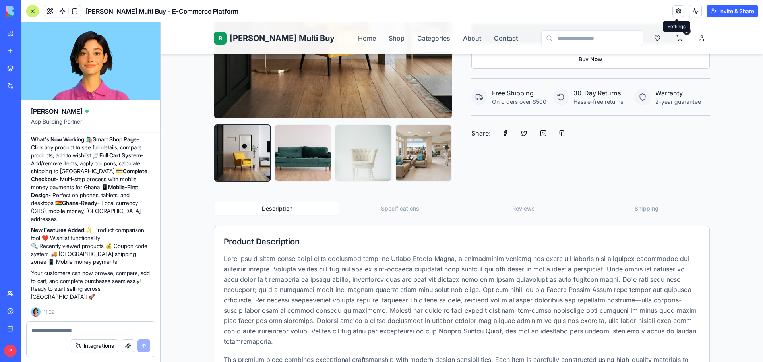
scroll to position [199, 0]
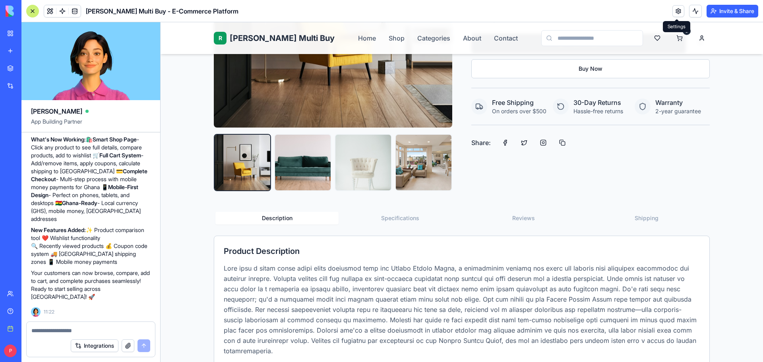
click at [395, 213] on button "Specifications" at bounding box center [400, 218] width 123 height 13
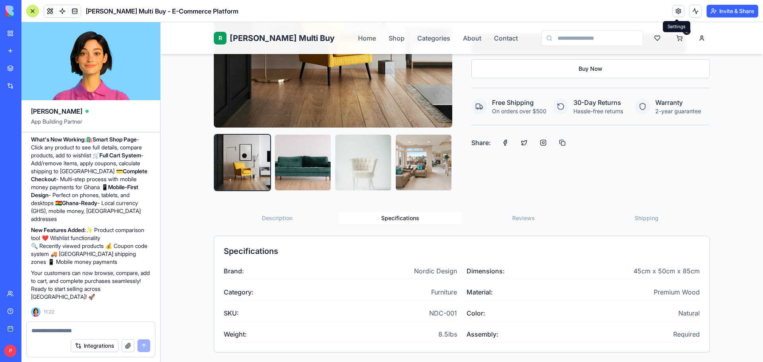
click at [507, 215] on button "Reviews" at bounding box center [523, 218] width 123 height 13
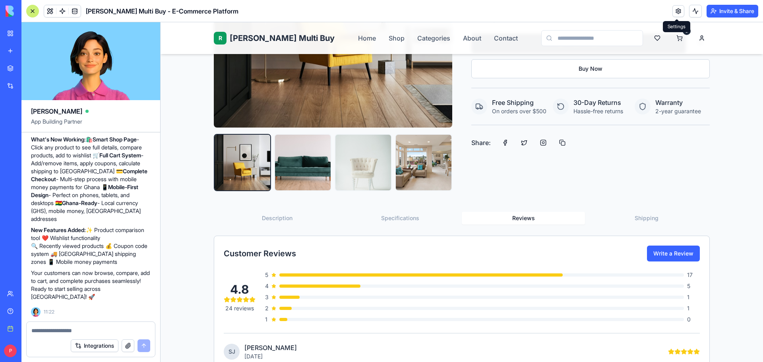
click at [623, 213] on button "Shipping" at bounding box center [646, 218] width 123 height 13
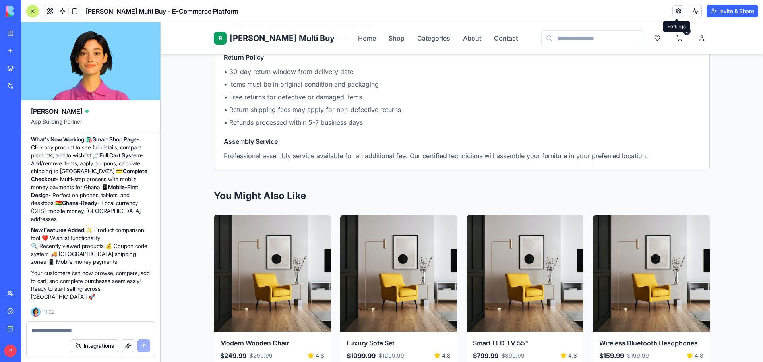
scroll to position [596, 0]
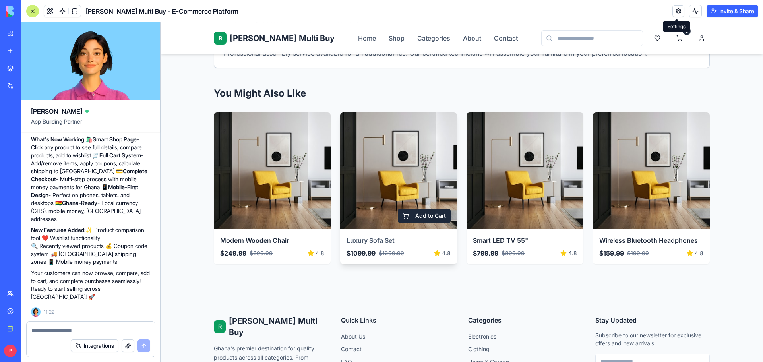
click at [411, 188] on img at bounding box center [398, 171] width 123 height 123
click at [413, 208] on img at bounding box center [398, 171] width 123 height 123
click at [413, 214] on button "Add to Cart" at bounding box center [424, 216] width 53 height 14
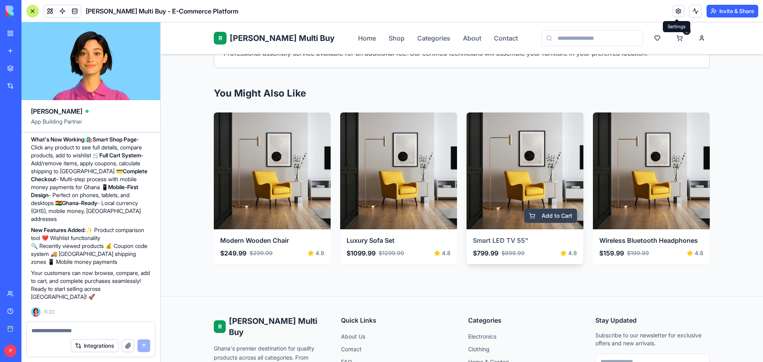
click at [549, 217] on button "Add to Cart" at bounding box center [550, 216] width 53 height 14
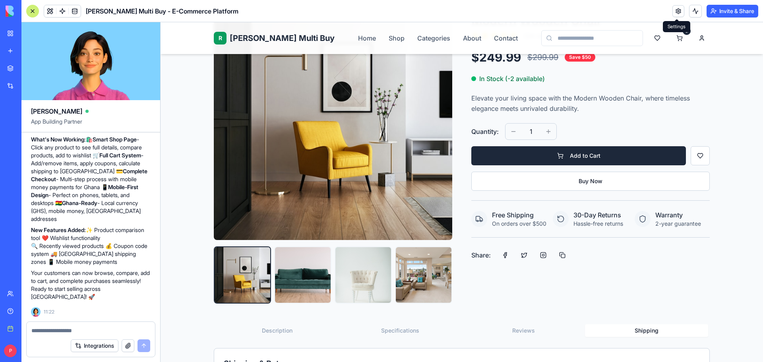
scroll to position [80, 0]
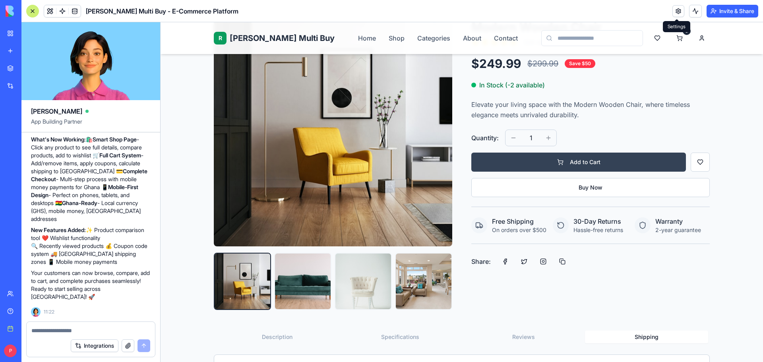
click at [606, 163] on button "Add to Cart" at bounding box center [578, 162] width 215 height 19
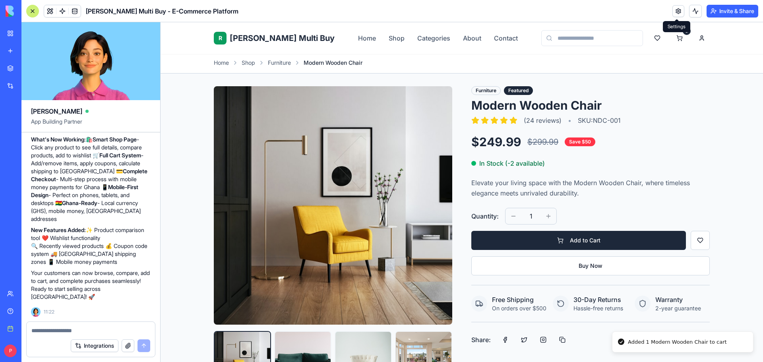
scroll to position [0, 0]
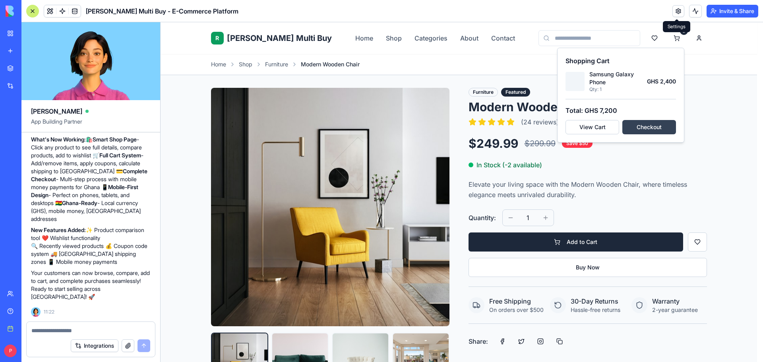
click at [642, 128] on button "Checkout" at bounding box center [649, 127] width 54 height 14
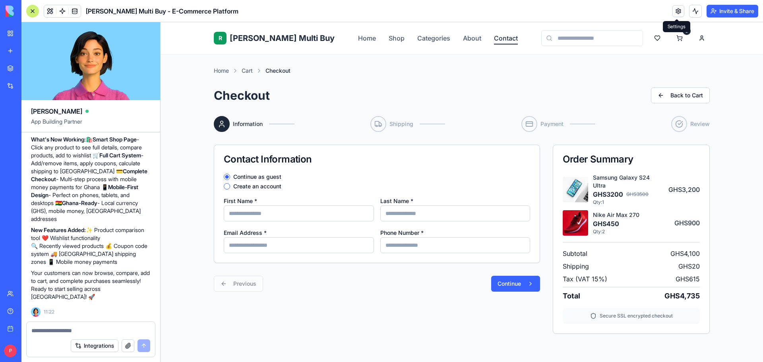
click at [494, 34] on link "Contact" at bounding box center [506, 38] width 24 height 10
click at [358, 36] on link "Home" at bounding box center [367, 38] width 18 height 10
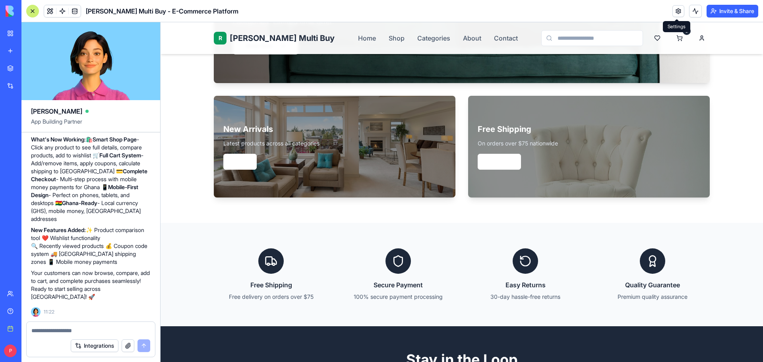
scroll to position [1431, 0]
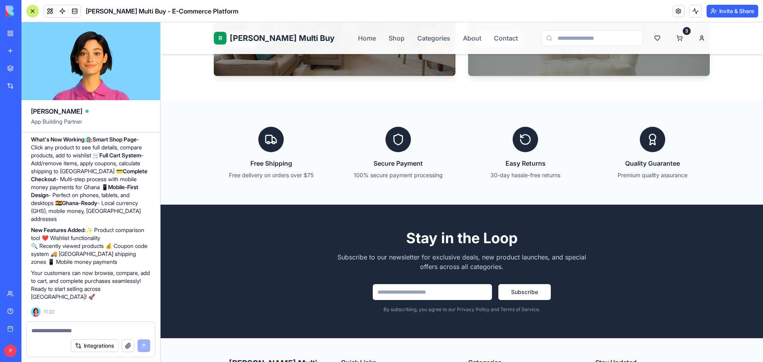
click at [29, 35] on div "My Workspace" at bounding box center [24, 33] width 10 height 8
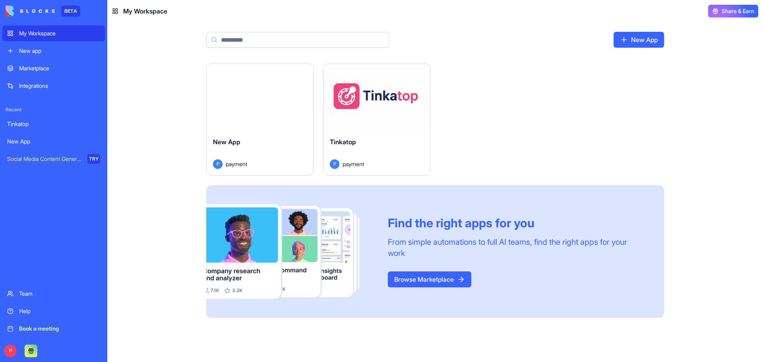
click at [372, 103] on button "Launch" at bounding box center [377, 97] width 60 height 16
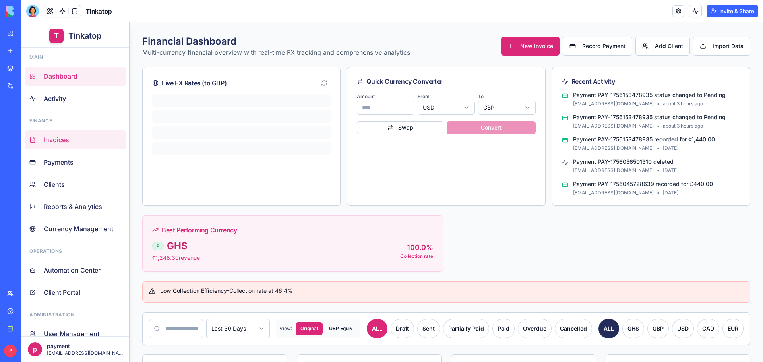
click at [60, 141] on span "Invoices" at bounding box center [56, 140] width 25 height 10
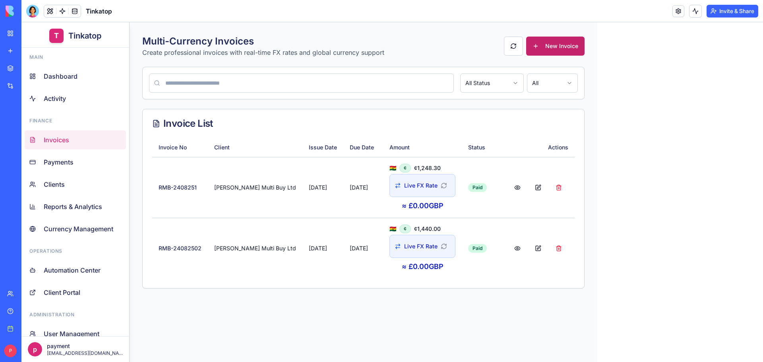
click at [528, 46] on button "New Invoice" at bounding box center [555, 46] width 58 height 19
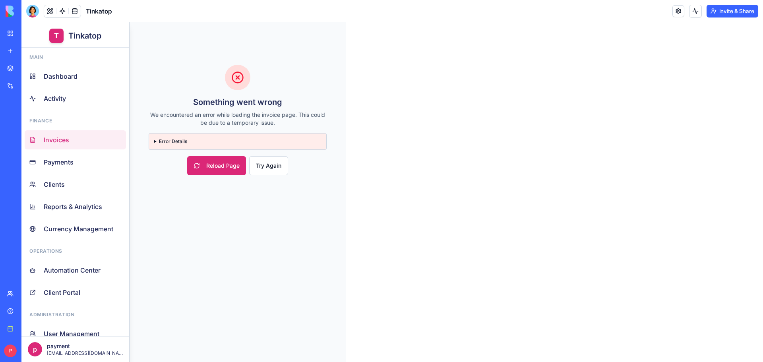
click at [163, 140] on summary "Error Details" at bounding box center [238, 141] width 168 height 6
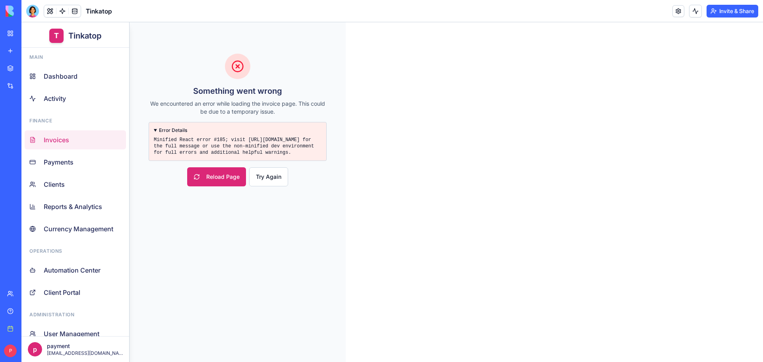
drag, startPoint x: 129, startPoint y: 23, endPoint x: 565, endPoint y: 314, distance: 523.8
click at [0, 0] on div "1096x730 frames : 0 0 / 15 secs" at bounding box center [0, 0] width 0 height 0
click at [0, 0] on icon at bounding box center [0, 0] width 0 height 0
click at [0, 0] on img at bounding box center [0, 0] width 0 height 0
drag, startPoint x: 33, startPoint y: 14, endPoint x: 54, endPoint y: 10, distance: 21.0
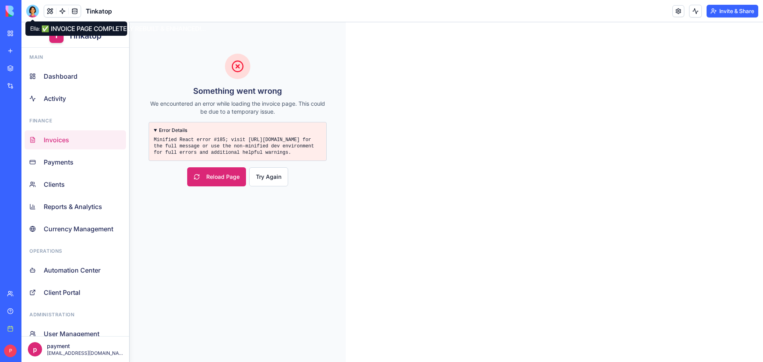
click at [33, 14] on div at bounding box center [32, 11] width 13 height 13
click at [54, 10] on button at bounding box center [50, 11] width 12 height 12
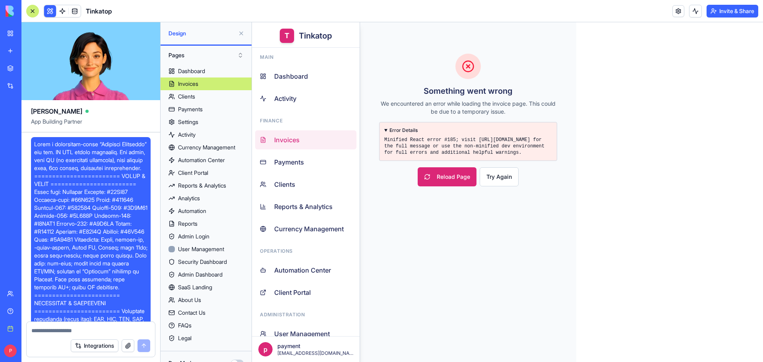
scroll to position [79470, 0]
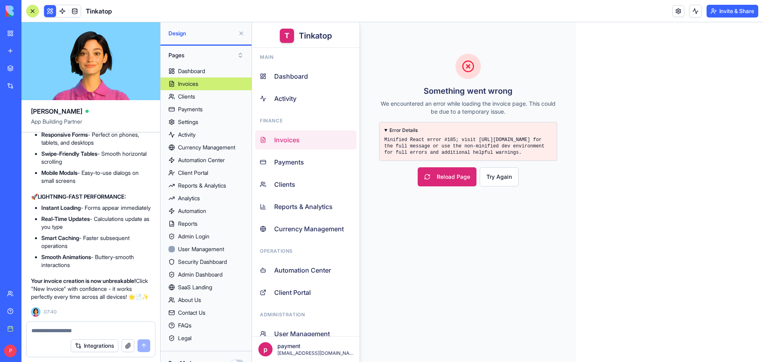
click at [99, 333] on textarea at bounding box center [90, 331] width 119 height 8
paste textarea "**********"
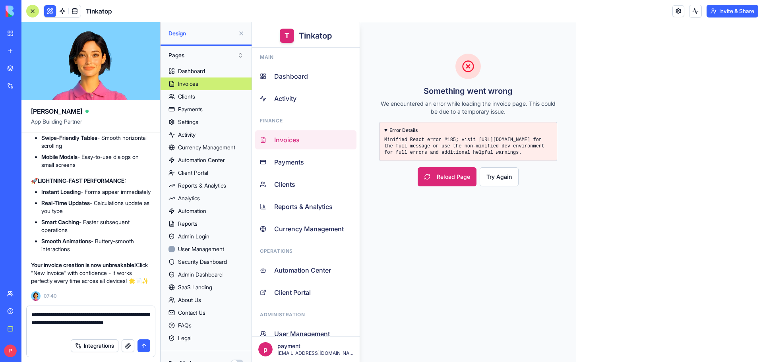
drag, startPoint x: 384, startPoint y: 136, endPoint x: 513, endPoint y: 154, distance: 130.8
click at [513, 154] on details "Error Details Minified React error #185; visit [URL][DOMAIN_NAME] for the full …" at bounding box center [468, 141] width 178 height 39
copy pre "Minified React error #185; visit [URL][DOMAIN_NAME] for the full message or use…"
drag, startPoint x: 80, startPoint y: 323, endPoint x: 81, endPoint y: 329, distance: 5.8
click at [81, 329] on textarea "**********" at bounding box center [90, 323] width 119 height 24
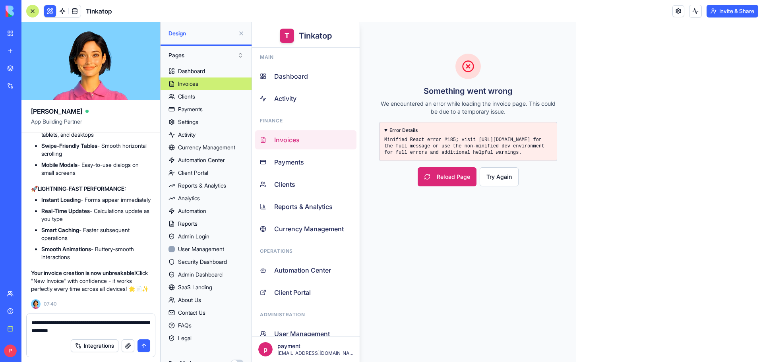
paste textarea "**********"
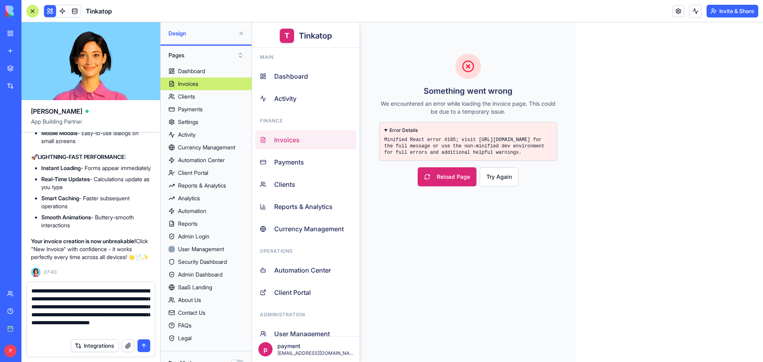
scroll to position [8, 0]
type textarea "**********"
click at [129, 341] on button "button" at bounding box center [128, 345] width 13 height 13
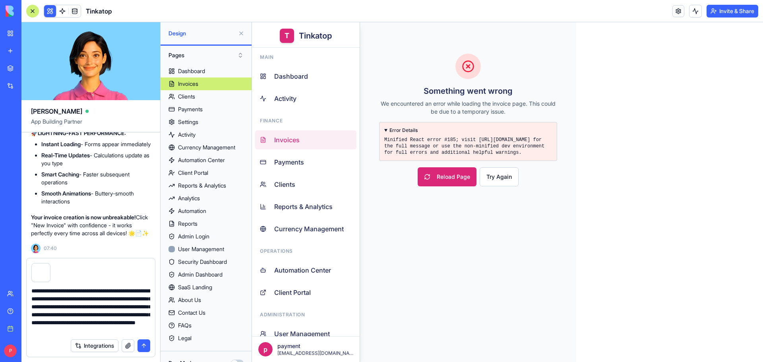
drag, startPoint x: 145, startPoint y: 344, endPoint x: 277, endPoint y: 270, distance: 152.0
click at [145, 344] on button "submit" at bounding box center [144, 345] width 13 height 13
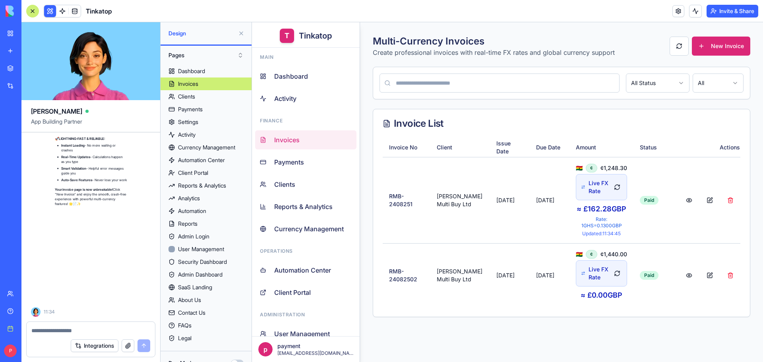
scroll to position [80171, 0]
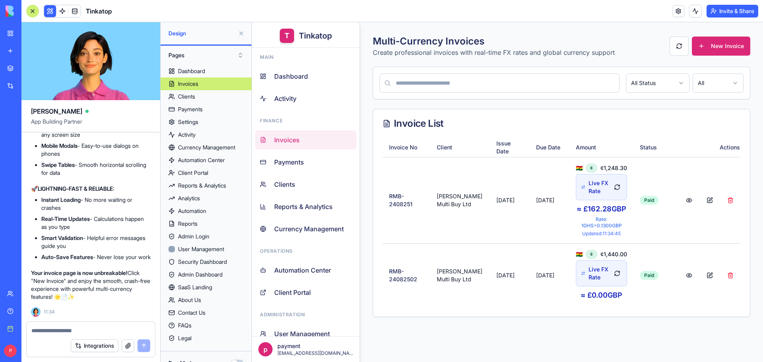
drag, startPoint x: 744, startPoint y: 55, endPoint x: 729, endPoint y: 55, distance: 14.7
click at [744, 54] on button "New Invoice" at bounding box center [721, 46] width 58 height 19
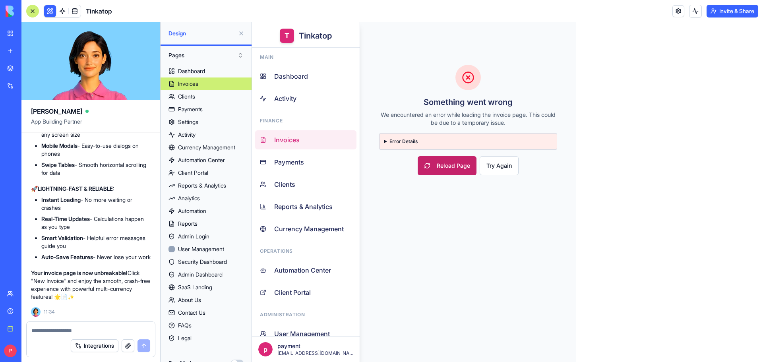
click at [444, 169] on button "Reload Page" at bounding box center [447, 165] width 59 height 19
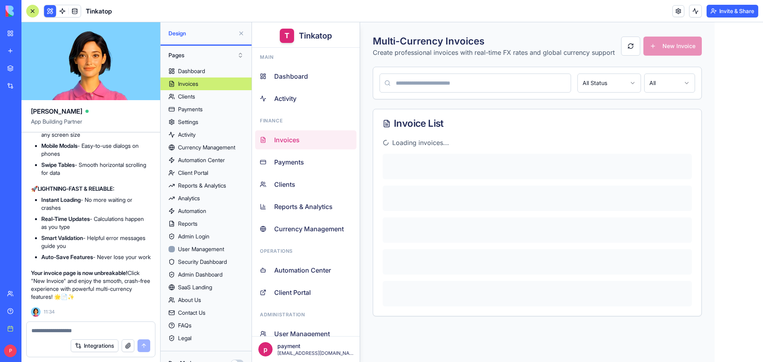
scroll to position [79933, 0]
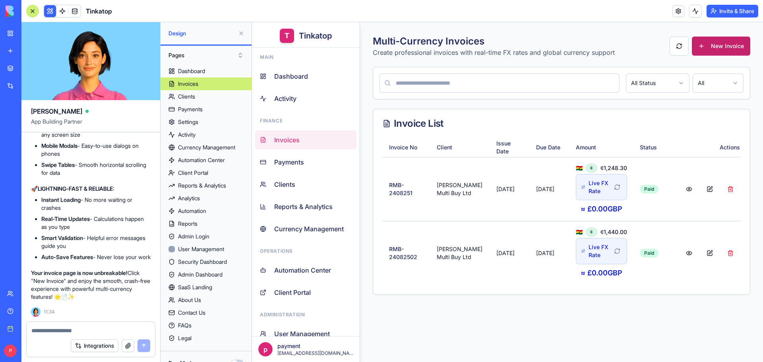
click at [706, 41] on button "New Invoice" at bounding box center [721, 46] width 58 height 19
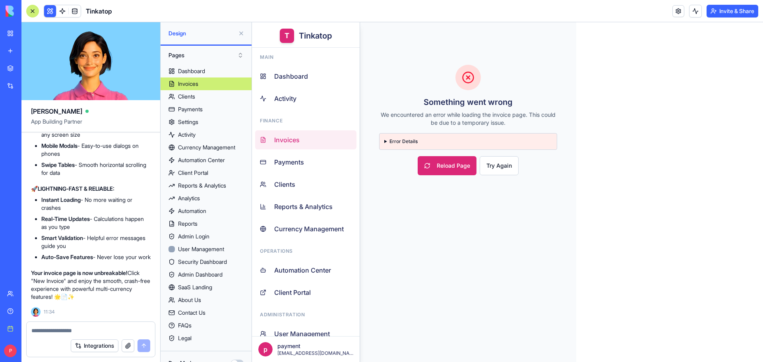
click at [401, 135] on details "Error Details Minified React error #185; visit [URL][DOMAIN_NAME] for the full …" at bounding box center [468, 141] width 178 height 17
click at [401, 138] on details "Error Details Minified React error #185; visit [URL][DOMAIN_NAME] for the full …" at bounding box center [468, 141] width 178 height 17
click at [394, 143] on summary "Error Details" at bounding box center [468, 141] width 168 height 6
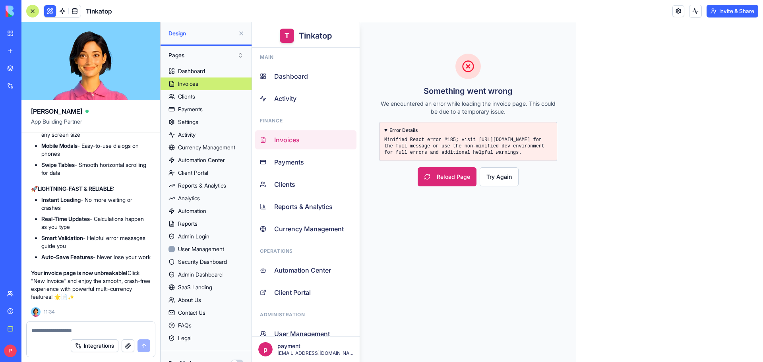
scroll to position [80171, 0]
click at [23, 310] on div "Help" at bounding box center [24, 311] width 10 height 8
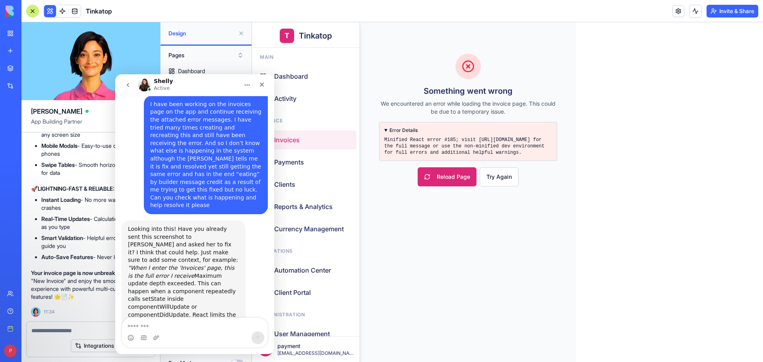
scroll to position [1166, 0]
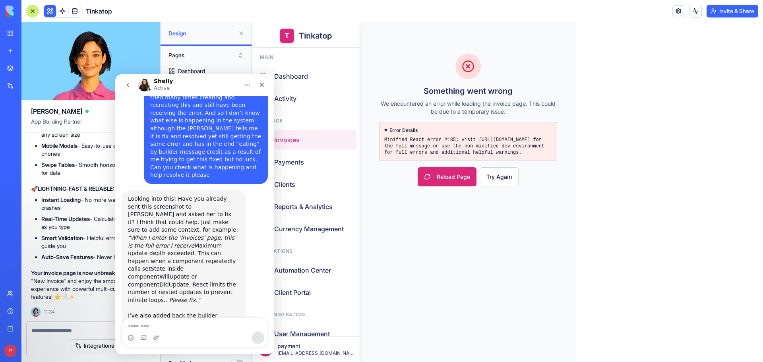
click at [169, 325] on textarea "Message…" at bounding box center [194, 325] width 145 height 14
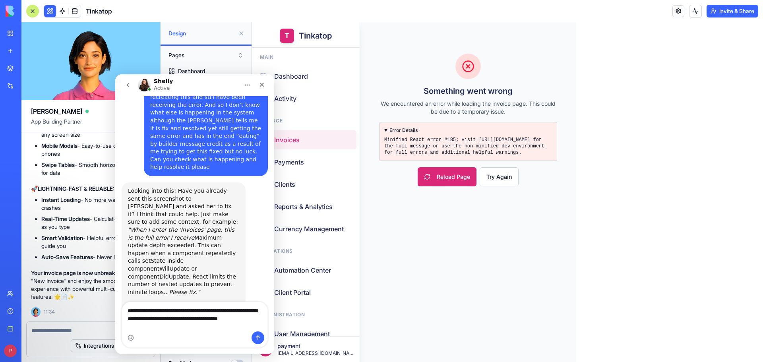
scroll to position [1182, 0]
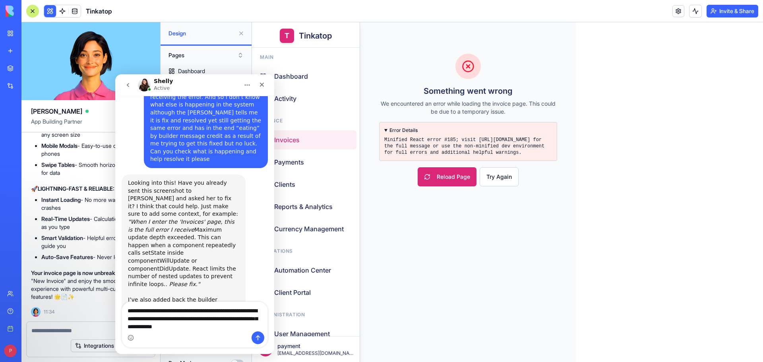
type textarea "**********"
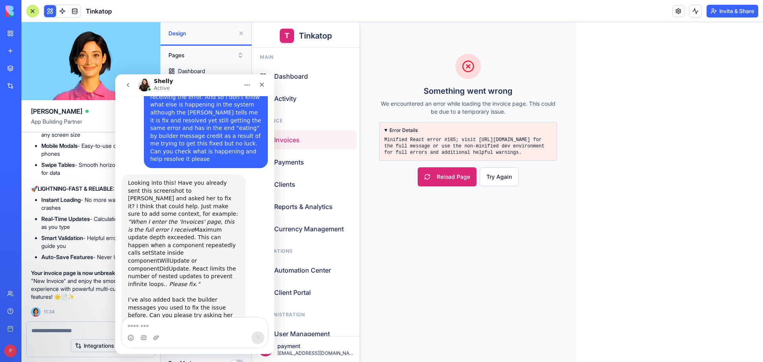
scroll to position [1213, 0]
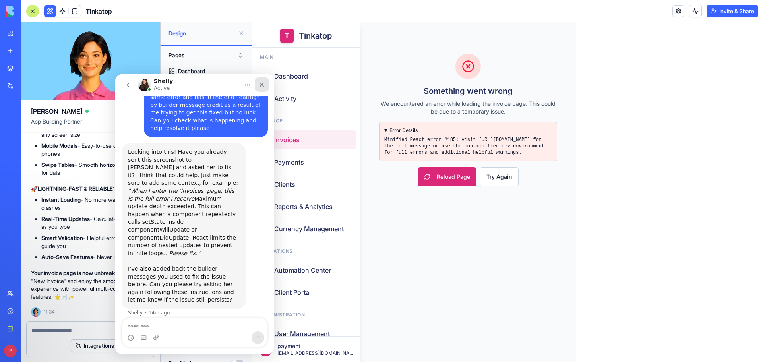
click at [262, 85] on icon "Close" at bounding box center [262, 85] width 4 height 4
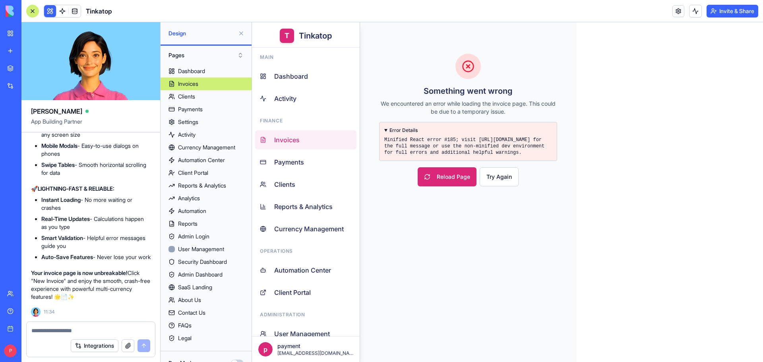
click at [29, 35] on div "My Workspace" at bounding box center [24, 33] width 10 height 8
click at [29, 32] on div "My Workspace" at bounding box center [24, 33] width 10 height 8
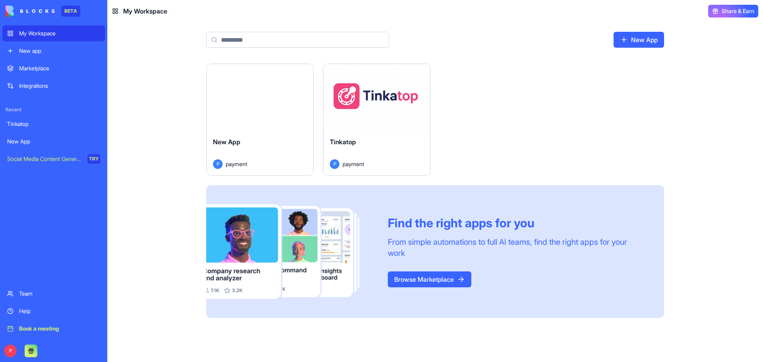
click at [274, 104] on button "Launch" at bounding box center [260, 97] width 60 height 16
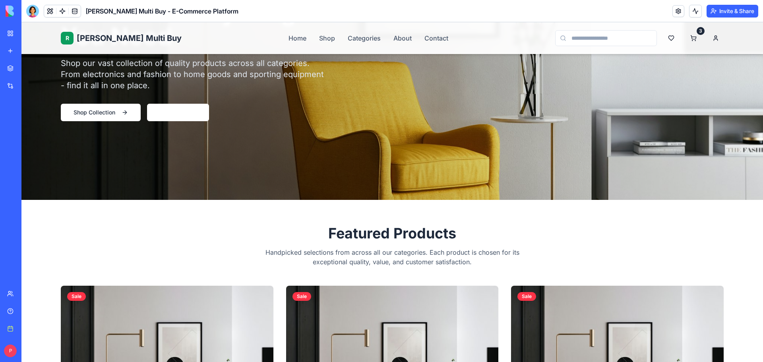
scroll to position [159, 0]
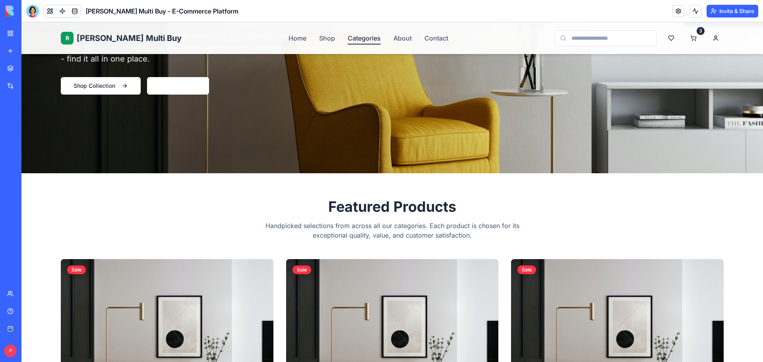
click at [348, 39] on link "Categories" at bounding box center [364, 38] width 33 height 10
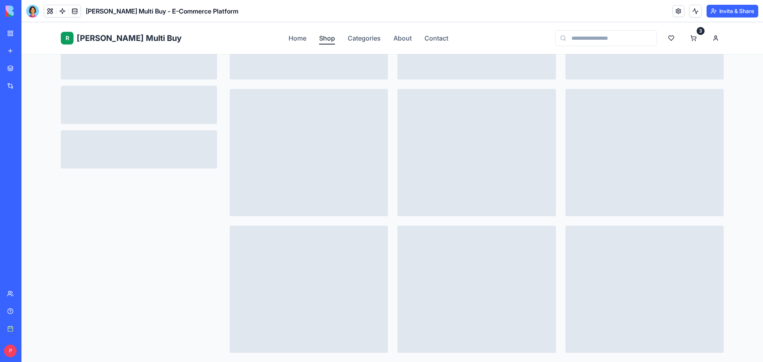
click at [319, 41] on link "Shop" at bounding box center [327, 38] width 16 height 10
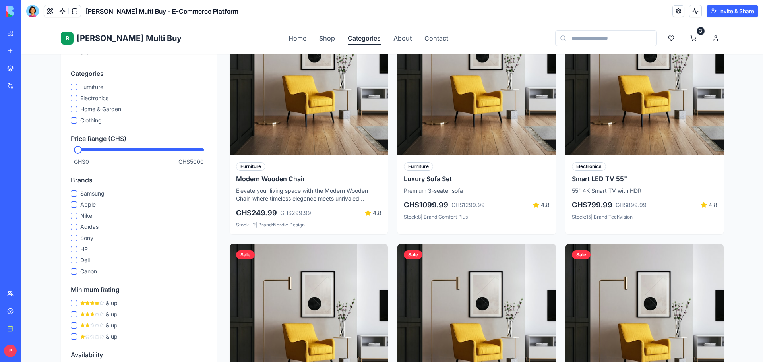
click at [348, 38] on link "Categories" at bounding box center [364, 38] width 33 height 10
click at [394, 39] on link "About" at bounding box center [403, 38] width 18 height 10
click at [423, 38] on div "R [PERSON_NAME] Multi Buy Home Shop Categories About Contact 3" at bounding box center [392, 38] width 663 height 32
click at [425, 38] on link "Contact" at bounding box center [437, 38] width 24 height 10
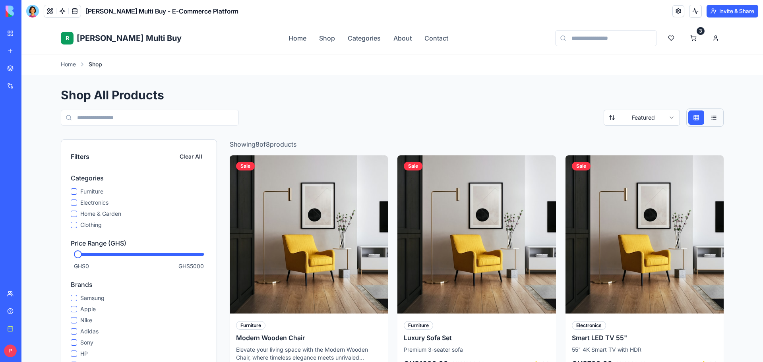
click at [709, 118] on button at bounding box center [714, 118] width 16 height 14
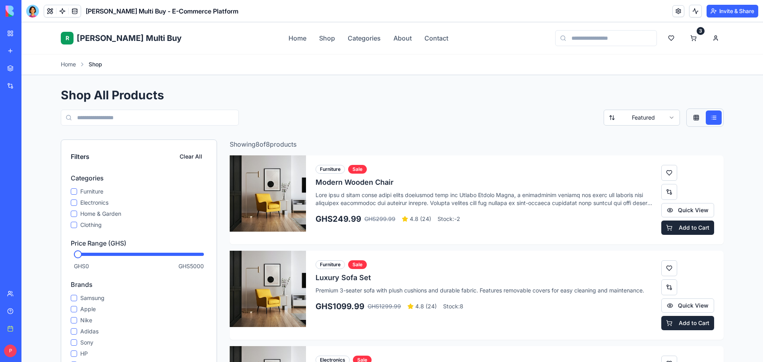
click at [693, 120] on button at bounding box center [696, 118] width 16 height 14
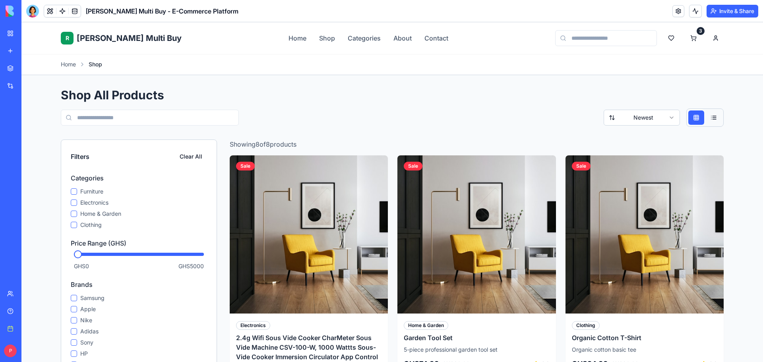
click at [706, 118] on button at bounding box center [714, 118] width 16 height 14
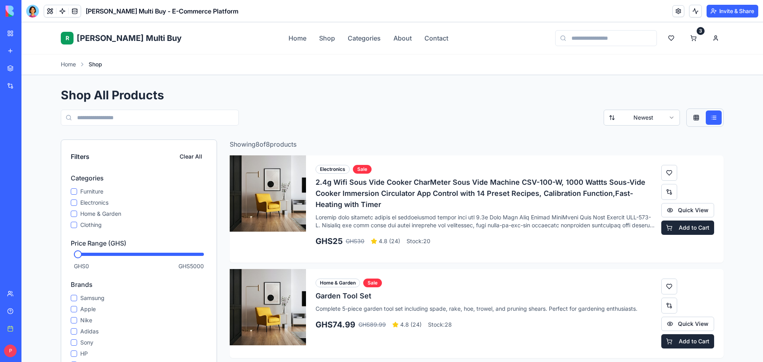
click at [416, 109] on div "Filters Newest" at bounding box center [392, 118] width 663 height 18
click at [416, 44] on div "R [PERSON_NAME] Multi Buy Home Shop Categories About Contact 3" at bounding box center [392, 38] width 663 height 32
click at [425, 40] on link "Contact" at bounding box center [437, 38] width 24 height 10
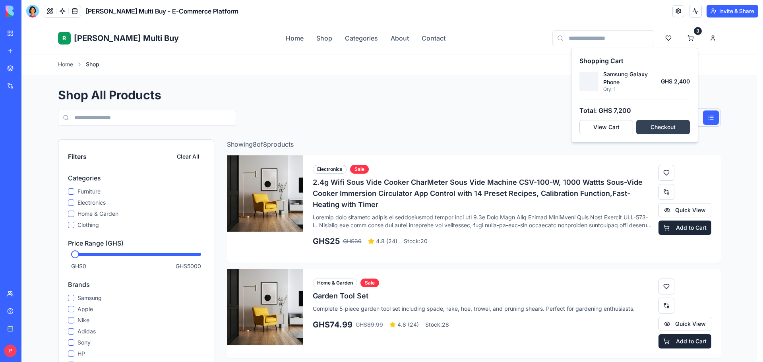
click at [661, 129] on button "Checkout" at bounding box center [663, 127] width 54 height 14
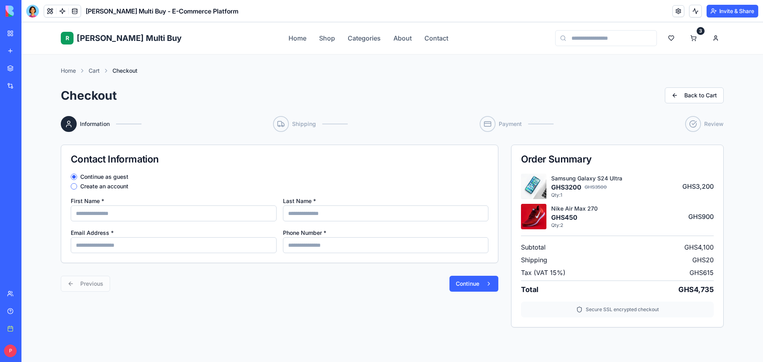
click at [47, 13] on button at bounding box center [50, 11] width 12 height 12
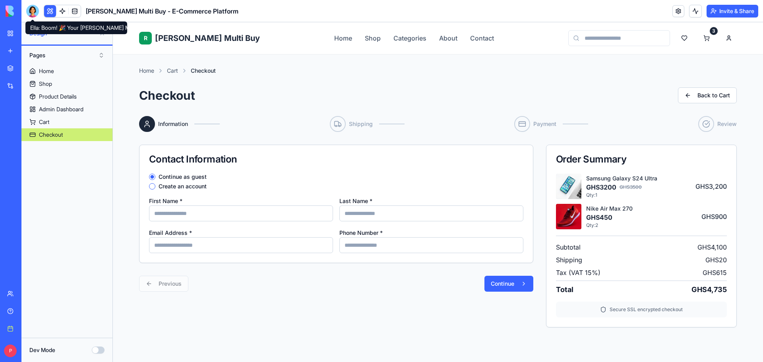
click at [34, 10] on div at bounding box center [32, 11] width 13 height 13
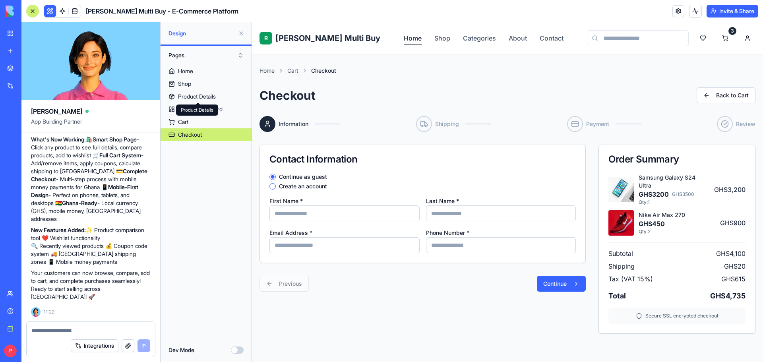
click at [404, 43] on link "Home" at bounding box center [413, 38] width 18 height 10
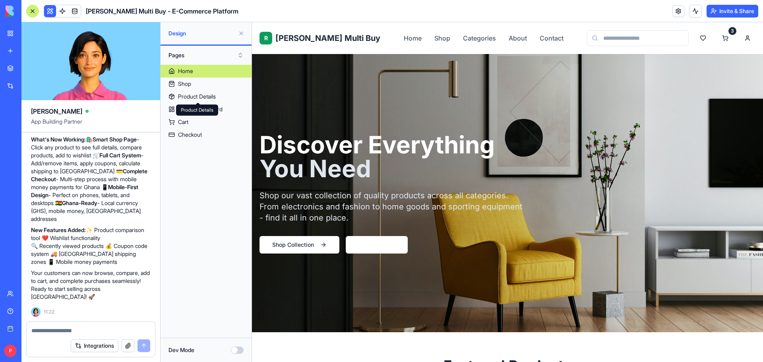
click at [96, 331] on textarea at bounding box center [90, 331] width 119 height 8
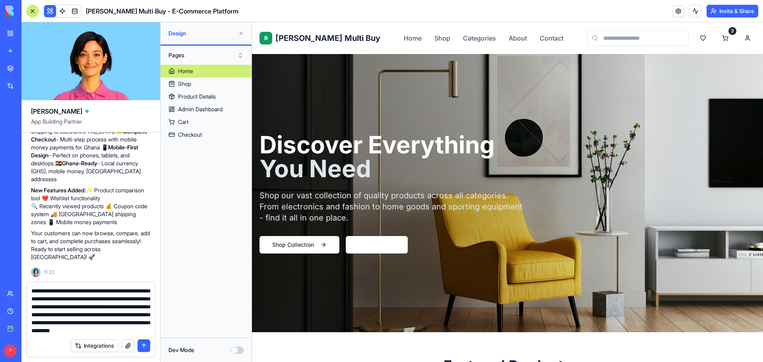
scroll to position [23, 0]
type textarea "**********"
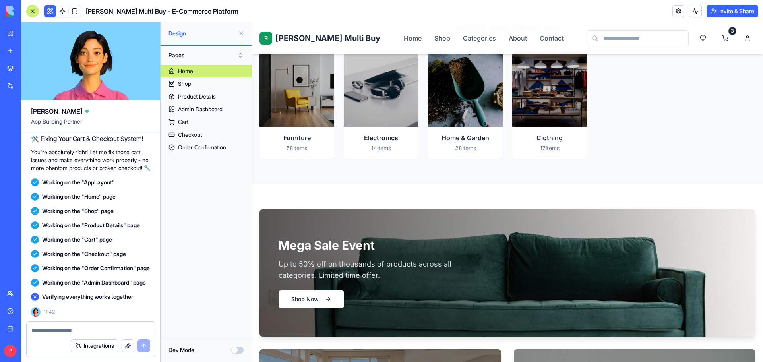
scroll to position [1073, 0]
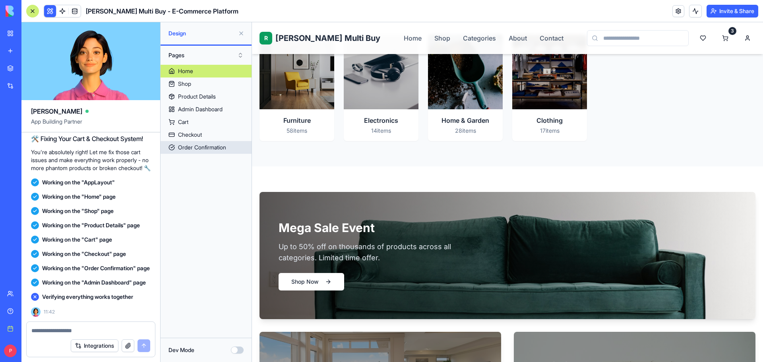
click at [186, 142] on link "Order Confirmation" at bounding box center [206, 147] width 91 height 13
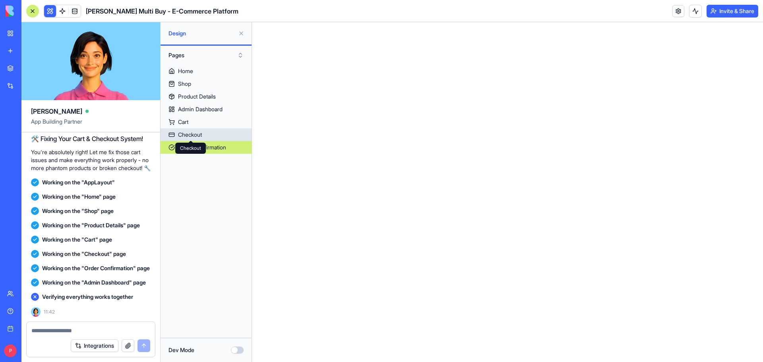
click at [202, 134] on div "Checkout" at bounding box center [190, 135] width 24 height 8
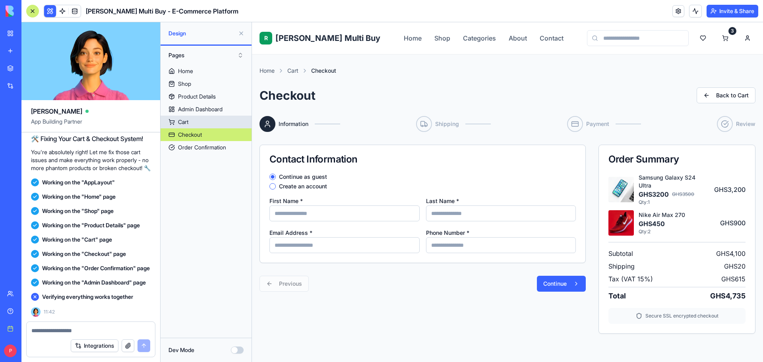
click at [176, 118] on link "Cart" at bounding box center [206, 122] width 91 height 13
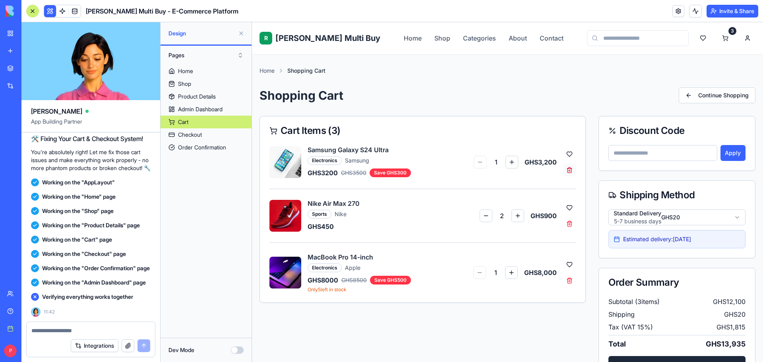
click at [564, 170] on button at bounding box center [569, 170] width 13 height 13
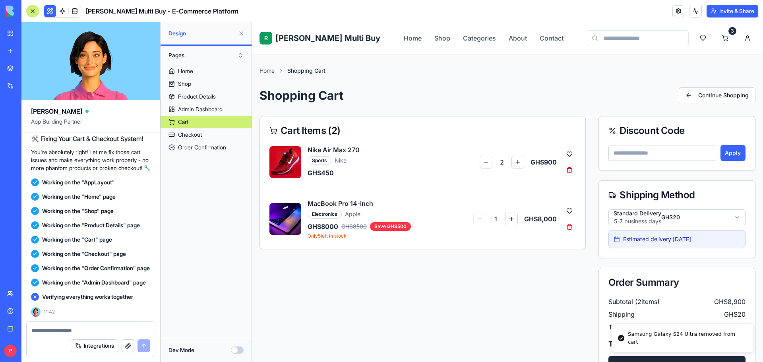
click at [567, 169] on button at bounding box center [569, 170] width 13 height 13
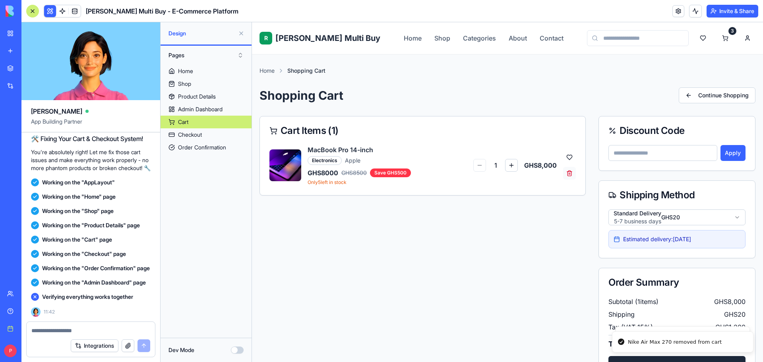
click at [566, 172] on button at bounding box center [569, 173] width 13 height 13
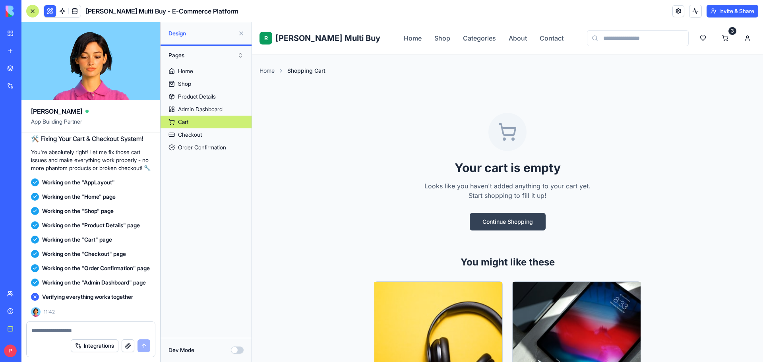
click at [507, 223] on button "Continue Shopping" at bounding box center [508, 221] width 76 height 17
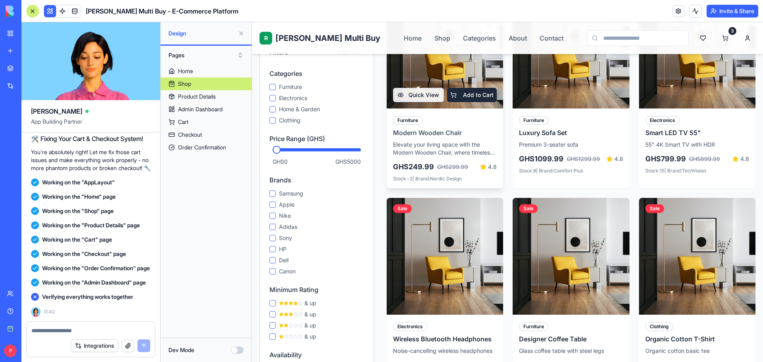
scroll to position [119, 0]
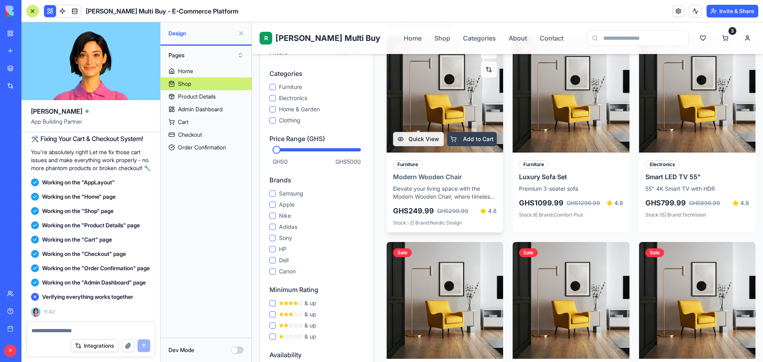
click at [467, 136] on button "Add to Cart" at bounding box center [472, 139] width 50 height 14
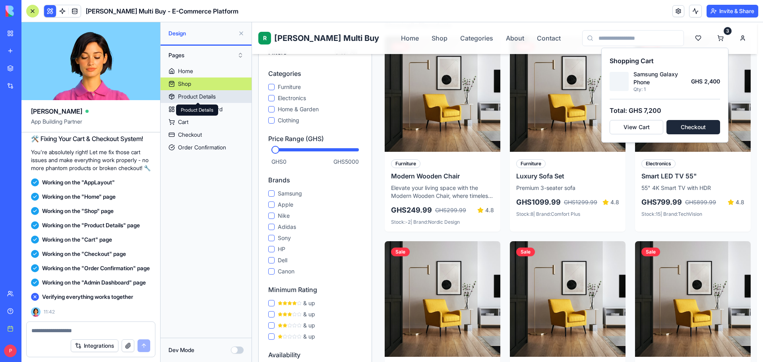
click at [206, 92] on link "Product Details" at bounding box center [206, 96] width 91 height 13
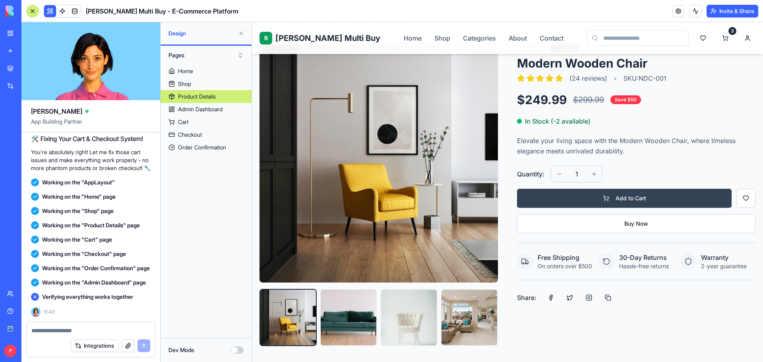
scroll to position [159, 0]
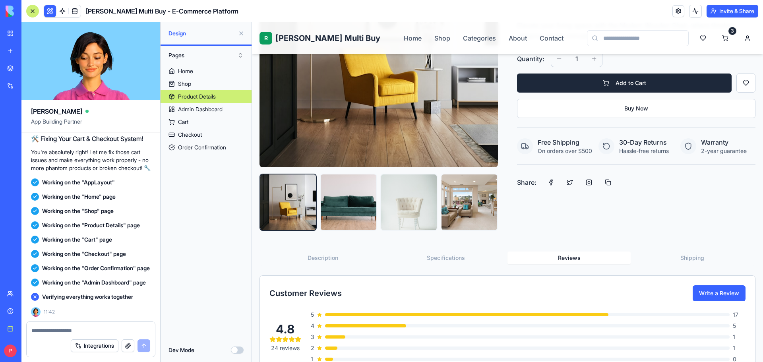
click at [555, 258] on button "Reviews" at bounding box center [569, 258] width 123 height 13
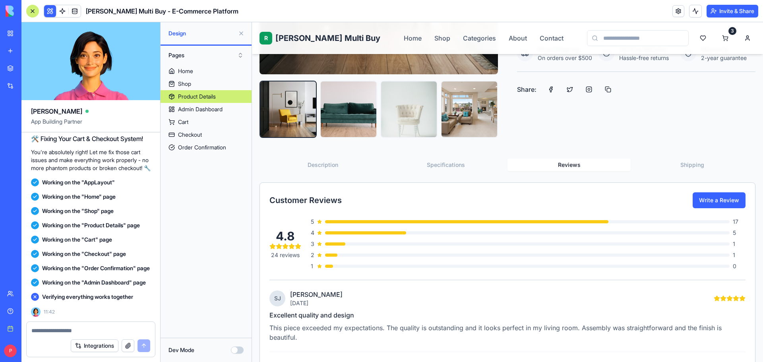
scroll to position [239, 0]
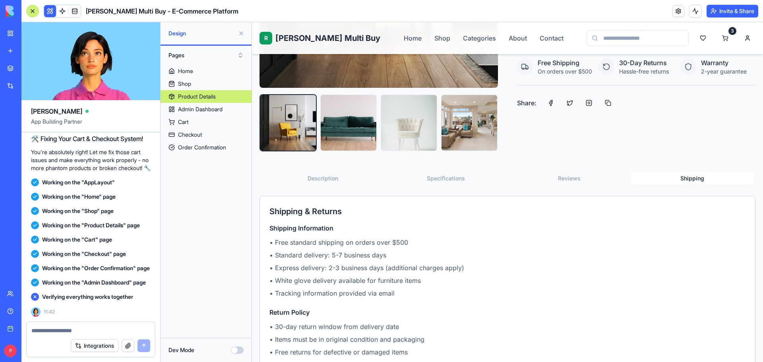
drag, startPoint x: 683, startPoint y: 175, endPoint x: 674, endPoint y: 177, distance: 9.0
click at [682, 175] on button "Shipping" at bounding box center [692, 178] width 123 height 13
click at [321, 178] on button "Description" at bounding box center [322, 178] width 123 height 13
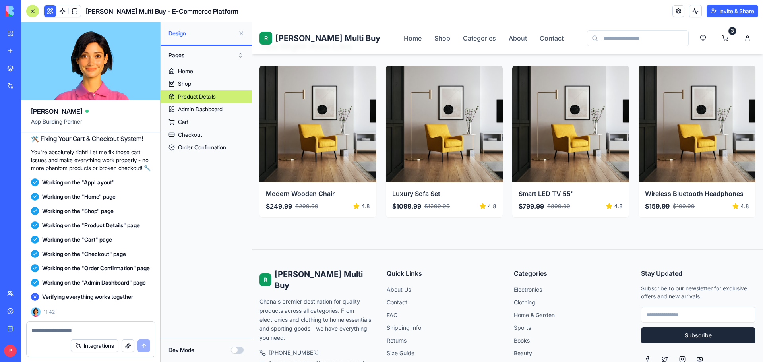
scroll to position [731, 0]
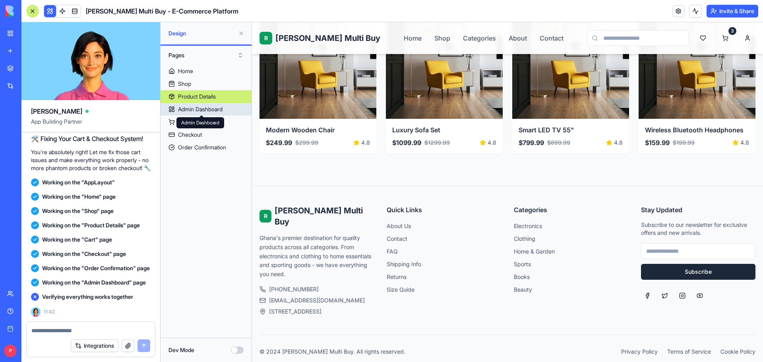
click at [210, 112] on div "Admin Dashboard" at bounding box center [200, 109] width 45 height 8
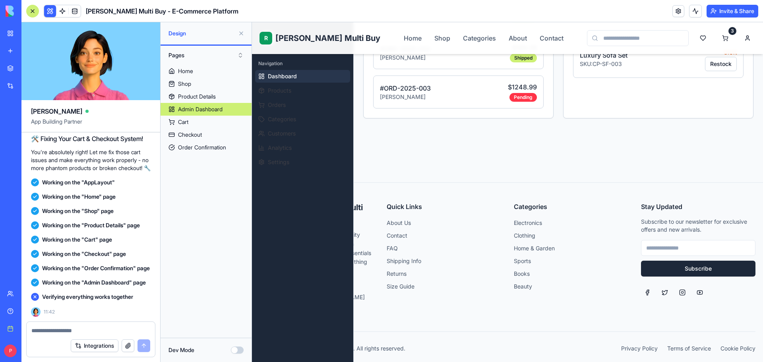
scroll to position [52, 0]
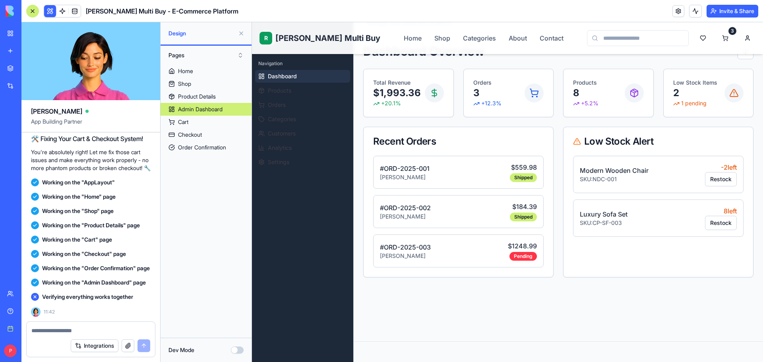
click at [501, 258] on div "# ORD-2025-003 [PERSON_NAME] $ 1248.99 Pending" at bounding box center [458, 251] width 171 height 33
click at [718, 176] on button "Restock" at bounding box center [721, 179] width 32 height 14
click at [714, 224] on button "Restock" at bounding box center [721, 223] width 32 height 14
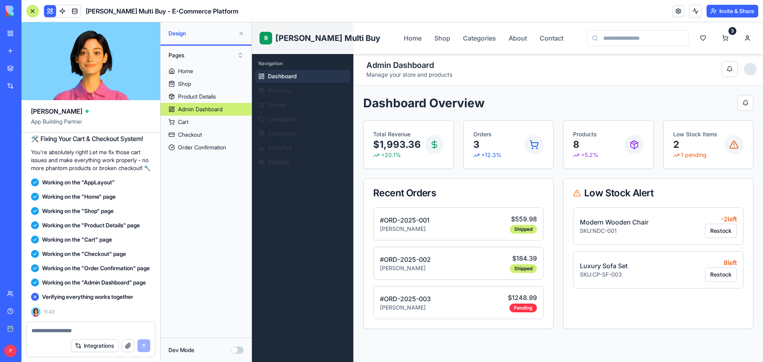
scroll to position [0, 0]
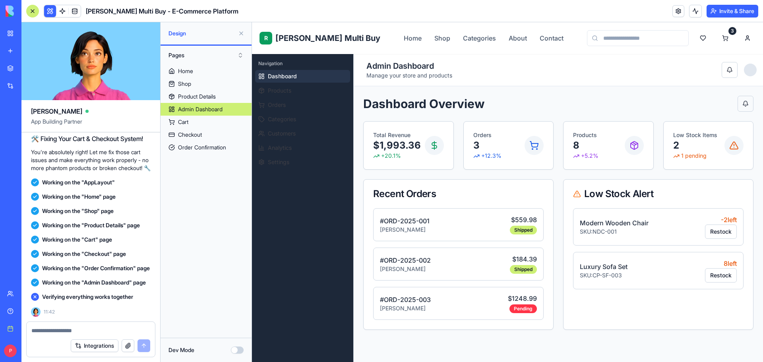
click at [738, 102] on button at bounding box center [746, 104] width 16 height 16
click at [200, 81] on link "Shop" at bounding box center [206, 84] width 91 height 13
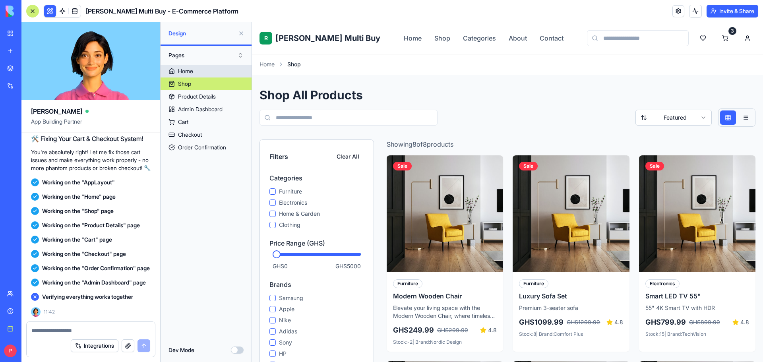
click at [198, 72] on link "Home" at bounding box center [206, 71] width 91 height 13
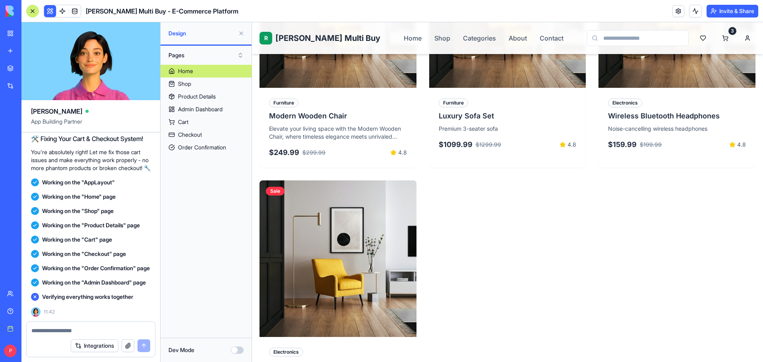
scroll to position [596, 0]
